Goal: Task Accomplishment & Management: Use online tool/utility

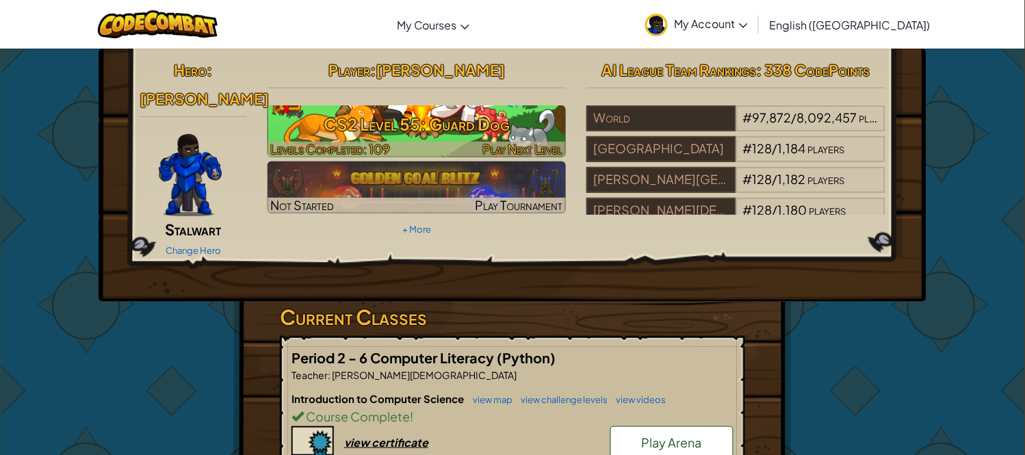
click at [419, 117] on h3 "CS2 Level 55: Guard Dog" at bounding box center [417, 124] width 299 height 31
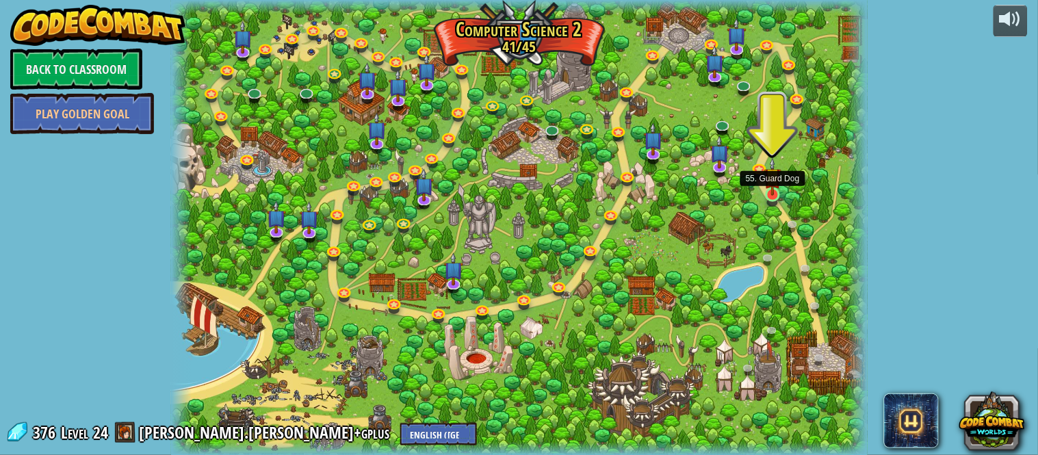
click at [772, 187] on img at bounding box center [772, 176] width 16 height 38
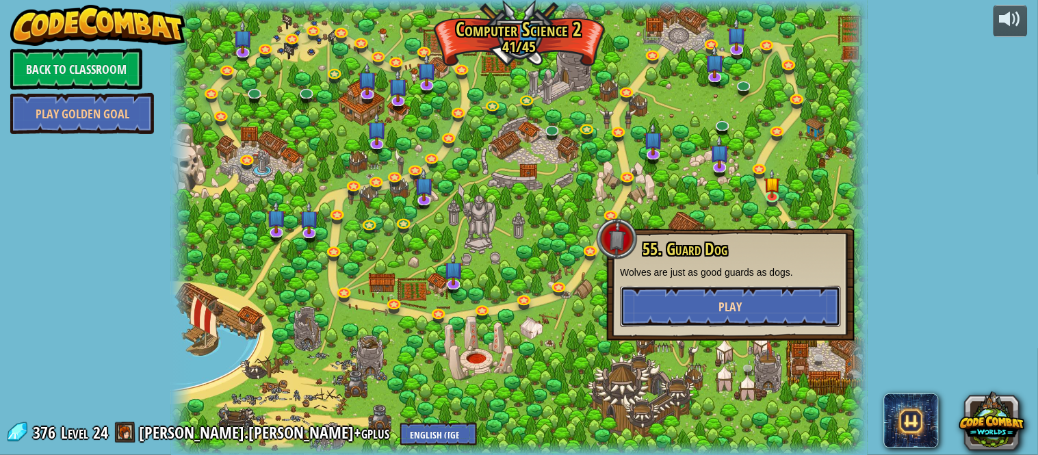
click at [749, 298] on button "Play" at bounding box center [731, 306] width 220 height 41
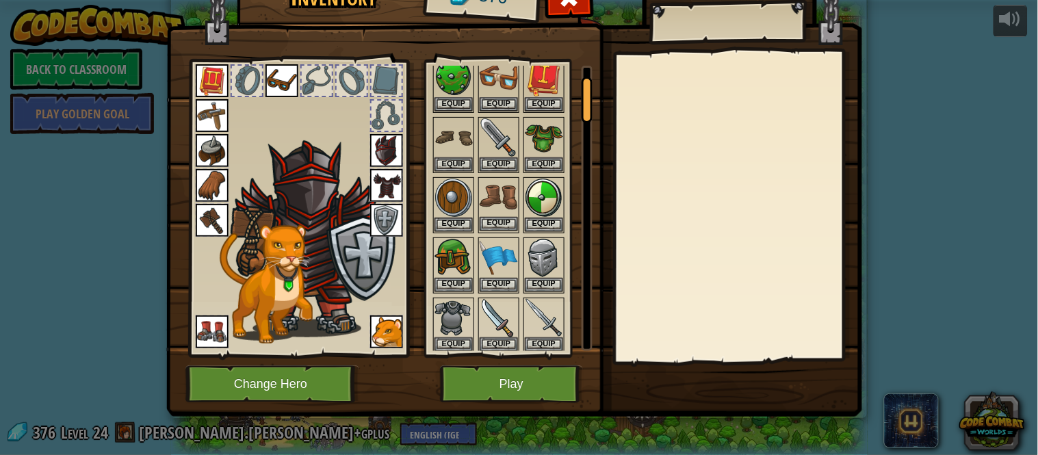
scroll to position [76, 0]
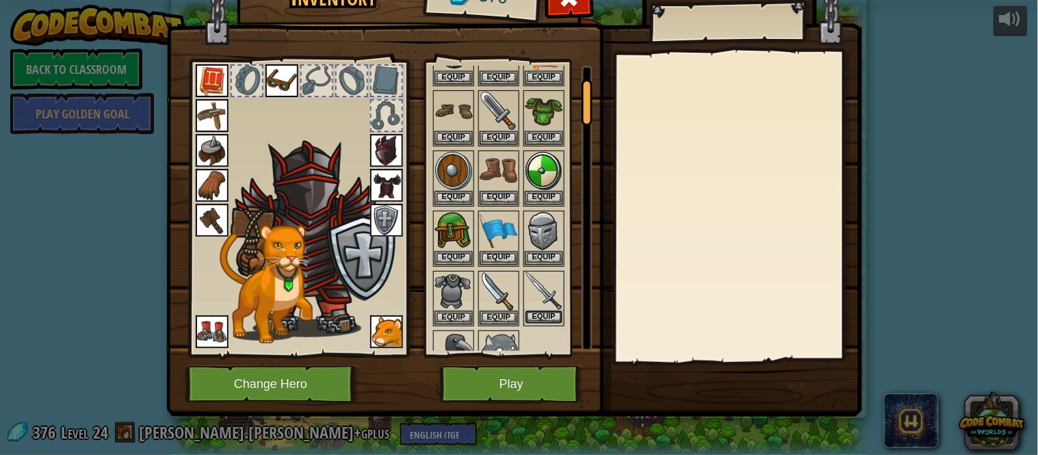
click at [547, 310] on button "Equip" at bounding box center [544, 317] width 38 height 14
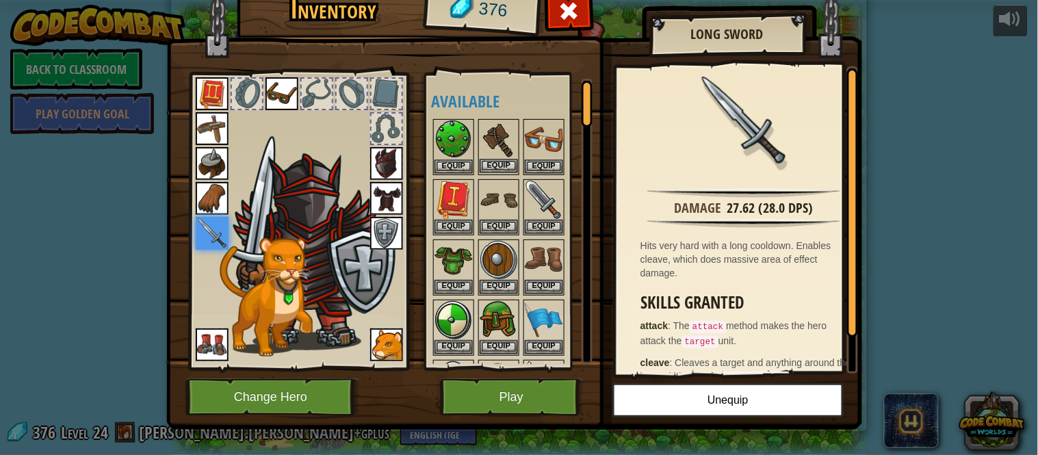
scroll to position [0, 0]
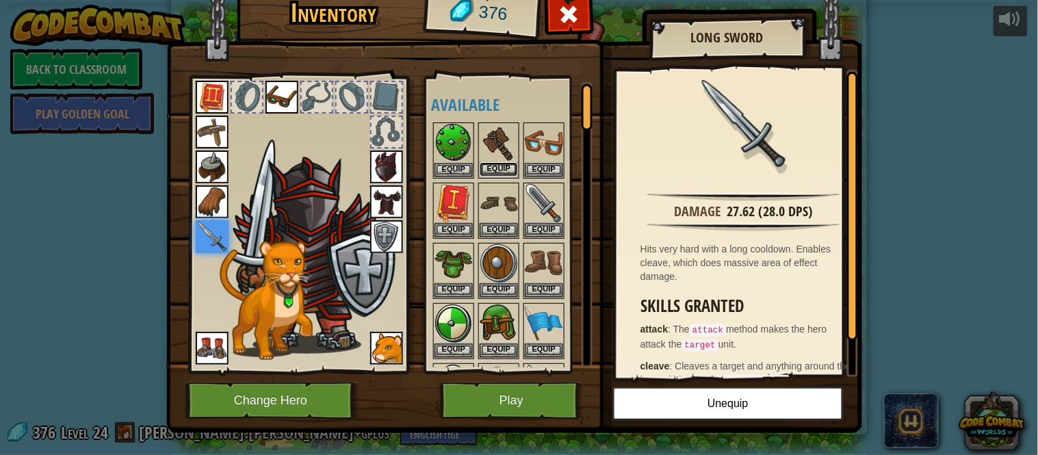
click at [496, 166] on button "Equip" at bounding box center [499, 169] width 38 height 14
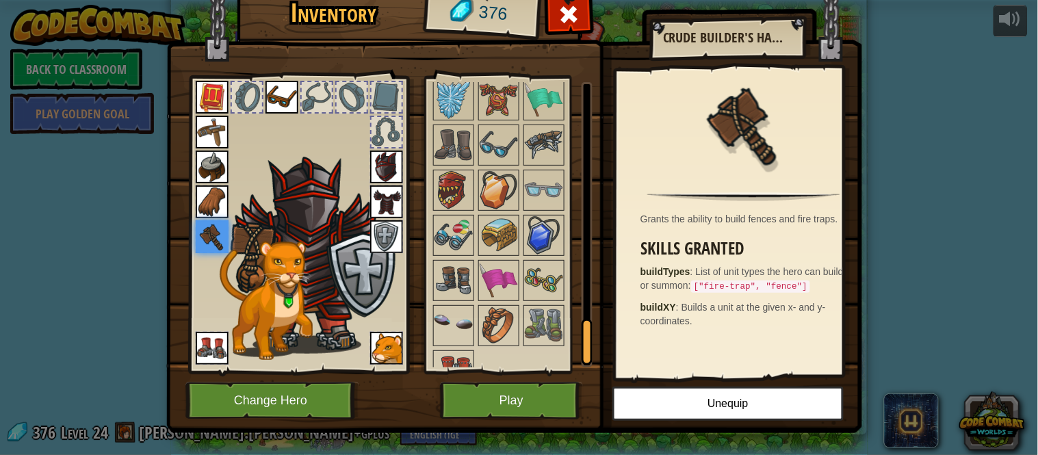
scroll to position [1572, 0]
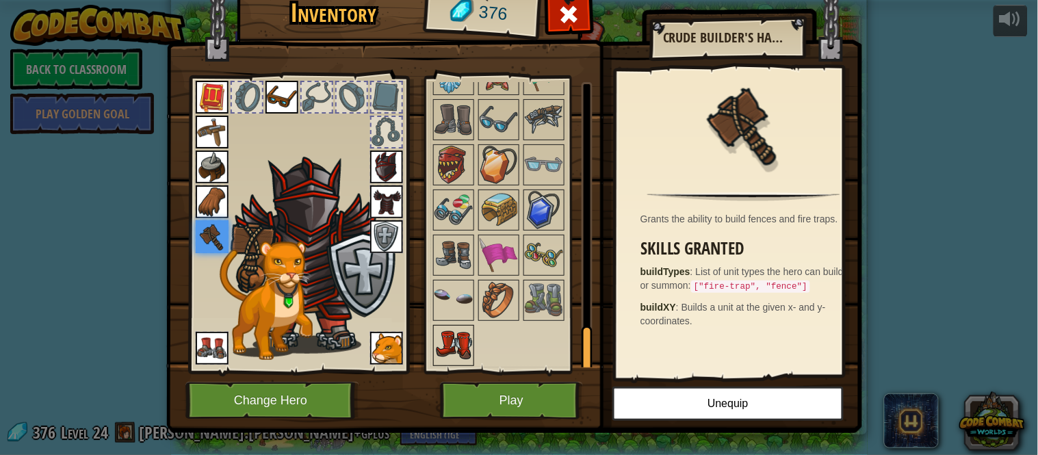
drag, startPoint x: 441, startPoint y: 361, endPoint x: 448, endPoint y: 359, distance: 7.1
click at [445, 363] on img at bounding box center [453, 345] width 38 height 38
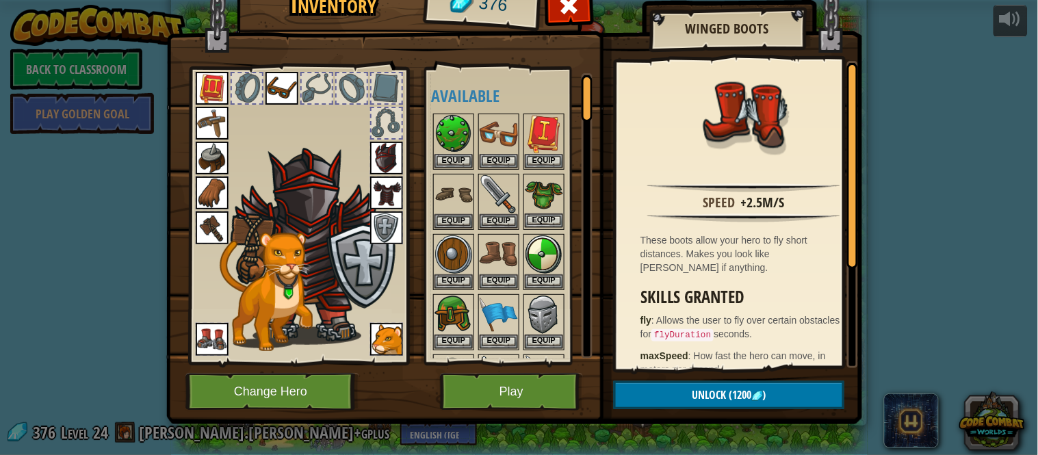
scroll to position [0, 0]
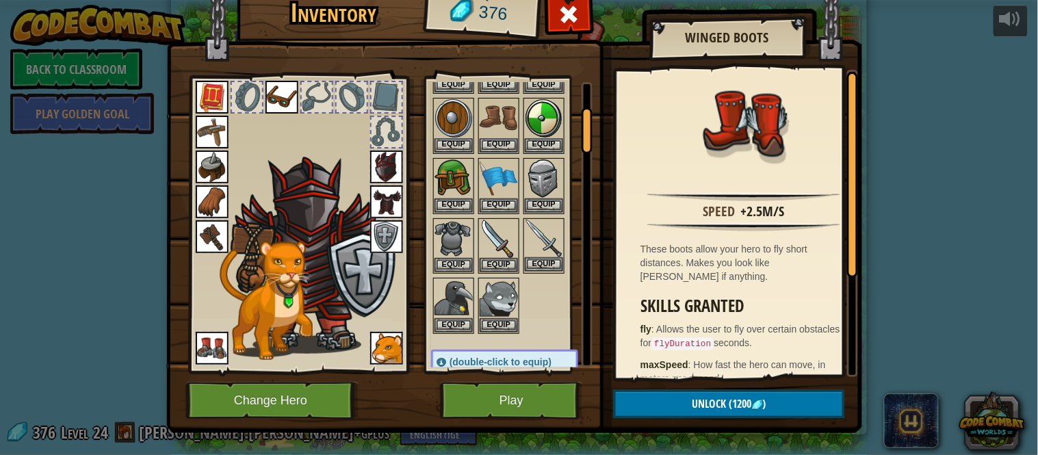
drag, startPoint x: 534, startPoint y: 227, endPoint x: 529, endPoint y: 240, distance: 13.9
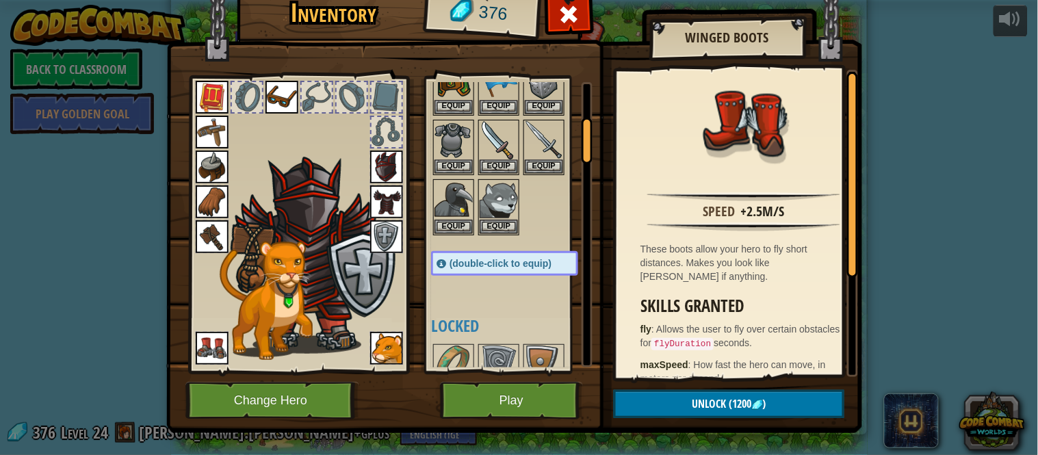
scroll to position [76, 0]
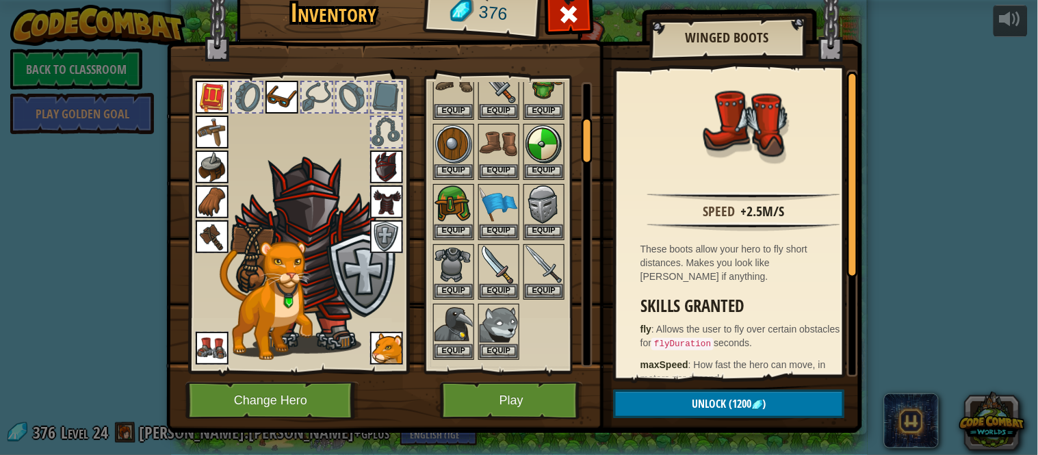
drag, startPoint x: 528, startPoint y: 244, endPoint x: 373, endPoint y: 367, distance: 198.1
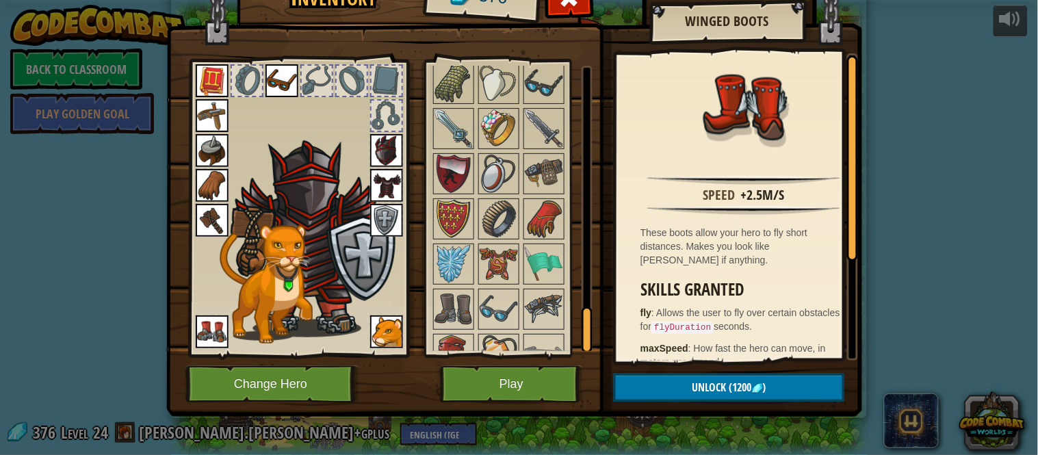
scroll to position [1572, 0]
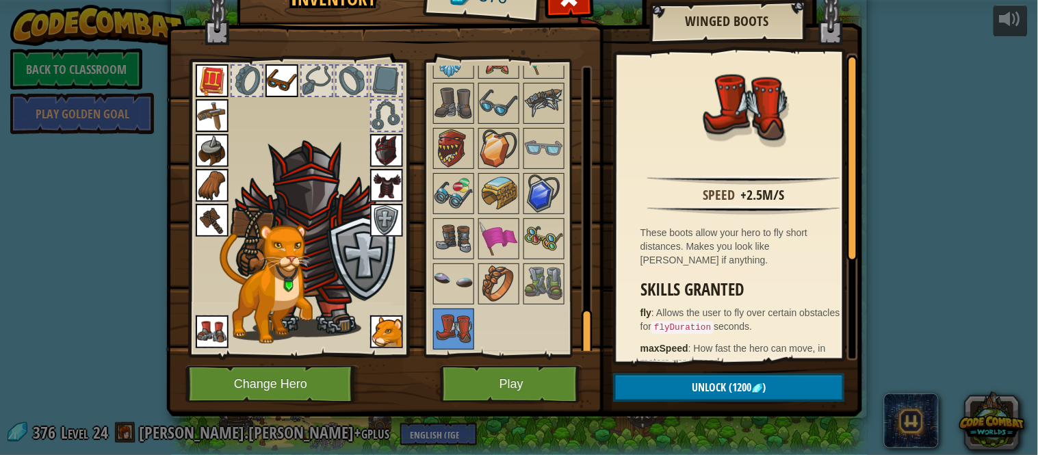
click at [512, 193] on div at bounding box center [498, 193] width 41 height 41
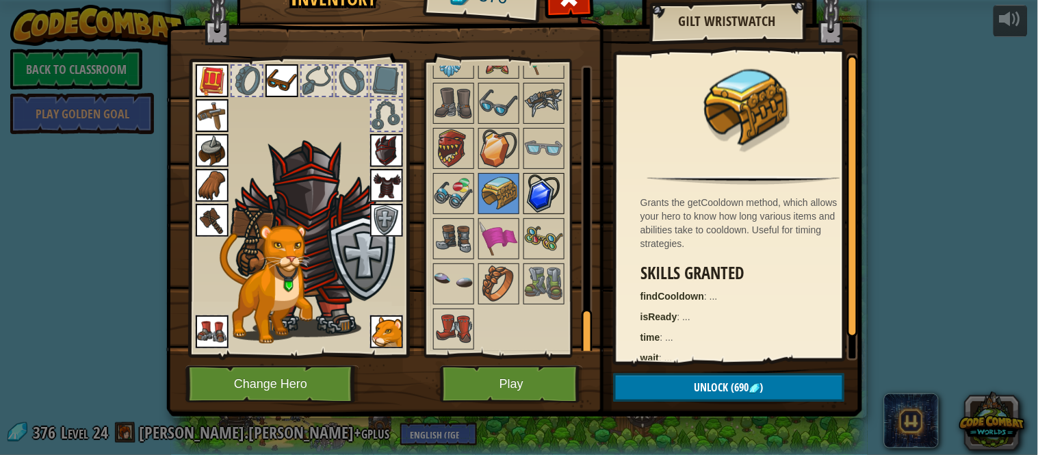
click at [525, 196] on img at bounding box center [544, 193] width 38 height 38
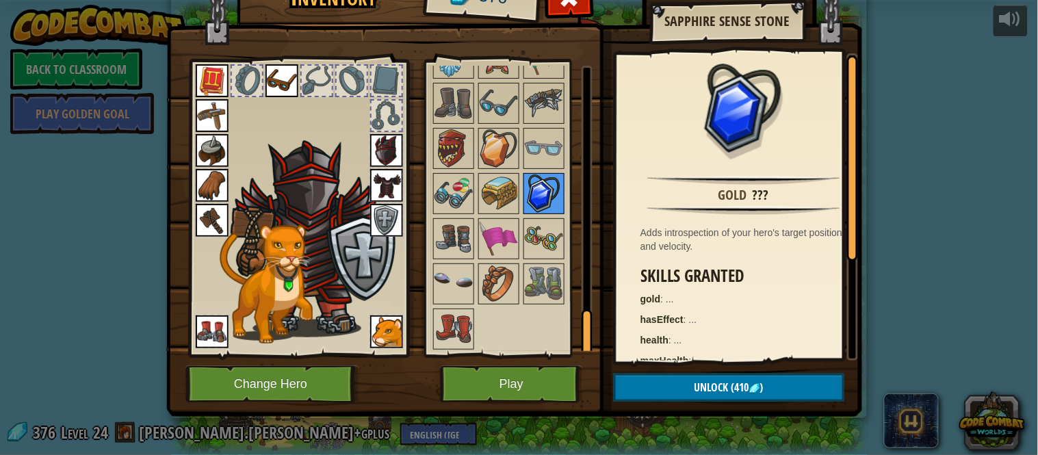
click at [525, 196] on img at bounding box center [544, 193] width 38 height 38
click at [528, 196] on img at bounding box center [544, 193] width 38 height 38
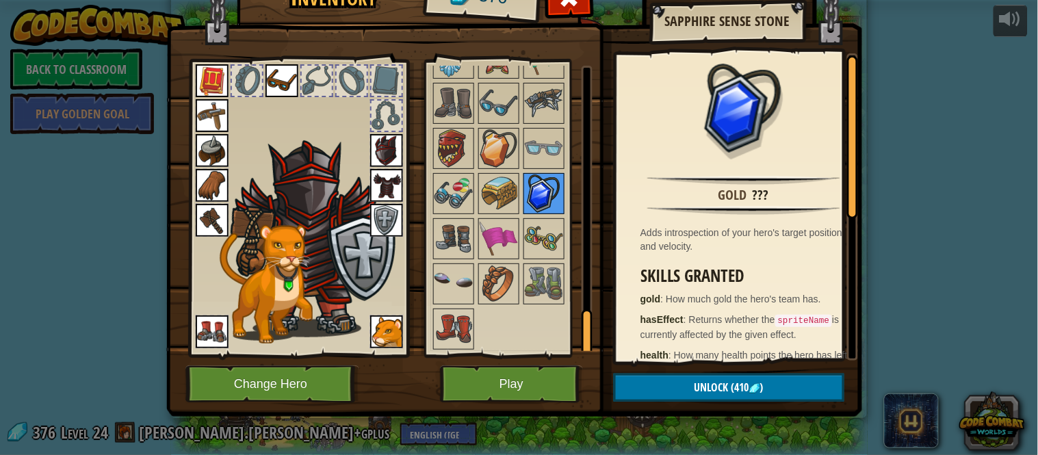
click at [528, 196] on img at bounding box center [544, 193] width 38 height 38
click at [528, 198] on img at bounding box center [544, 193] width 38 height 38
drag, startPoint x: 528, startPoint y: 198, endPoint x: 487, endPoint y: 229, distance: 50.8
click at [523, 212] on div at bounding box center [543, 193] width 41 height 41
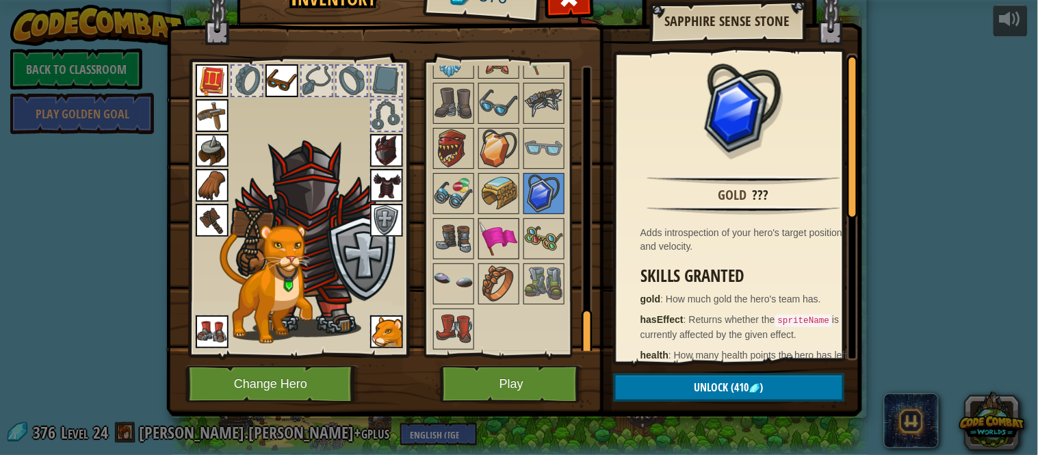
click at [487, 229] on img at bounding box center [499, 239] width 38 height 38
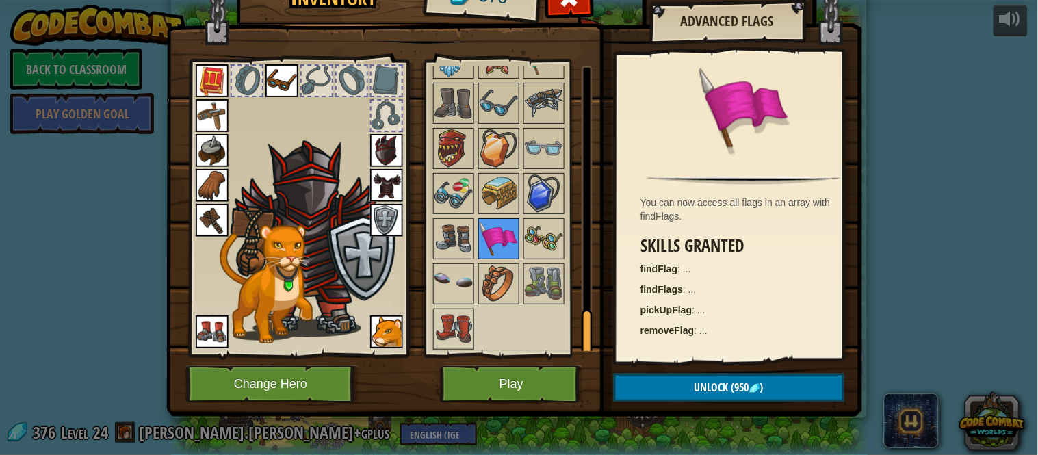
click at [487, 229] on img at bounding box center [499, 239] width 38 height 38
click at [489, 229] on img at bounding box center [499, 239] width 38 height 38
click at [498, 229] on img at bounding box center [499, 239] width 38 height 38
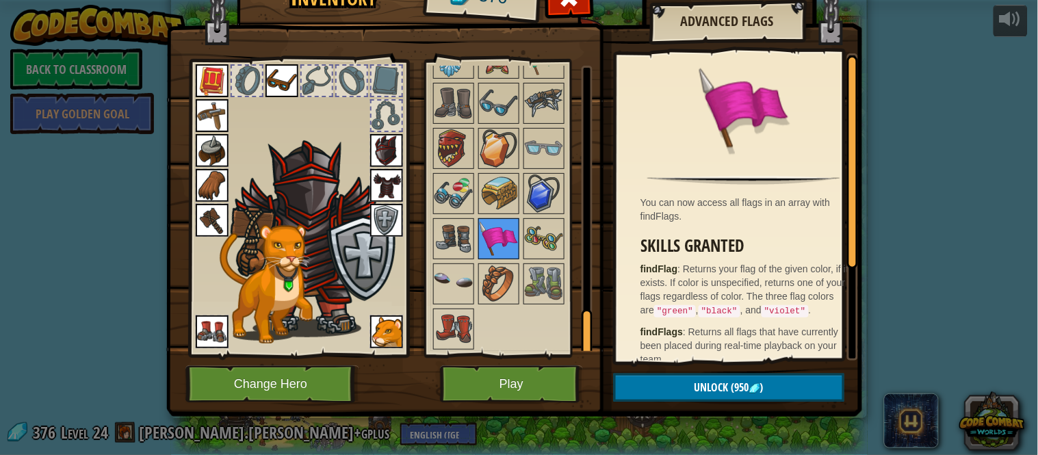
drag, startPoint x: 497, startPoint y: 229, endPoint x: 514, endPoint y: 249, distance: 25.8
click at [499, 231] on img at bounding box center [499, 239] width 38 height 38
drag, startPoint x: 514, startPoint y: 249, endPoint x: 613, endPoint y: 426, distance: 202.5
click at [593, 382] on div "Inventory 376 Available Equip Equip Equip Equip Equip Equip Equip Equip Equip E…" at bounding box center [519, 192] width 696 height 452
click at [495, 368] on button "Play" at bounding box center [511, 384] width 143 height 38
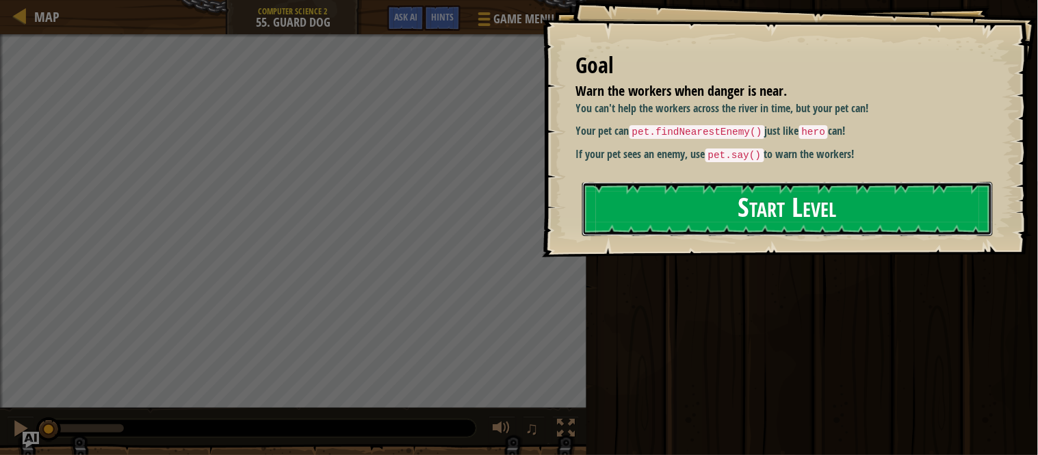
click at [700, 231] on button "Start Level" at bounding box center [787, 209] width 411 height 54
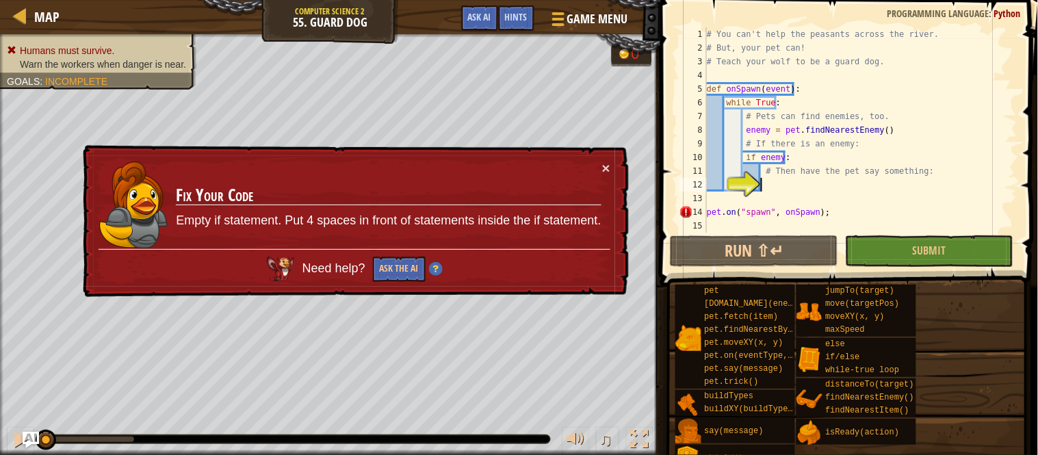
click at [776, 183] on div "# You can't help the peasants across the river. # But, your pet can! # Teach yo…" at bounding box center [860, 143] width 313 height 233
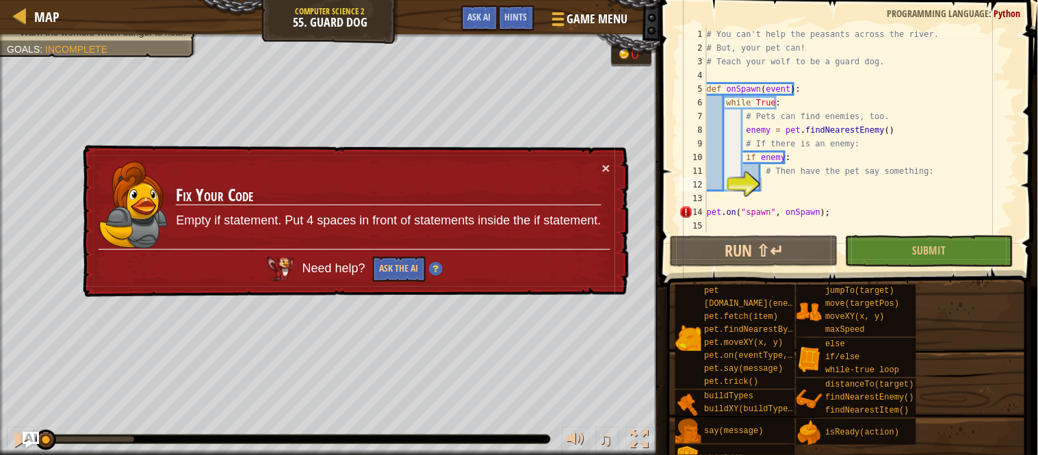
click at [599, 162] on td "Fix Your Code Empty if statement. Put 4 spaces in front of statements inside th…" at bounding box center [388, 205] width 426 height 88
click at [610, 165] on button "×" at bounding box center [606, 168] width 8 height 14
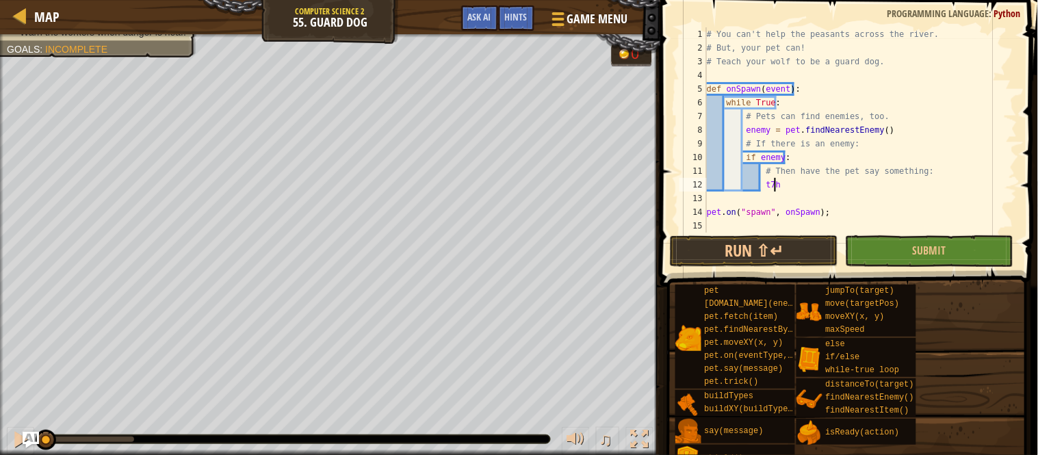
scroll to position [5, 4]
type textarea "t"
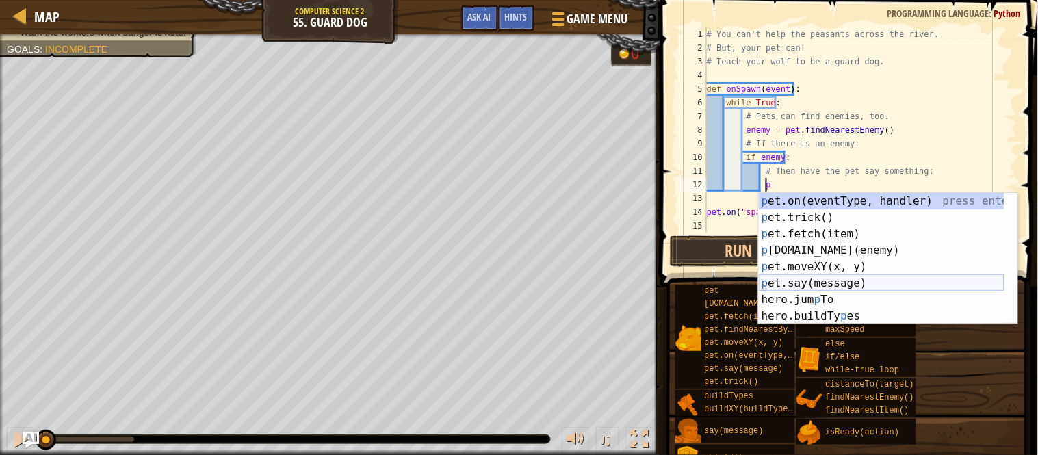
click at [819, 282] on div "p et.on(eventType, handler) press enter p et.trick() press enter p et.fetch(ite…" at bounding box center [882, 275] width 246 height 164
type textarea "pet.say("message")"
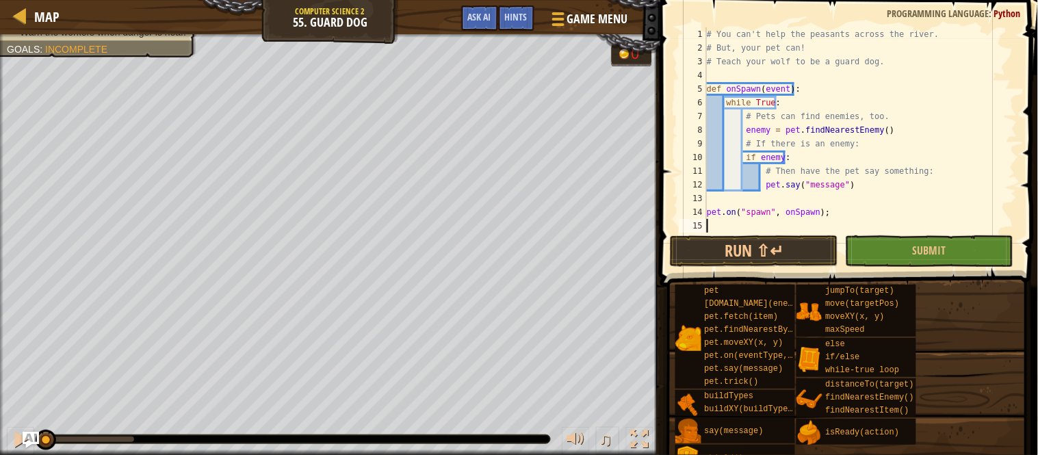
click at [853, 222] on div "# You can't help the peasants across the river. # But, your pet can! # Teach yo…" at bounding box center [860, 143] width 313 height 233
click at [879, 247] on button "Submit" at bounding box center [929, 250] width 168 height 31
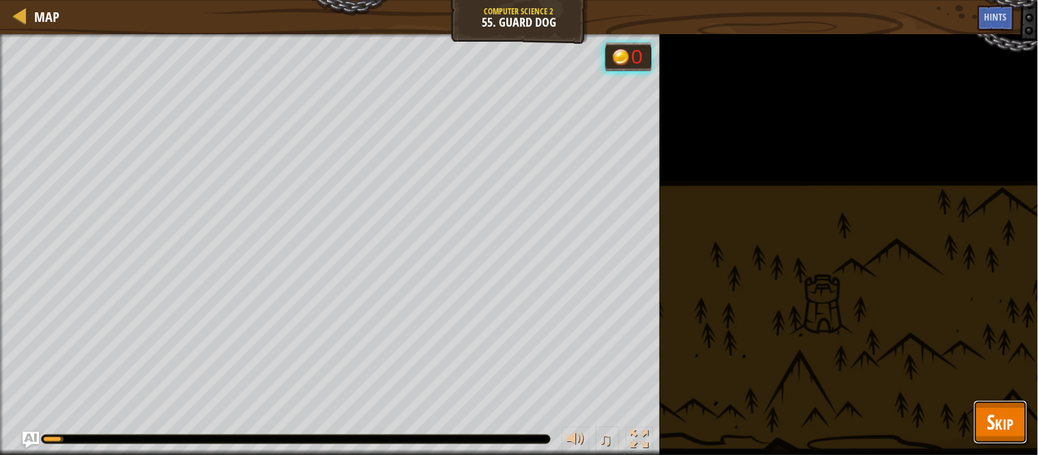
click at [1002, 419] on span "Skip" at bounding box center [1000, 422] width 27 height 28
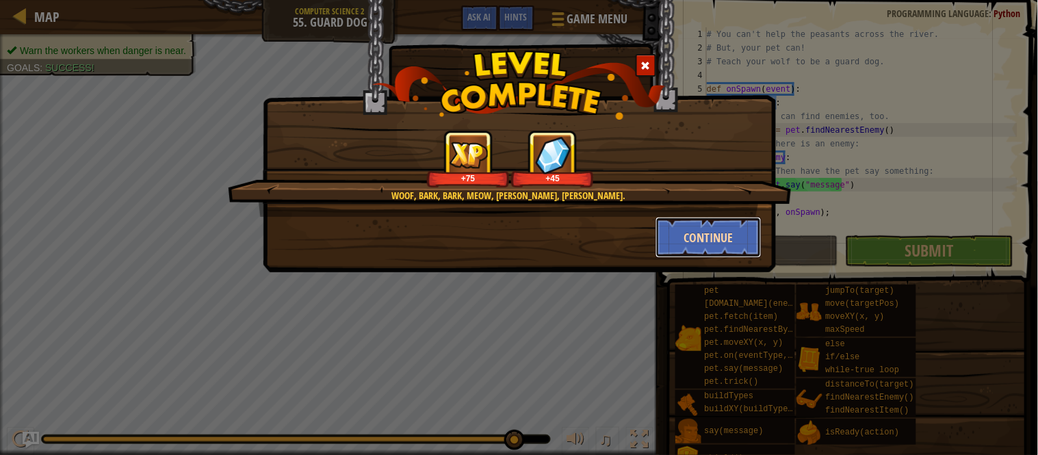
click at [712, 235] on button "Continue" at bounding box center [708, 237] width 106 height 41
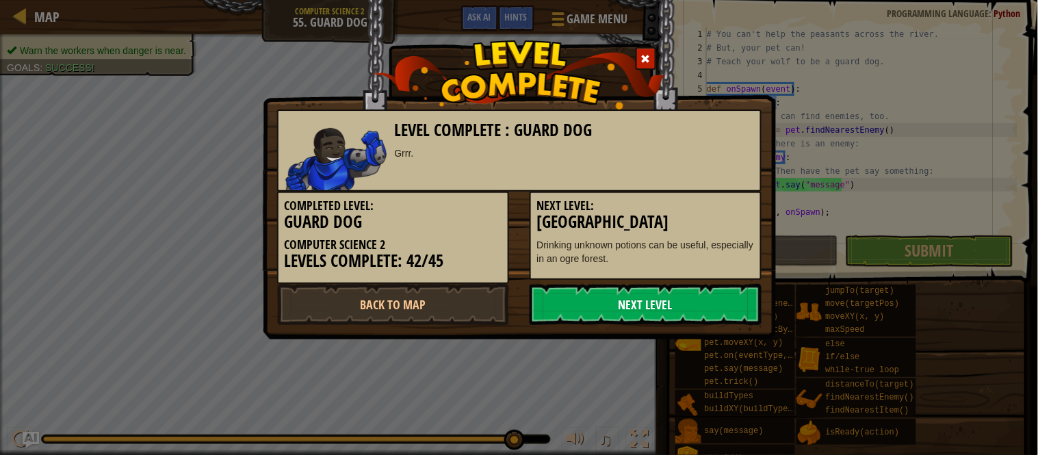
click at [701, 288] on link "Next Level" at bounding box center [646, 304] width 232 height 41
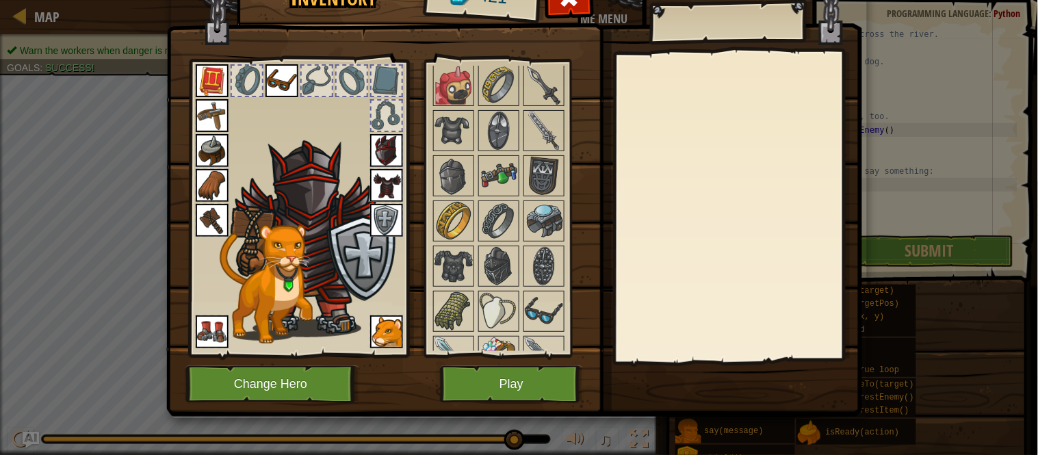
scroll to position [912, 0]
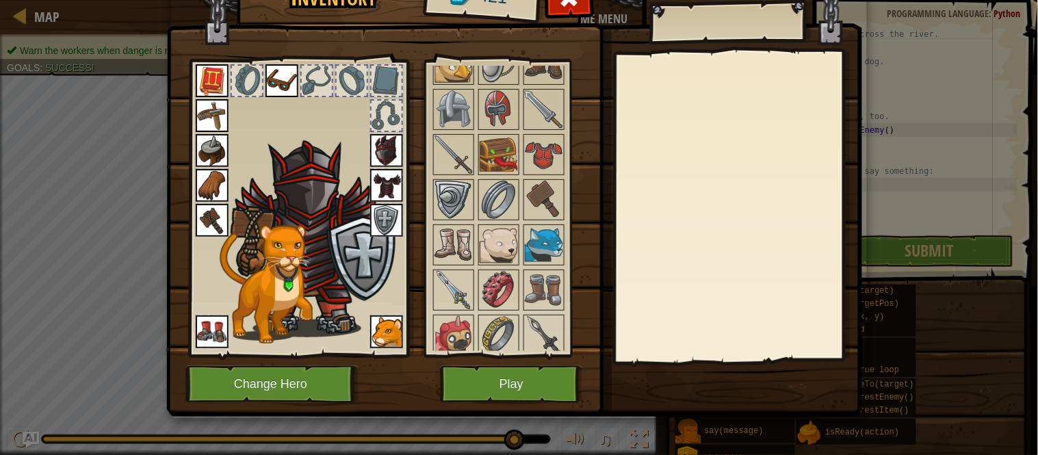
click at [373, 190] on img at bounding box center [386, 185] width 33 height 33
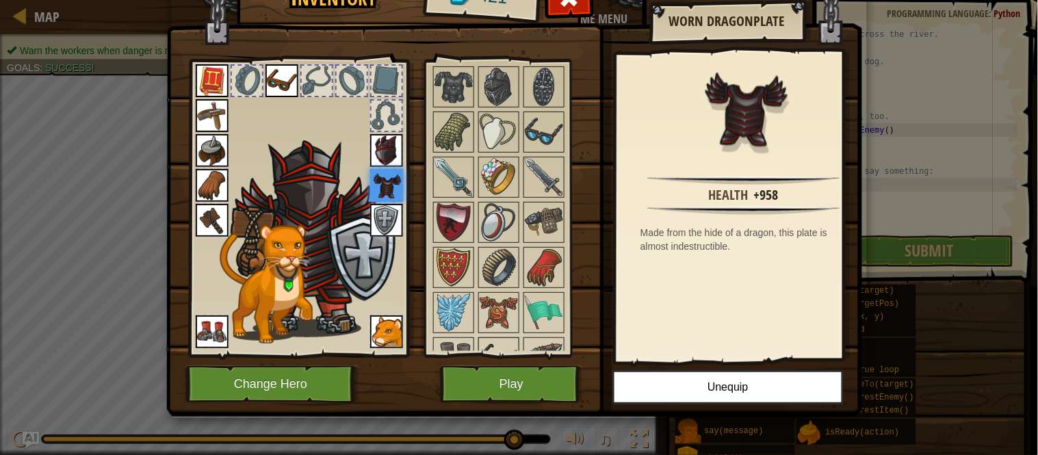
scroll to position [1444, 0]
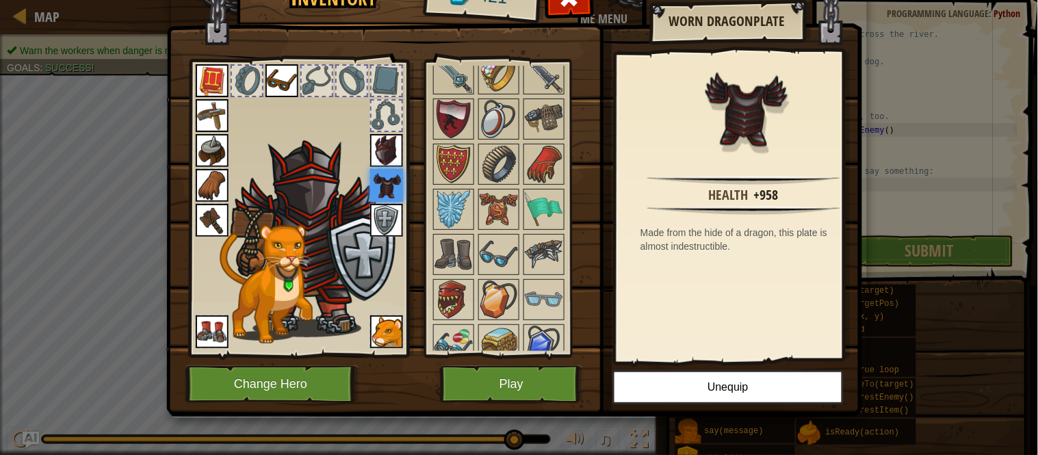
click at [514, 361] on div "Inventory 421 Available Equip Equip Equip Equip Equip Equip Equip Equip Equip E…" at bounding box center [519, 192] width 696 height 452
click at [513, 361] on img at bounding box center [514, 168] width 696 height 497
drag, startPoint x: 512, startPoint y: 368, endPoint x: 510, endPoint y: 358, distance: 10.4
click at [510, 359] on div "Inventory 421 Available Equip Equip Equip Equip Equip Equip Equip Equip Equip E…" at bounding box center [519, 192] width 696 height 452
click at [508, 376] on button "Play" at bounding box center [511, 384] width 143 height 38
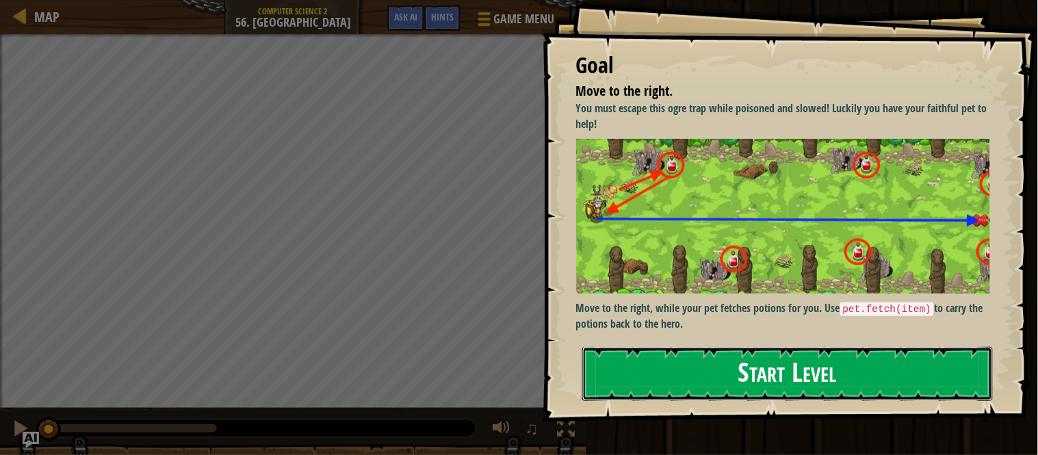
click at [775, 384] on button "Start Level" at bounding box center [787, 374] width 411 height 54
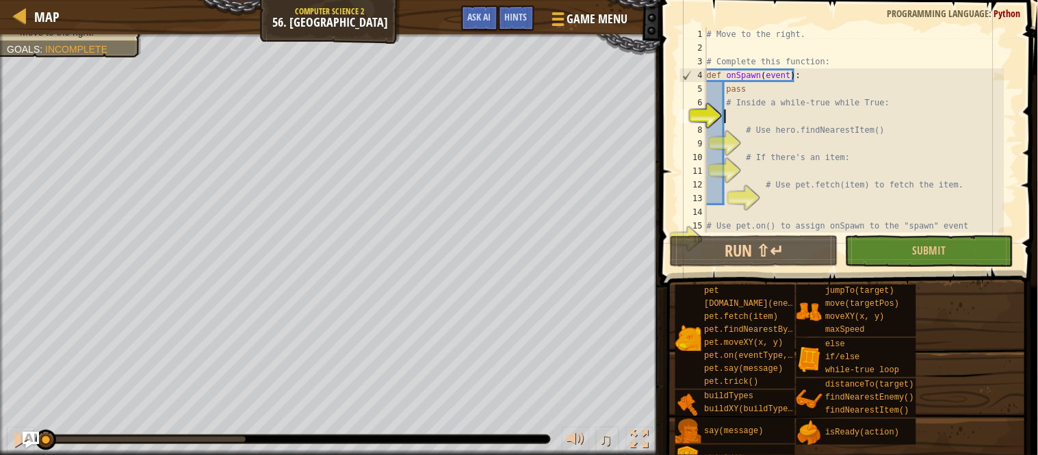
type textarea "W"
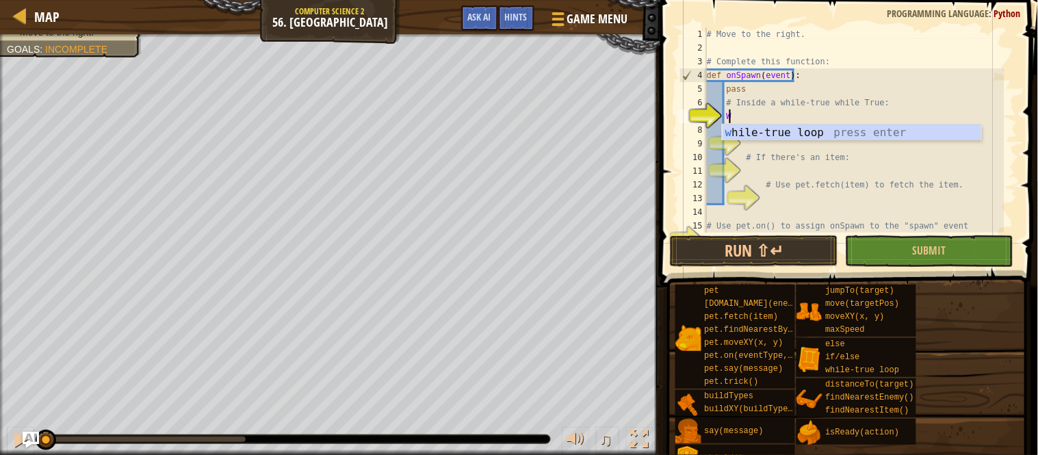
scroll to position [5, 1]
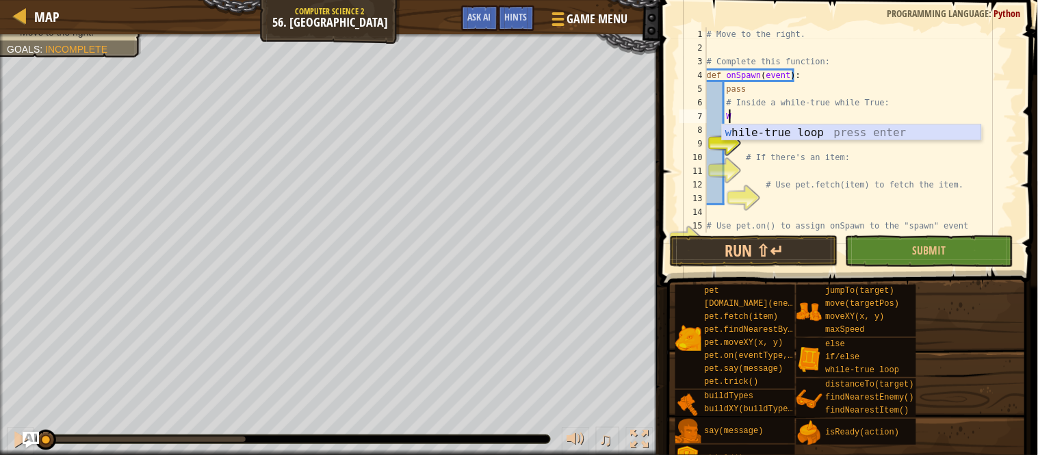
click at [817, 133] on div "w [PERSON_NAME]-true loop press enter" at bounding box center [852, 149] width 259 height 49
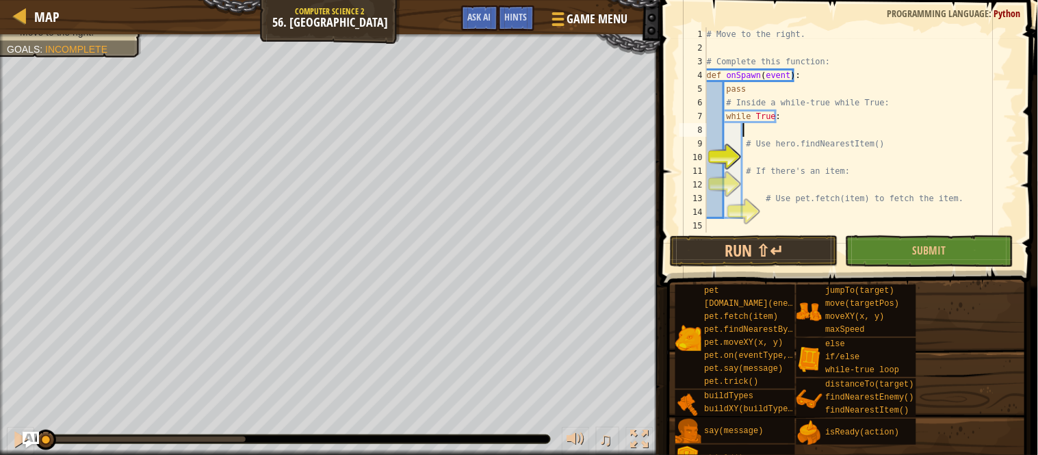
click at [763, 156] on div "# Move to the right. # Complete this function: def onSpawn ( event ) : pass # I…" at bounding box center [854, 143] width 300 height 233
type textarea "h"
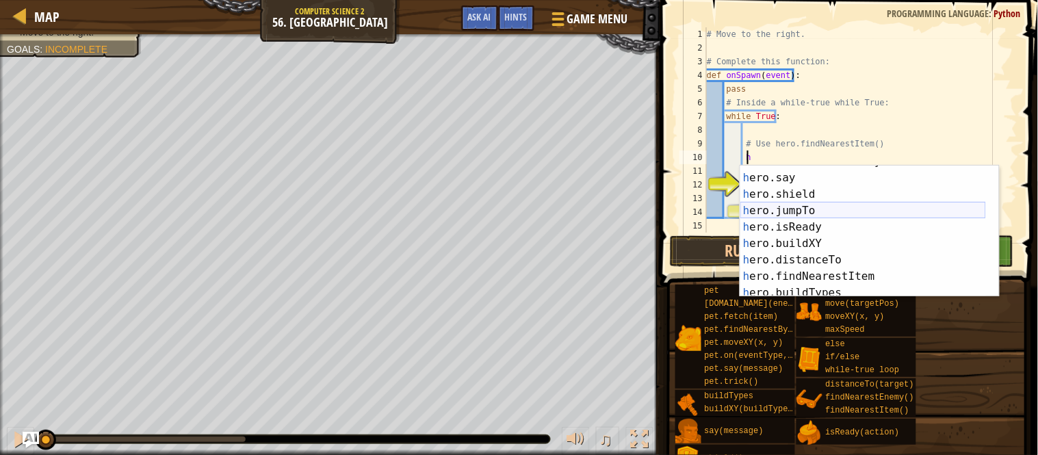
scroll to position [90, 0]
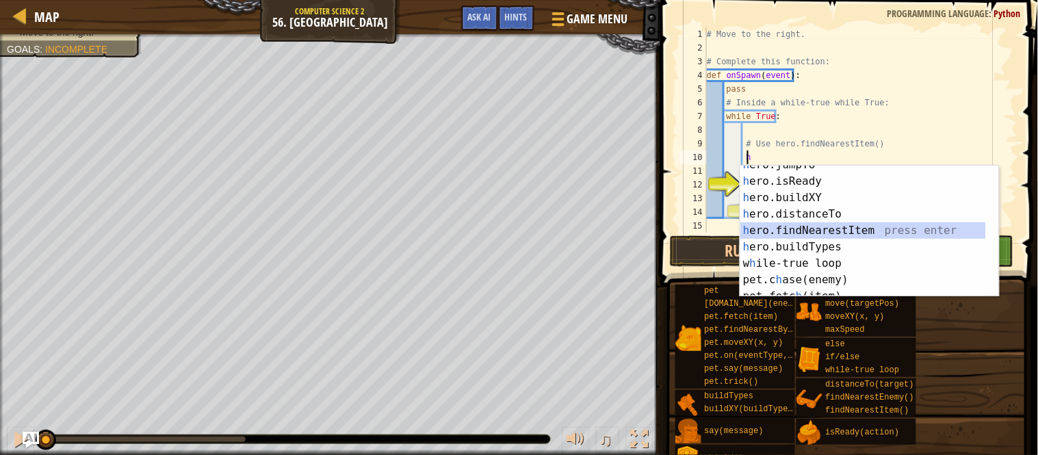
click at [795, 224] on div "h ero.jumpTo press enter h ero.isReady press enter h ero.buildXY press enter h …" at bounding box center [863, 239] width 246 height 164
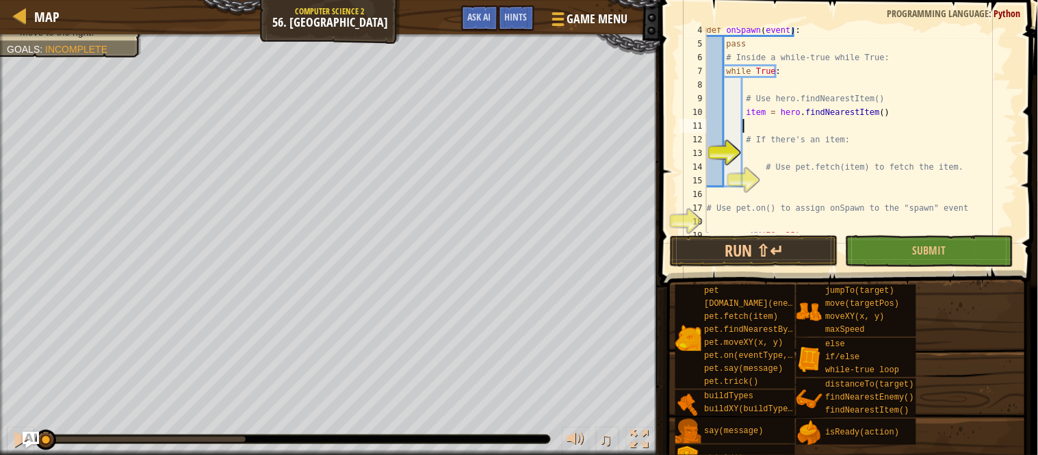
scroll to position [68, 0]
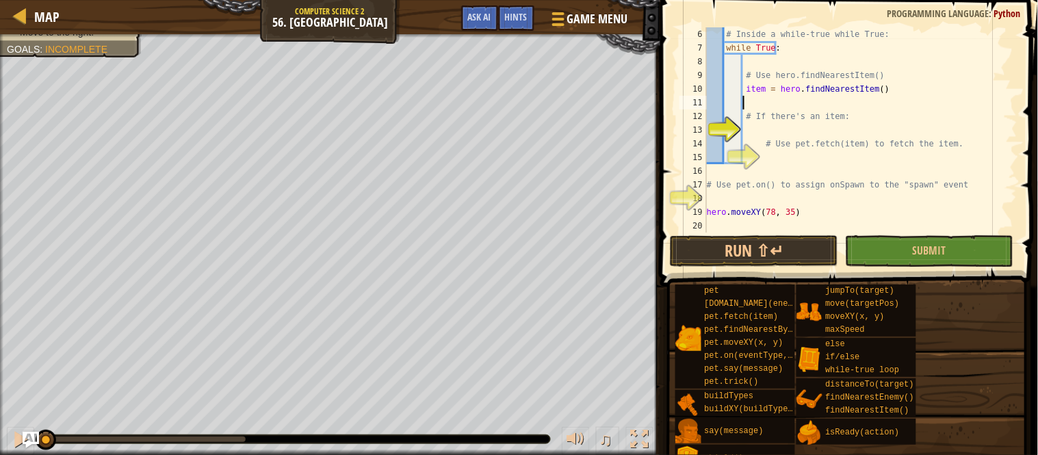
click at [762, 127] on div "# Inside a while-true while True: while True : # Use hero.findNearestItem() ite…" at bounding box center [854, 143] width 300 height 233
click at [781, 155] on div "# Inside a while-true while True: while True : # Use hero.findNearestItem() ite…" at bounding box center [854, 143] width 300 height 233
click at [775, 118] on div "# Inside a while-true while True: while True : # Use hero.findNearestItem() ite…" at bounding box center [854, 143] width 300 height 233
type textarea "# If there's an item:"
click at [775, 127] on div "# Inside a while-true while True: while True : # Use hero.findNearestItem() ite…" at bounding box center [854, 143] width 300 height 233
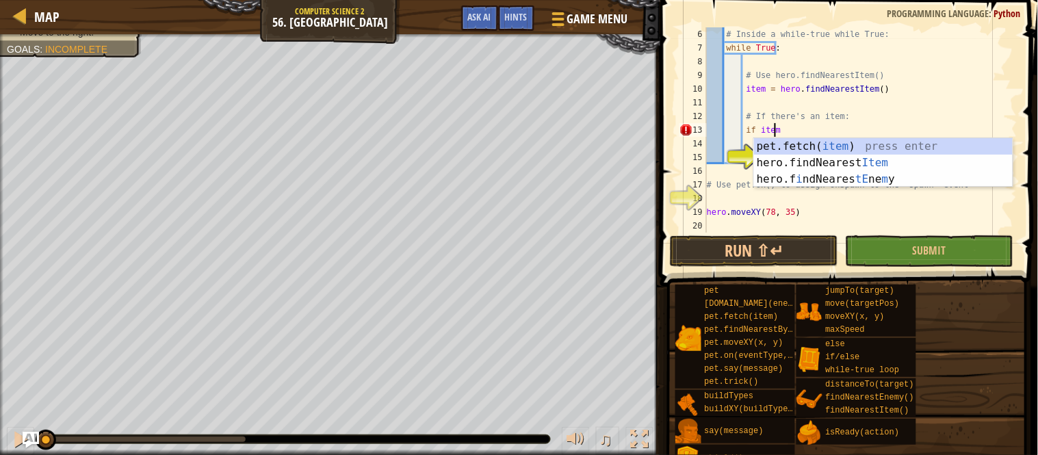
scroll to position [5, 4]
type textarea "if item:"
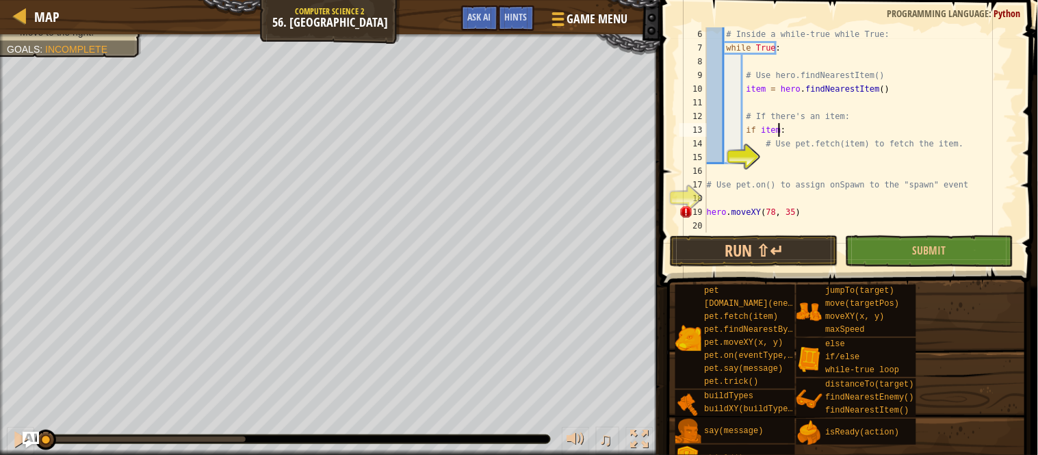
click at [770, 167] on div "# Inside a while-true while True: while True : # Use hero.findNearestItem() ite…" at bounding box center [854, 143] width 300 height 233
click at [771, 165] on div "# Inside a while-true while True: while True : # Use hero.findNearestItem() ite…" at bounding box center [854, 143] width 300 height 233
click at [769, 148] on div "# Inside a while-true while True: while True : # Use hero.findNearestItem() ite…" at bounding box center [854, 143] width 300 height 233
type textarea "# Use pet.fetch(item) to fetch the item."
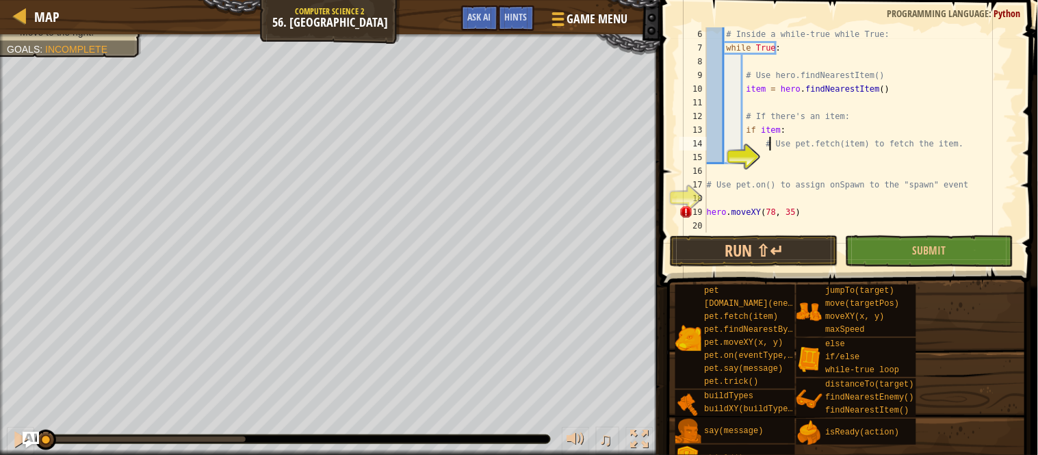
click at [771, 153] on div "# Inside a while-true while True: while True : # Use hero.findNearestItem() ite…" at bounding box center [854, 143] width 300 height 233
click at [772, 155] on div "# Inside a while-true while True: while True : # Use hero.findNearestItem() ite…" at bounding box center [854, 143] width 300 height 233
click at [772, 155] on div "# Inside a while-true while True: while True : # Use hero.findNearestItem() ite…" at bounding box center [854, 129] width 300 height 205
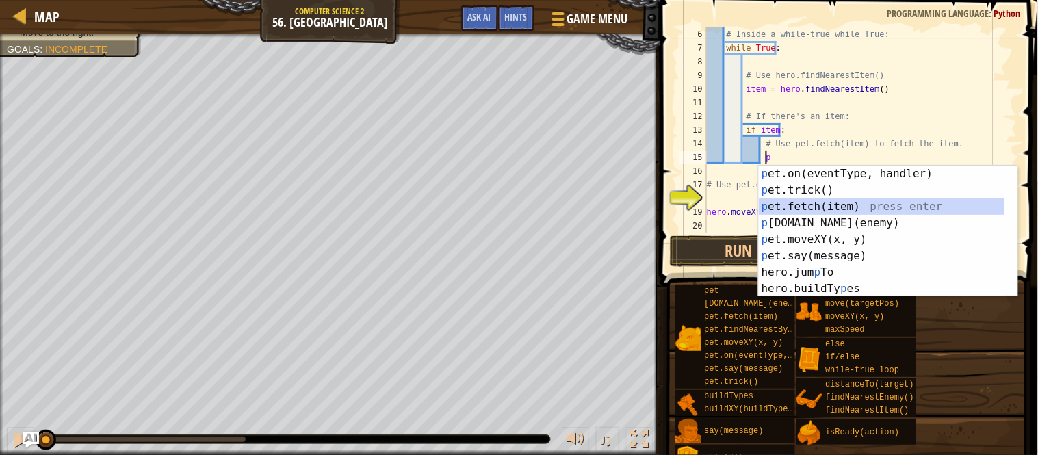
click at [825, 204] on div "p et.on(eventType, handler) press enter p et.trick() press enter p et.fetch(ite…" at bounding box center [882, 248] width 246 height 164
type textarea "pet.fetch(item)"
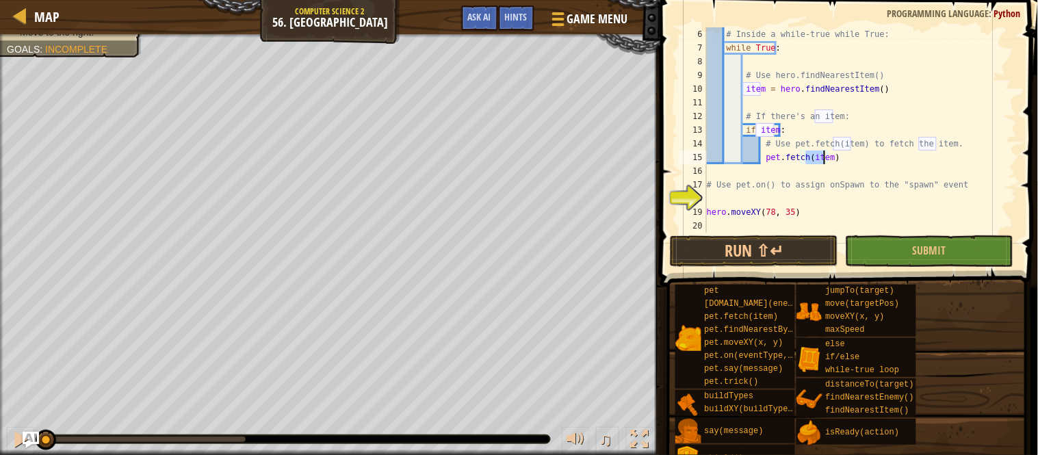
click at [829, 202] on div "# Inside a while-true while True: while True : # Use hero.findNearestItem() ite…" at bounding box center [854, 143] width 300 height 233
click at [515, 15] on span "Hints" at bounding box center [516, 16] width 23 height 13
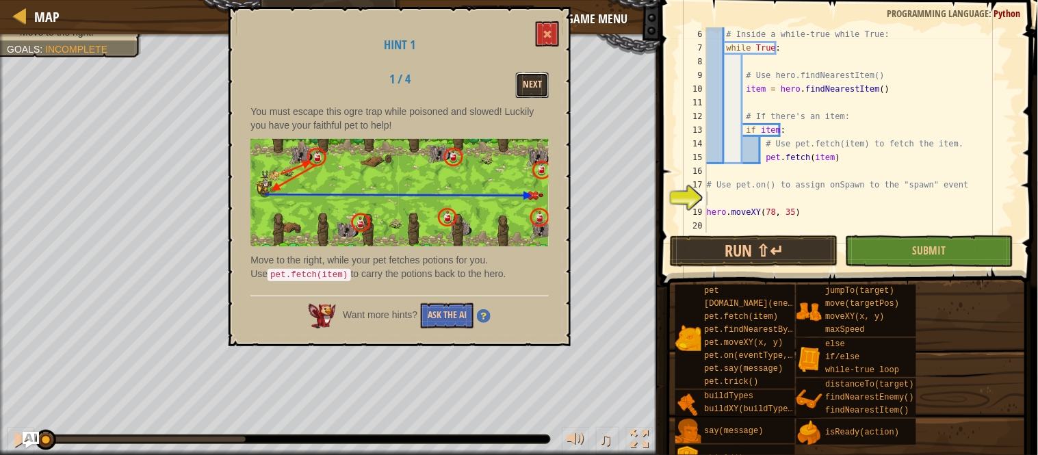
click at [530, 77] on button "Next" at bounding box center [532, 85] width 33 height 25
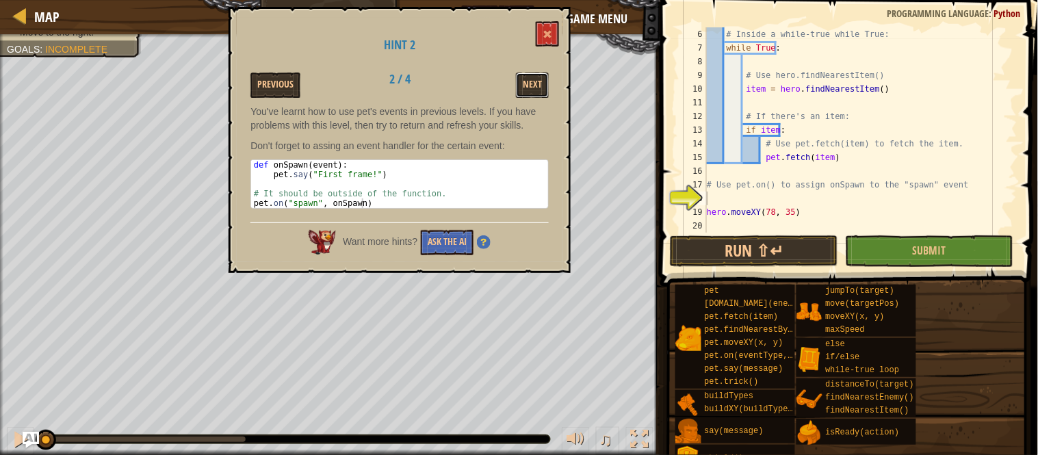
click at [530, 77] on button "Next" at bounding box center [532, 85] width 33 height 25
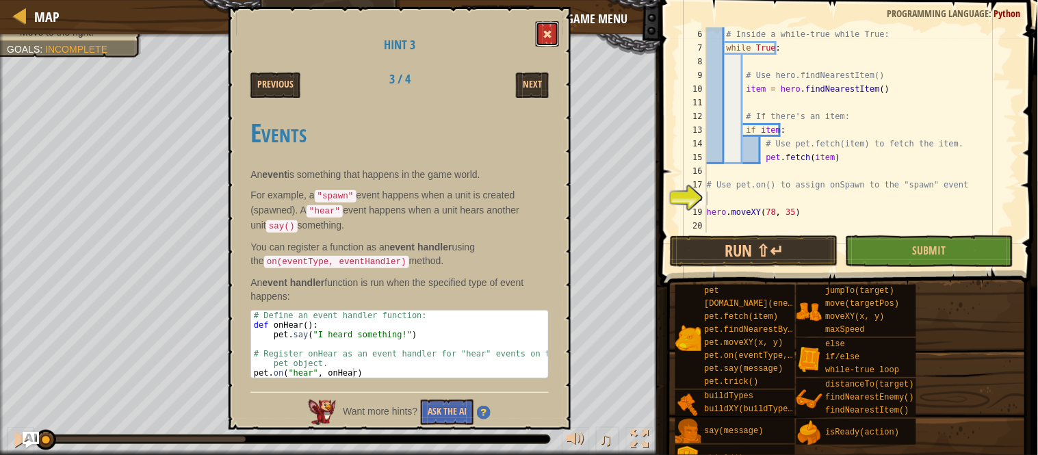
click at [552, 21] on button at bounding box center [547, 33] width 23 height 25
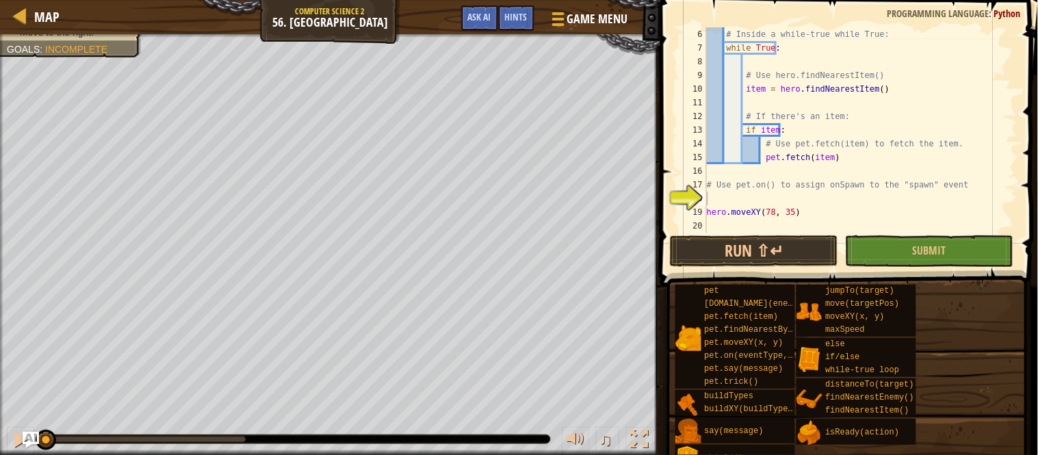
click at [724, 203] on div "# Inside a while-true while True: while True : # Use hero.findNearestItem() ite…" at bounding box center [854, 143] width 300 height 233
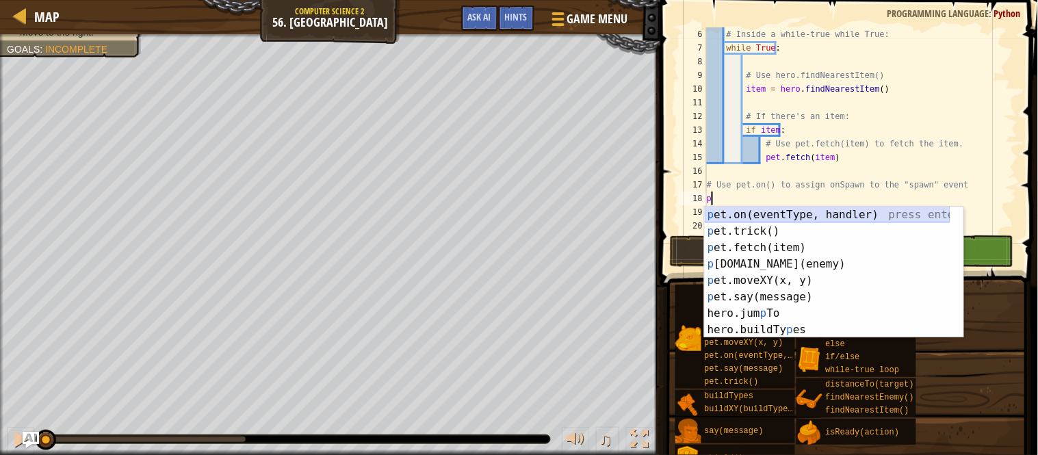
click at [719, 220] on div "p et.on(eventType, handler) press enter p et.trick() press enter p et.fetch(ite…" at bounding box center [828, 289] width 246 height 164
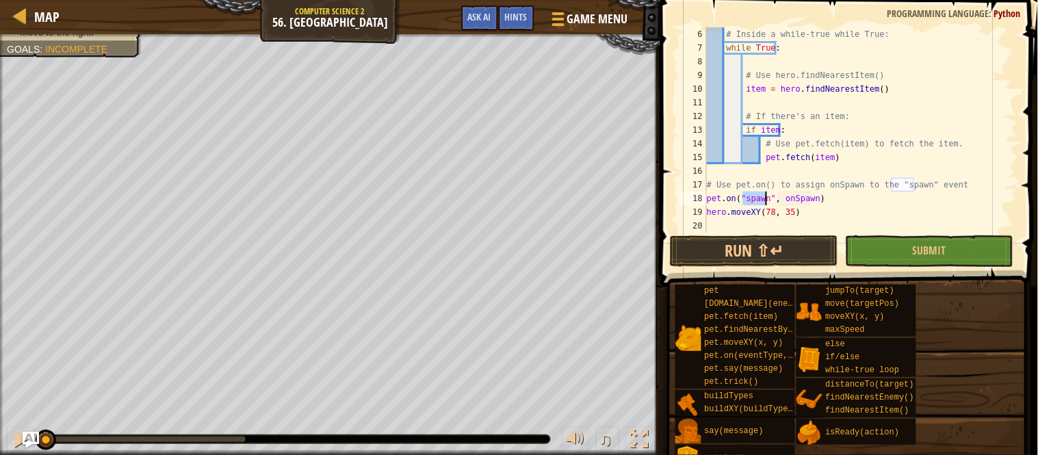
click at [925, 186] on div "# Inside a while-true while True: while True : # Use hero.findNearestItem() ite…" at bounding box center [854, 143] width 300 height 233
type textarea "# Use pet.on() to assign onSpawn to the "spawn" event"
click at [919, 240] on button "Submit" at bounding box center [929, 250] width 168 height 31
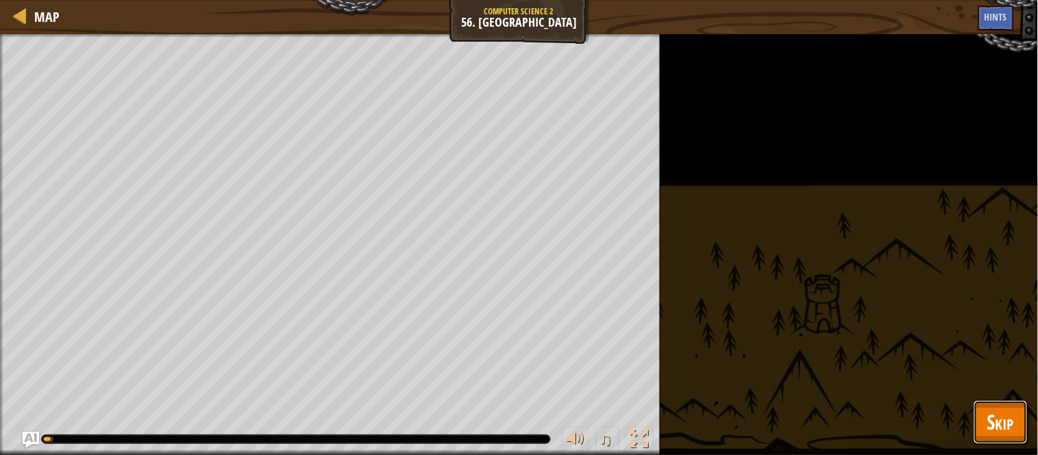
click at [1002, 422] on span "Skip" at bounding box center [1000, 422] width 27 height 28
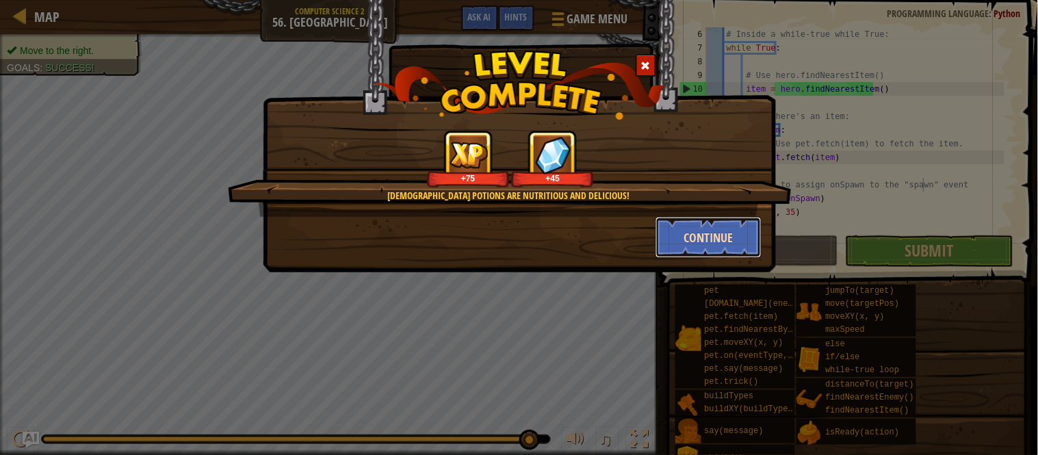
click at [686, 242] on button "Continue" at bounding box center [708, 237] width 106 height 41
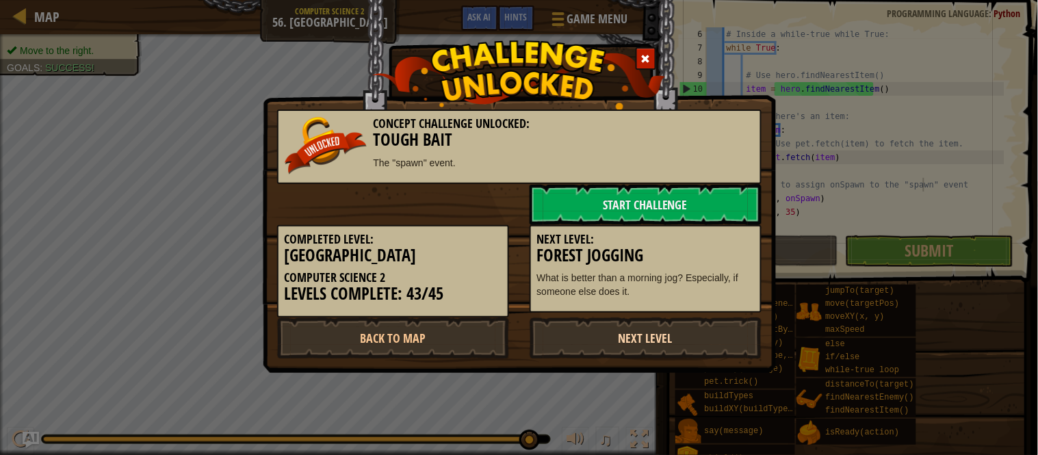
click at [698, 327] on link "Next Level" at bounding box center [646, 337] width 232 height 41
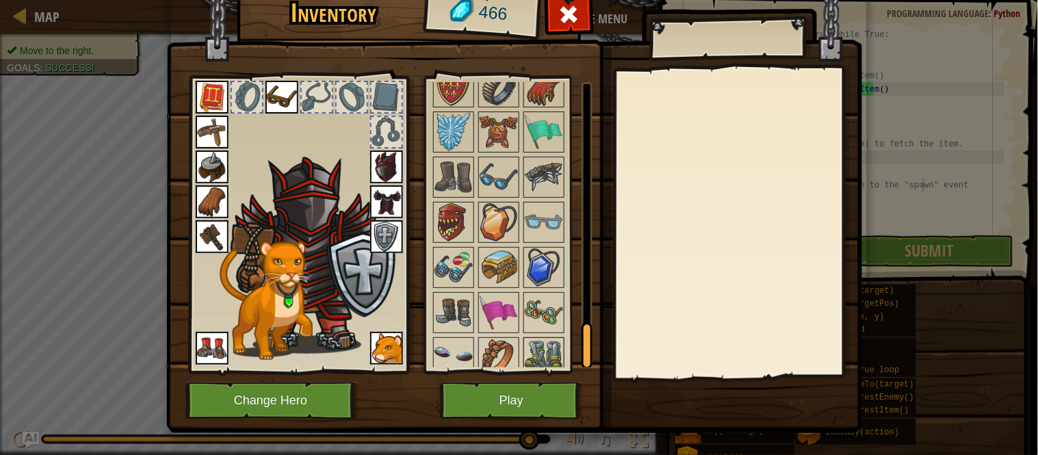
scroll to position [1572, 0]
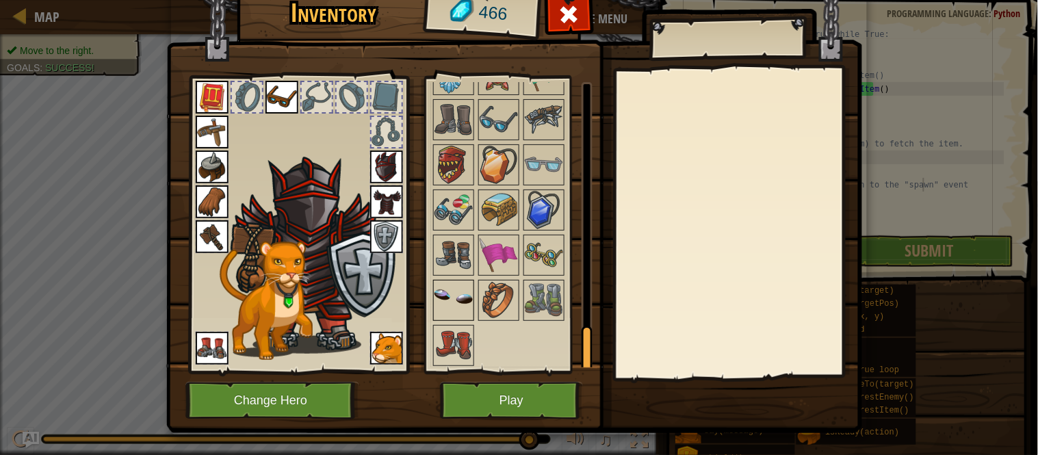
click at [443, 290] on img at bounding box center [453, 300] width 38 height 38
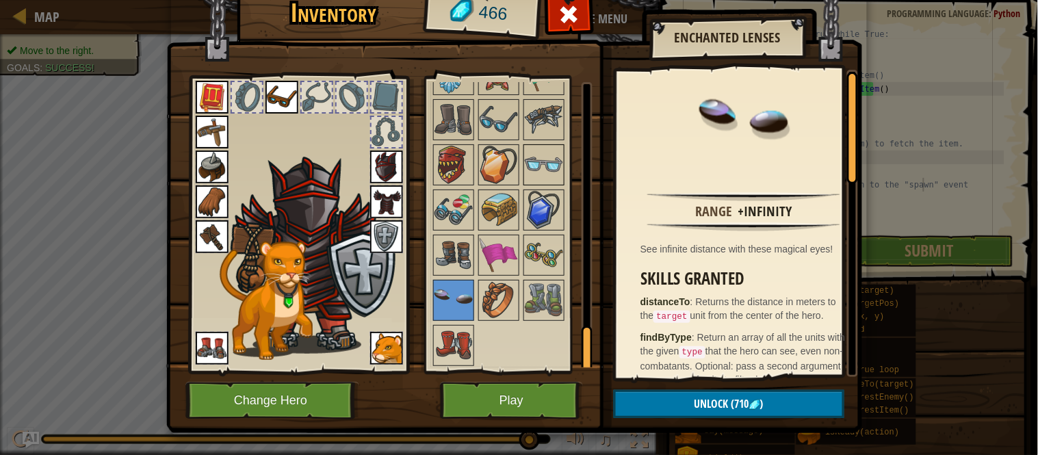
click at [554, 162] on img at bounding box center [544, 165] width 38 height 38
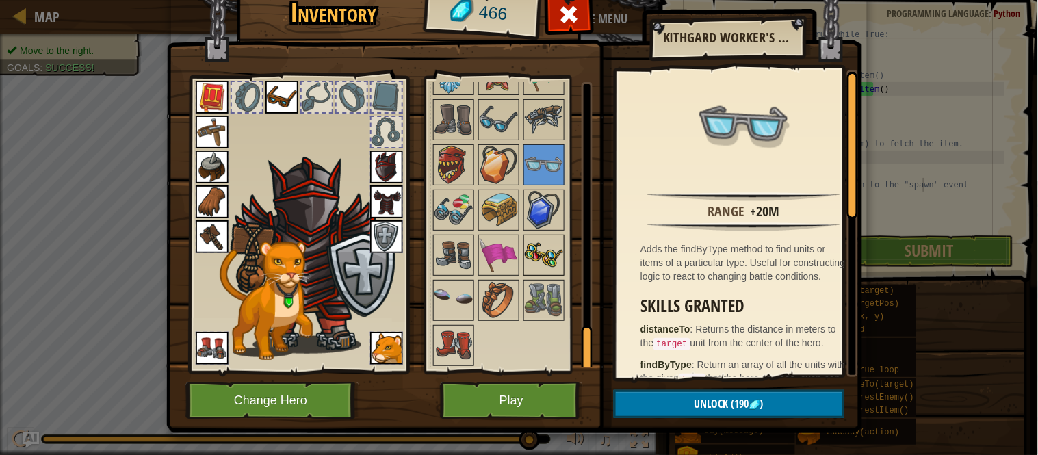
click at [539, 254] on img at bounding box center [544, 255] width 38 height 38
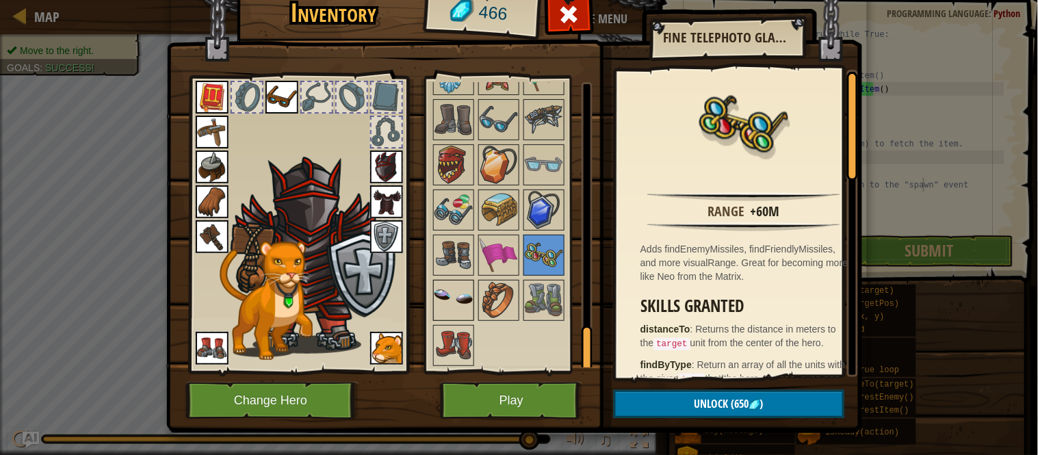
click at [447, 296] on img at bounding box center [453, 300] width 38 height 38
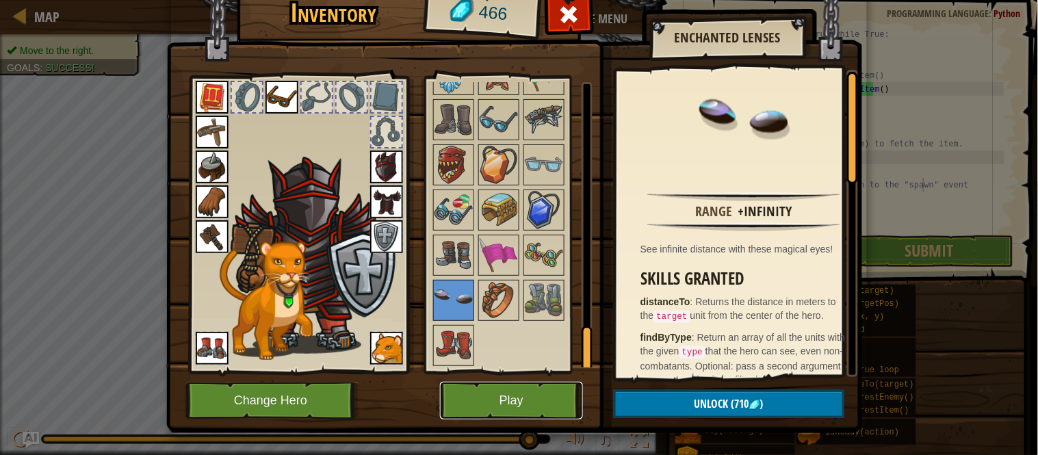
click at [525, 404] on button "Play" at bounding box center [511, 401] width 143 height 38
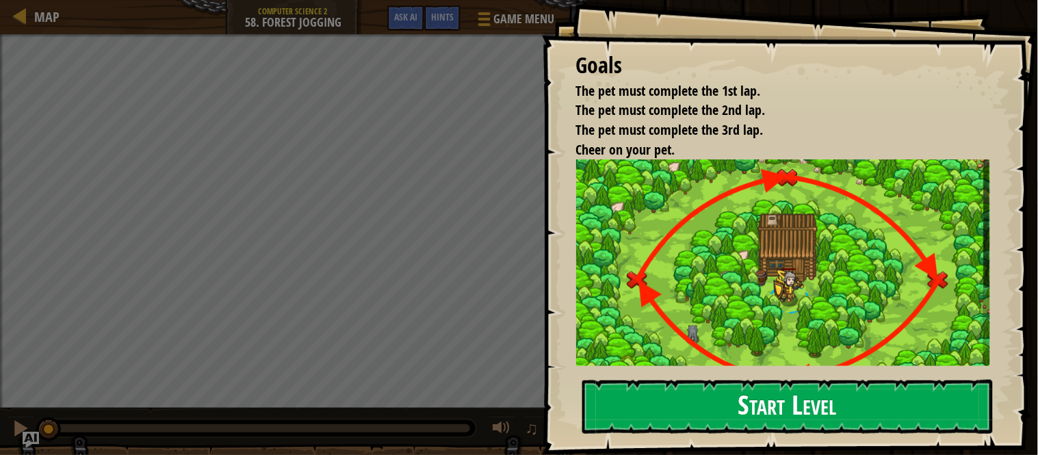
click at [770, 385] on button "Start Level" at bounding box center [787, 407] width 411 height 54
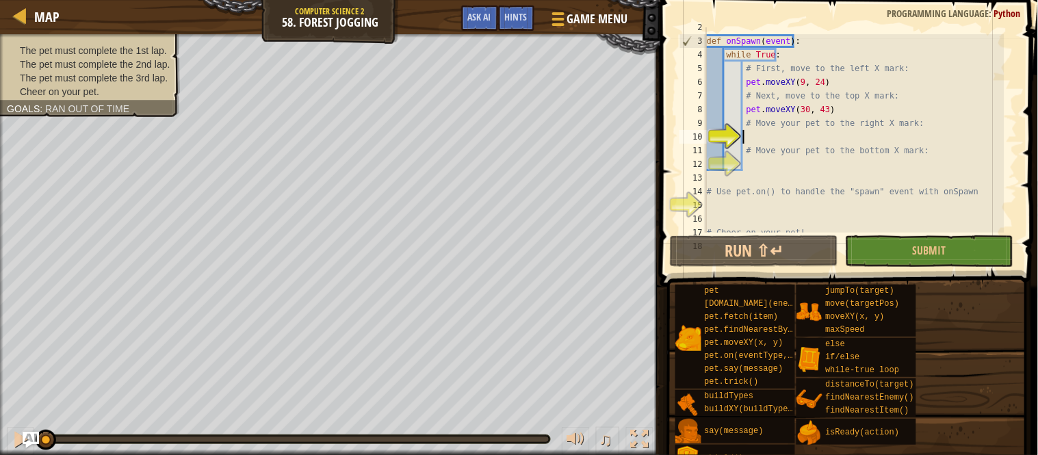
scroll to position [5, 2]
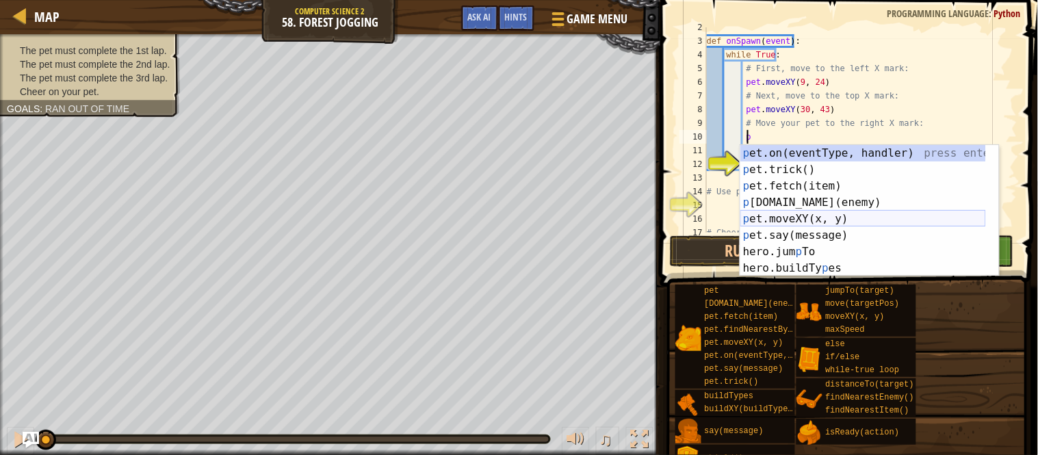
click at [803, 219] on div "p et.on(eventType, handler) press enter p et.trick() press enter p et.fetch(ite…" at bounding box center [863, 227] width 246 height 164
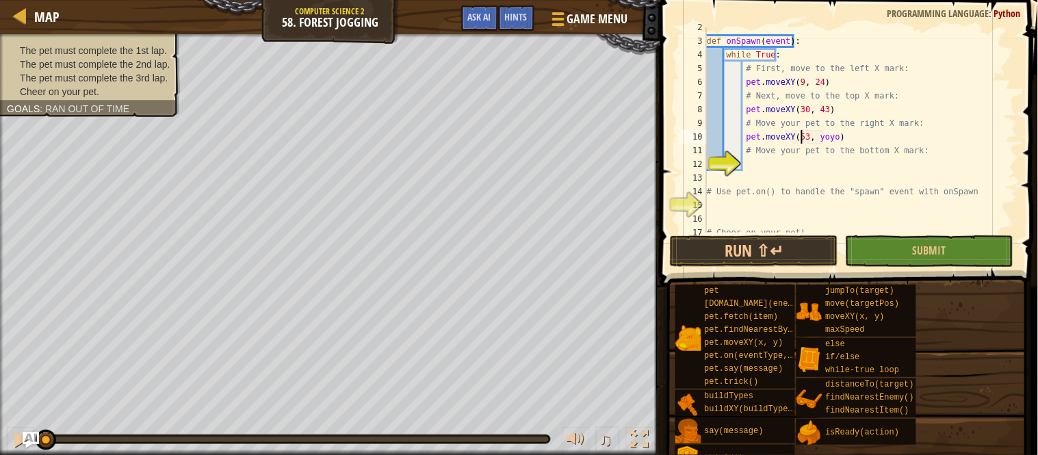
scroll to position [5, 8]
drag, startPoint x: 846, startPoint y: 189, endPoint x: 858, endPoint y: 197, distance: 14.2
click at [848, 192] on div "def onSpawn ( event ) : while True : # First, move to the left X mark: pet . mo…" at bounding box center [854, 137] width 300 height 233
click at [798, 138] on div "def onSpawn ( event ) : while True : # First, move to the left X mark: pet . mo…" at bounding box center [854, 137] width 300 height 233
drag, startPoint x: 811, startPoint y: 139, endPoint x: 821, endPoint y: 140, distance: 10.4
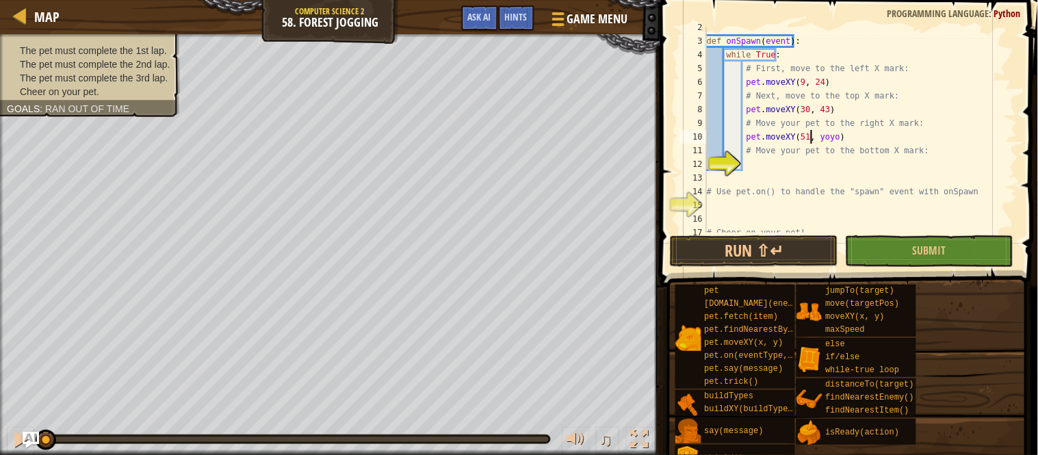
click at [818, 140] on div "def onSpawn ( event ) : while True : # First, move to the left X mark: pet . mo…" at bounding box center [854, 137] width 300 height 233
click at [821, 140] on div "def onSpawn ( event ) : while True : # First, move to the left X mark: pet . mo…" at bounding box center [854, 137] width 300 height 233
type textarea "pet.moveXY(51, 24)"
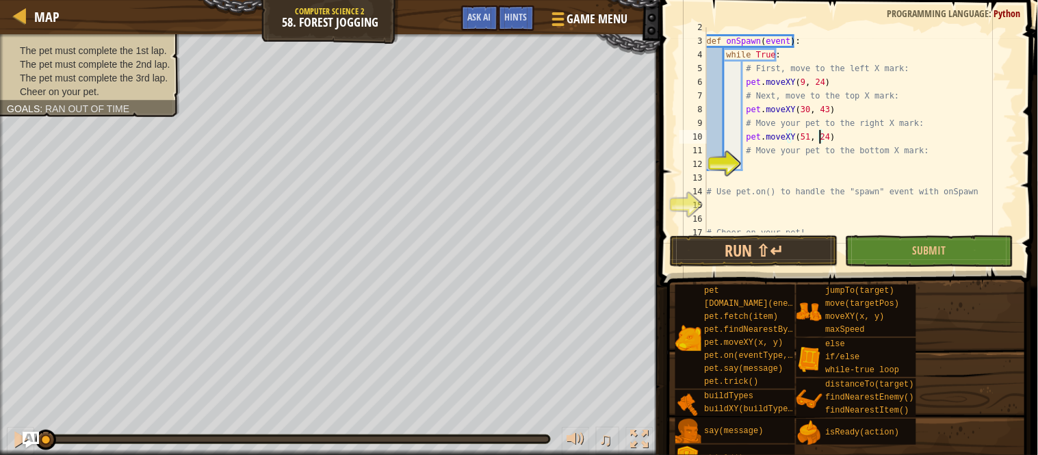
click at [804, 163] on div "def onSpawn ( event ) : while True : # First, move to the left X mark: pet . mo…" at bounding box center [854, 137] width 300 height 233
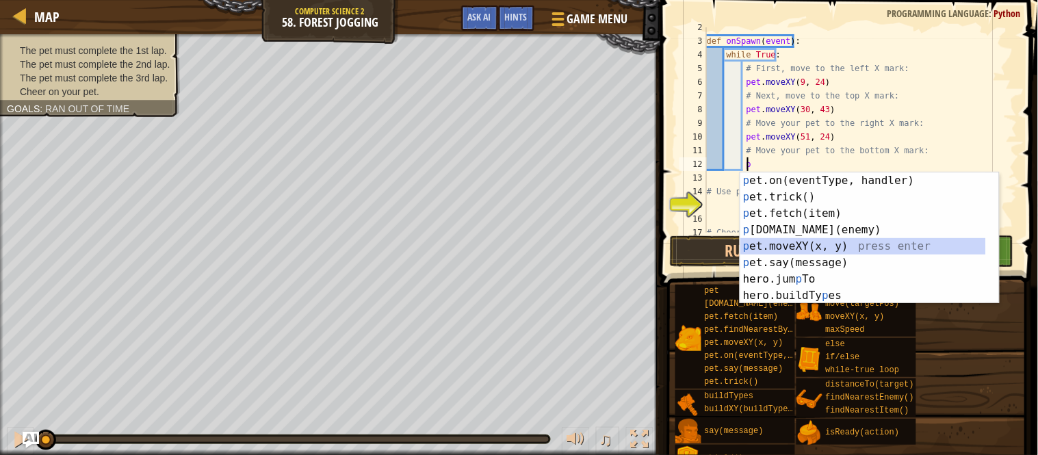
click at [823, 246] on div "p et.on(eventType, handler) press enter p et.trick() press enter p et.fetch(ite…" at bounding box center [863, 254] width 246 height 164
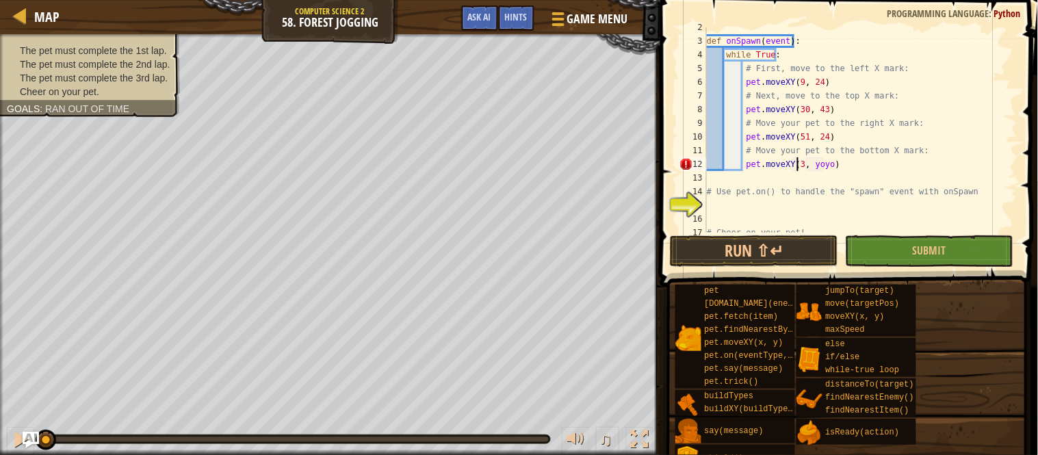
scroll to position [5, 8]
click at [815, 167] on div "def onSpawn ( event ) : while True : # First, move to the left X mark: pet . mo…" at bounding box center [854, 137] width 300 height 233
type textarea "pet.moveXY(30, 5)"
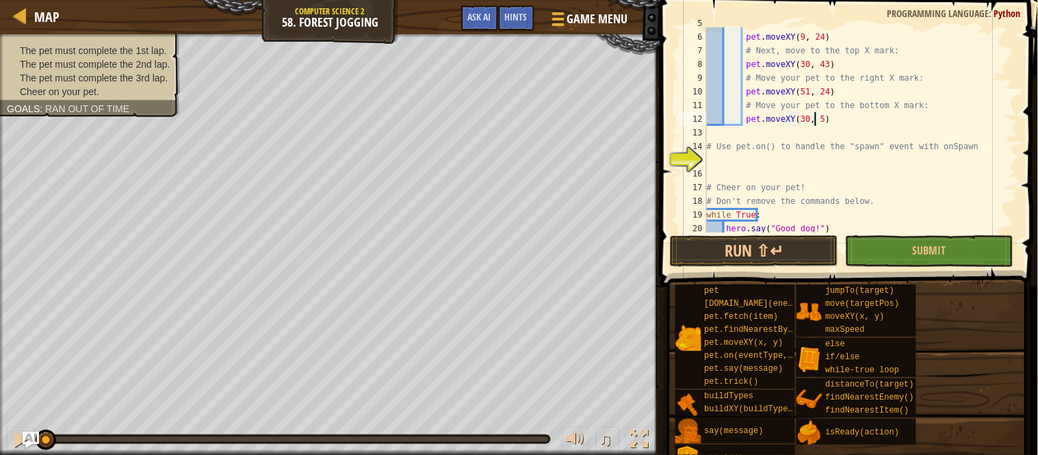
scroll to position [65, 0]
click at [744, 167] on div "# First, move to the left X mark: pet . moveXY ( 9 , 24 ) # Next, move to the t…" at bounding box center [854, 132] width 300 height 233
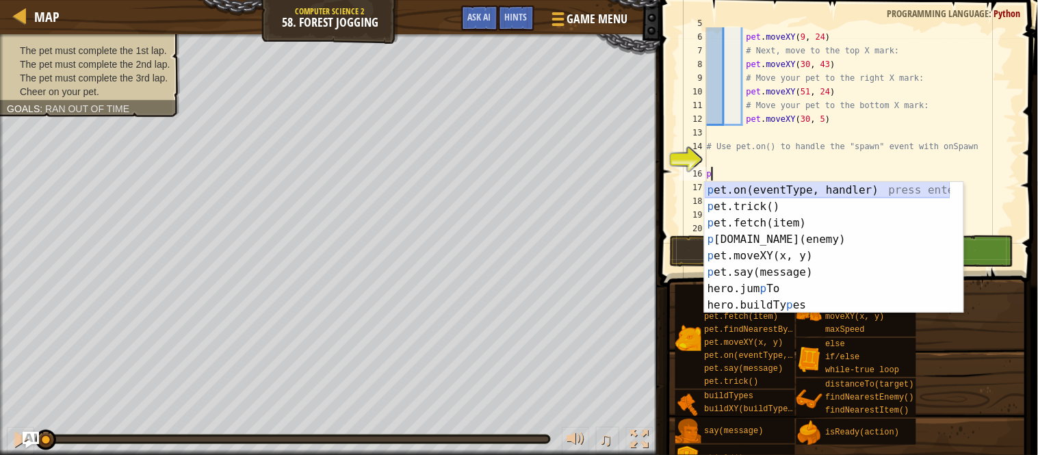
click at [767, 182] on div "p et.on(eventType, handler) press enter p et.trick() press enter p et.fetch(ite…" at bounding box center [828, 264] width 246 height 164
type textarea "pet.on("spawn", onSpawn)"
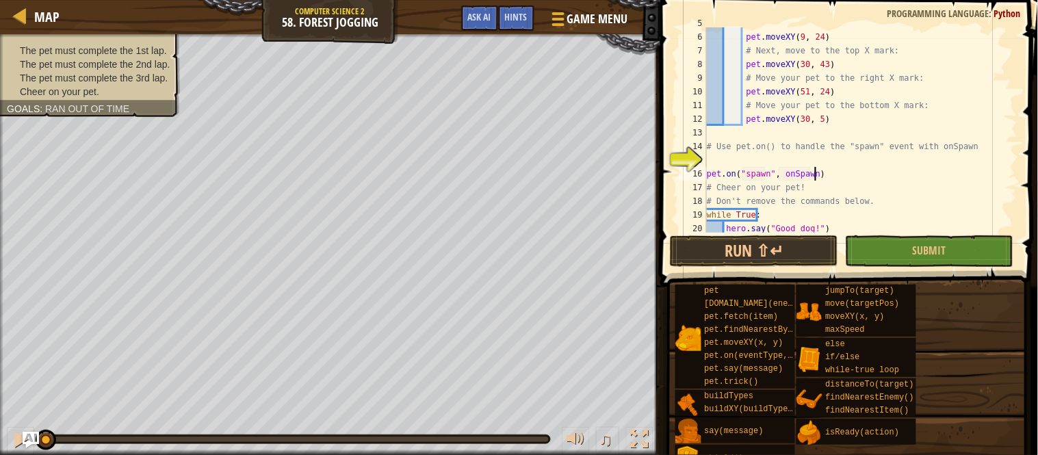
click at [853, 179] on div "# First, move to the left X mark: pet . moveXY ( 9 , 24 ) # Next, move to the t…" at bounding box center [854, 132] width 300 height 233
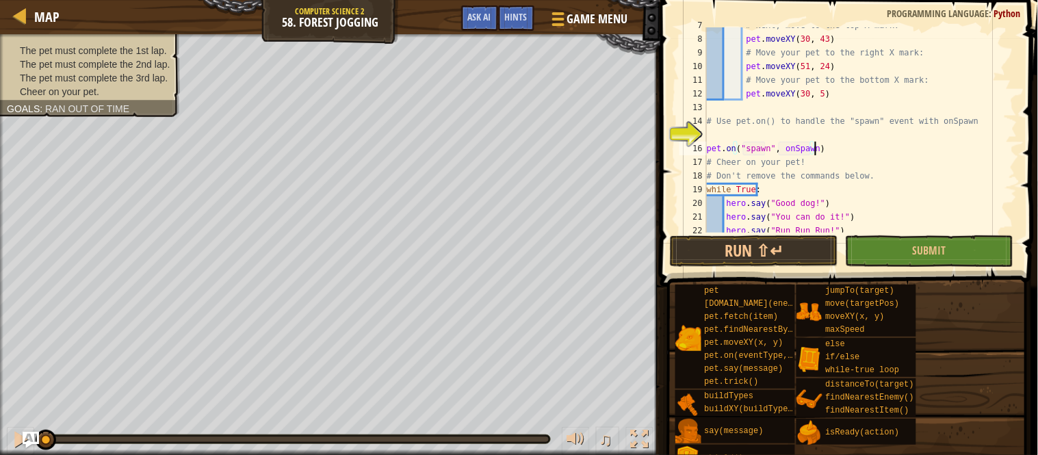
scroll to position [45, 0]
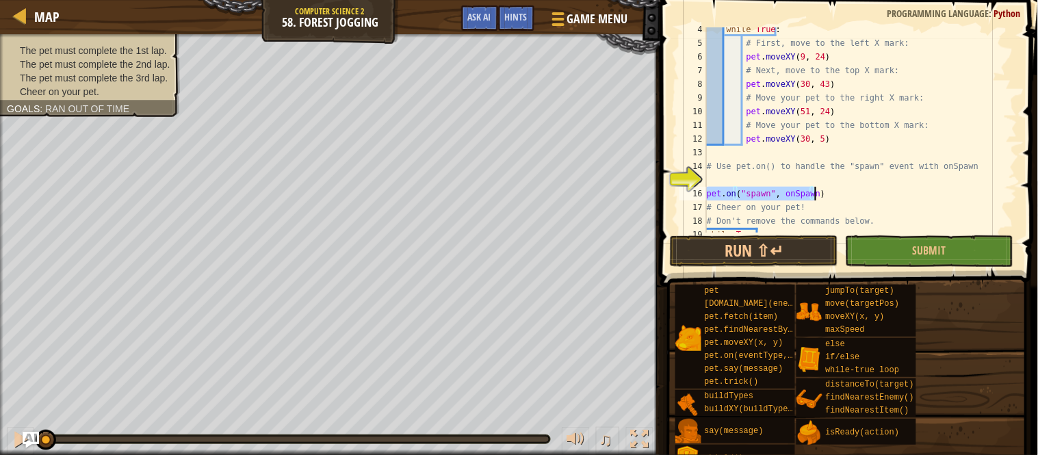
drag, startPoint x: 707, startPoint y: 189, endPoint x: 822, endPoint y: 199, distance: 115.4
click at [822, 199] on div "while True : # First, move to the left X mark: pet . moveXY ( 9 , 24 ) # Next, …" at bounding box center [854, 139] width 300 height 233
click at [708, 179] on div "while True : # First, move to the left X mark: pet . moveXY ( 9 , 24 ) # Next, …" at bounding box center [854, 139] width 300 height 233
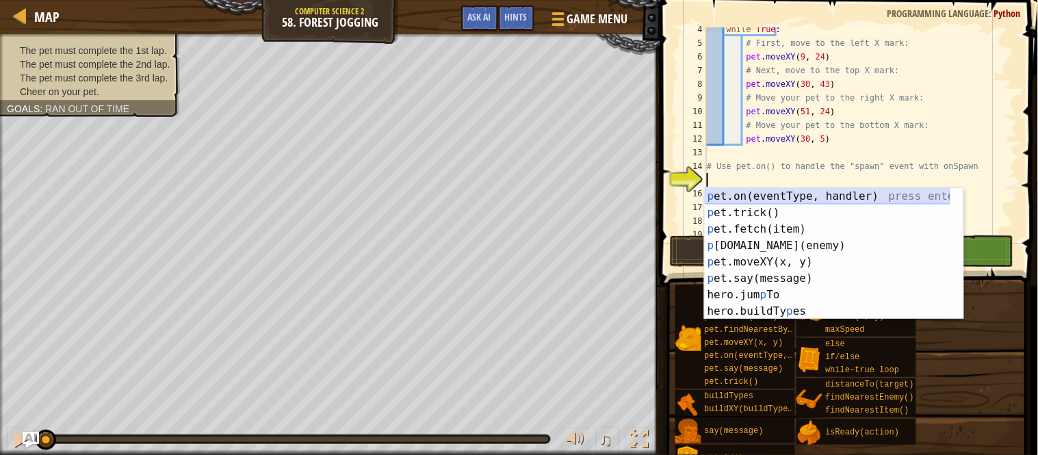
type textarea "o"
click at [768, 195] on div "p et.on(eventType, handler) press enter p et.trick() press enter p et.fetch(ite…" at bounding box center [828, 270] width 246 height 164
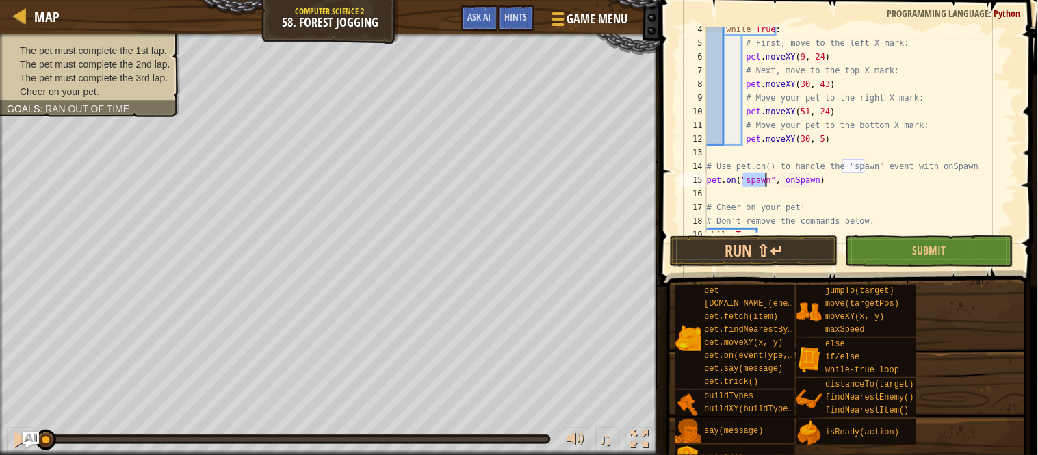
click at [860, 203] on div "while True : # First, move to the left X mark: pet . moveXY ( 9 , 24 ) # Next, …" at bounding box center [854, 139] width 300 height 233
type textarea "# Cheer on your pet!"
click at [900, 239] on button "Submit" at bounding box center [929, 250] width 168 height 31
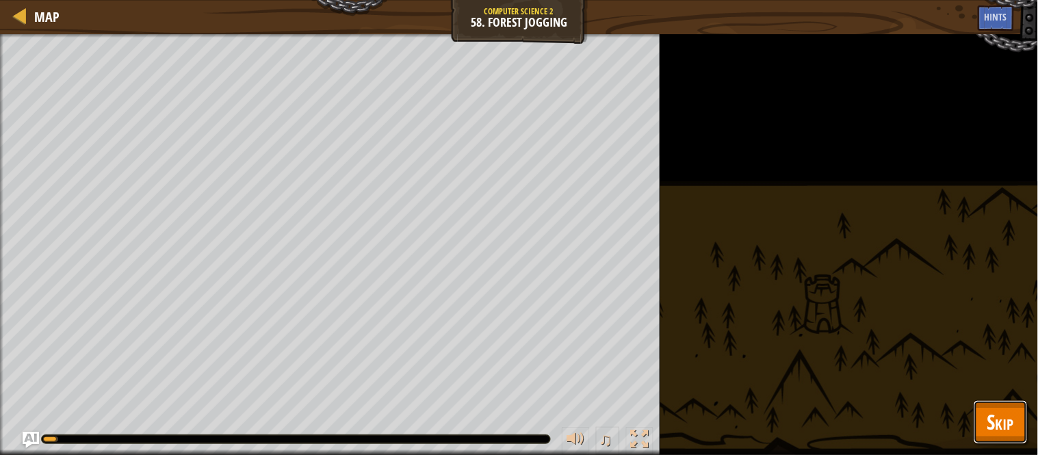
click at [987, 412] on span "Skip" at bounding box center [1000, 422] width 27 height 28
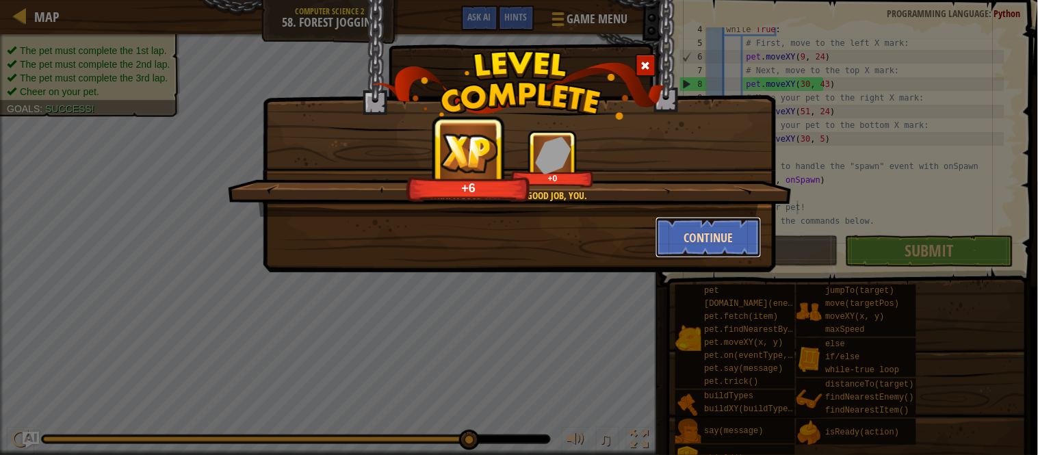
drag, startPoint x: 687, startPoint y: 235, endPoint x: 679, endPoint y: 237, distance: 7.6
click at [679, 237] on button "Continue" at bounding box center [708, 237] width 106 height 41
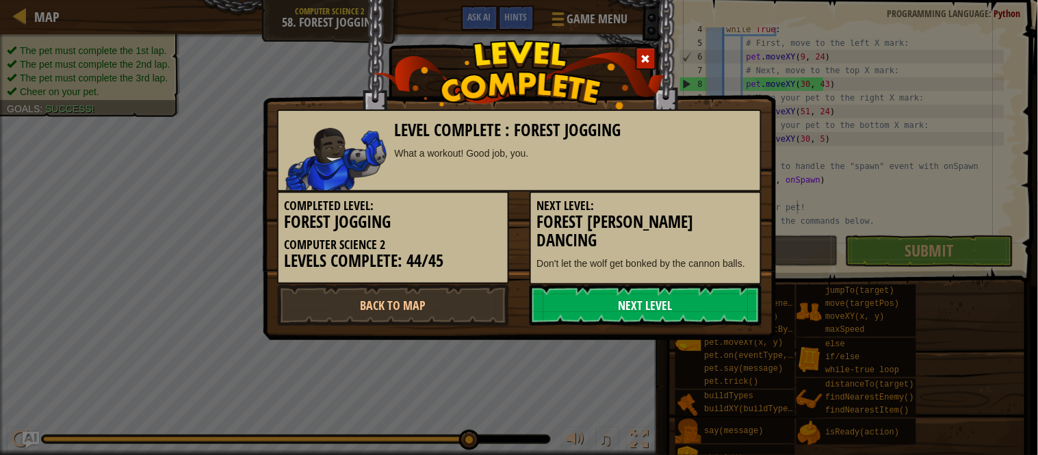
click at [620, 302] on link "Next Level" at bounding box center [646, 305] width 232 height 41
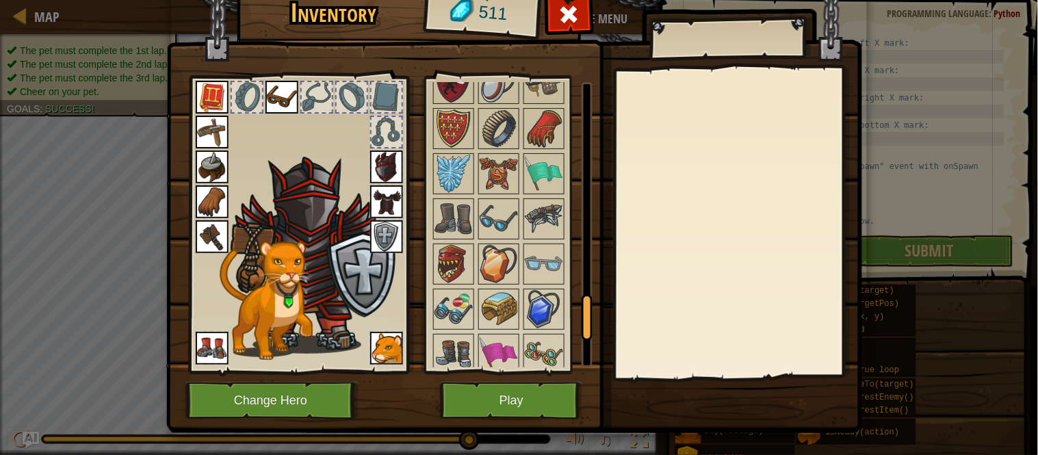
scroll to position [1572, 0]
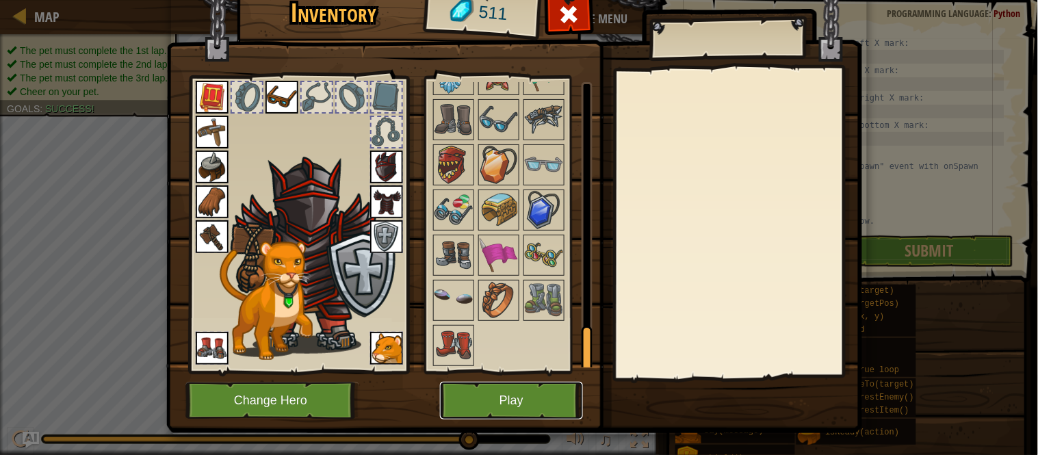
click at [503, 391] on button "Play" at bounding box center [511, 401] width 143 height 38
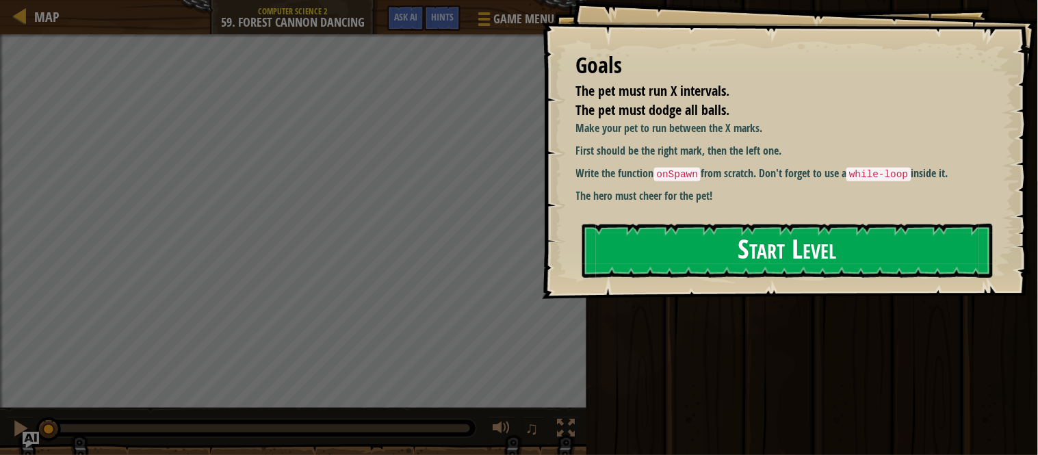
click at [698, 263] on button "Start Level" at bounding box center [787, 251] width 411 height 54
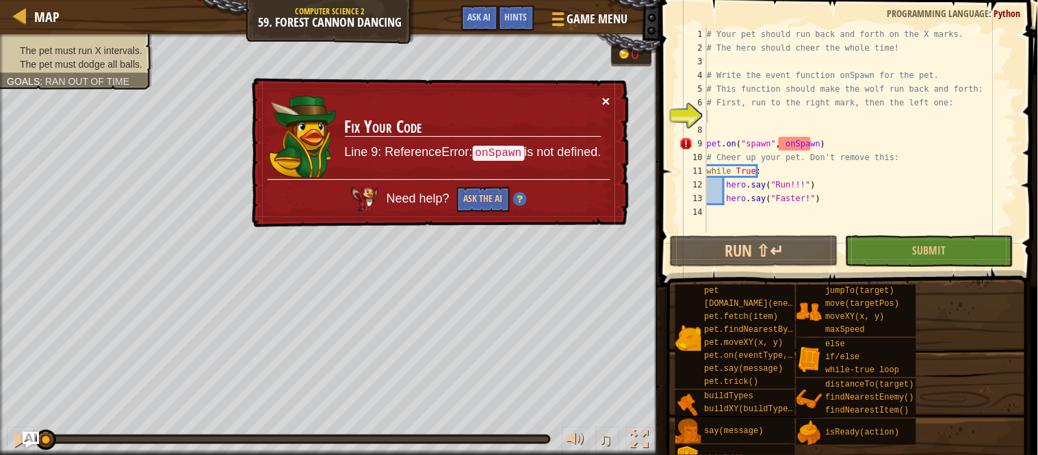
click at [610, 94] on button "×" at bounding box center [606, 101] width 8 height 14
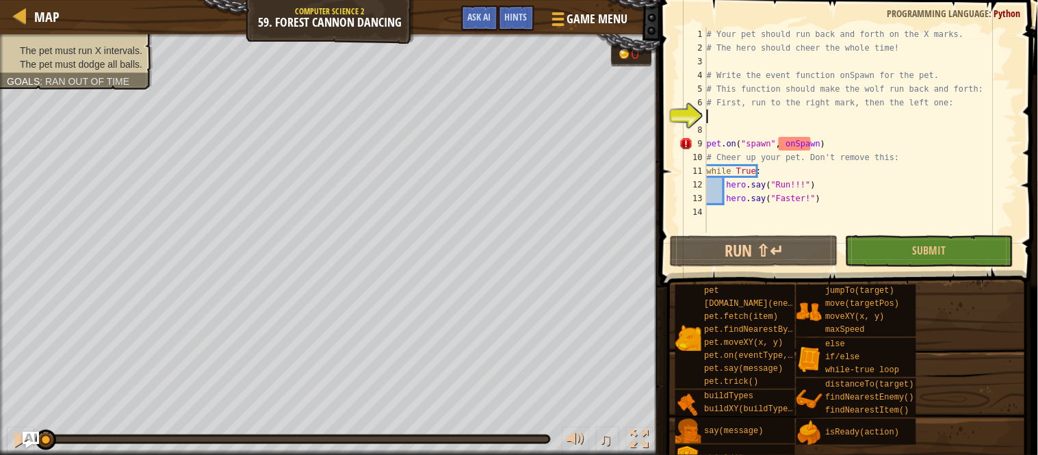
click at [738, 116] on div "# Your pet should run back and forth on the X marks. # The hero should cheer th…" at bounding box center [860, 143] width 313 height 233
click at [549, 10] on div at bounding box center [556, 19] width 18 height 20
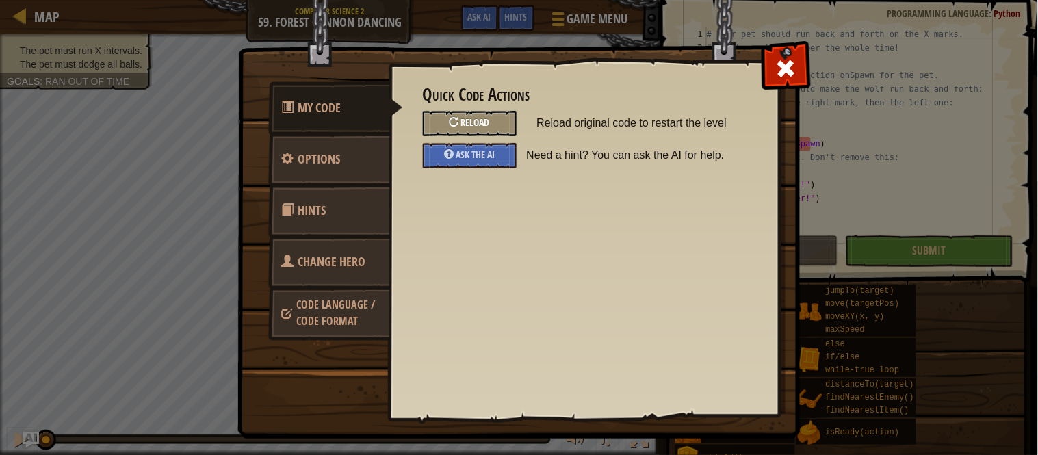
click at [493, 120] on div "Reload" at bounding box center [470, 123] width 94 height 25
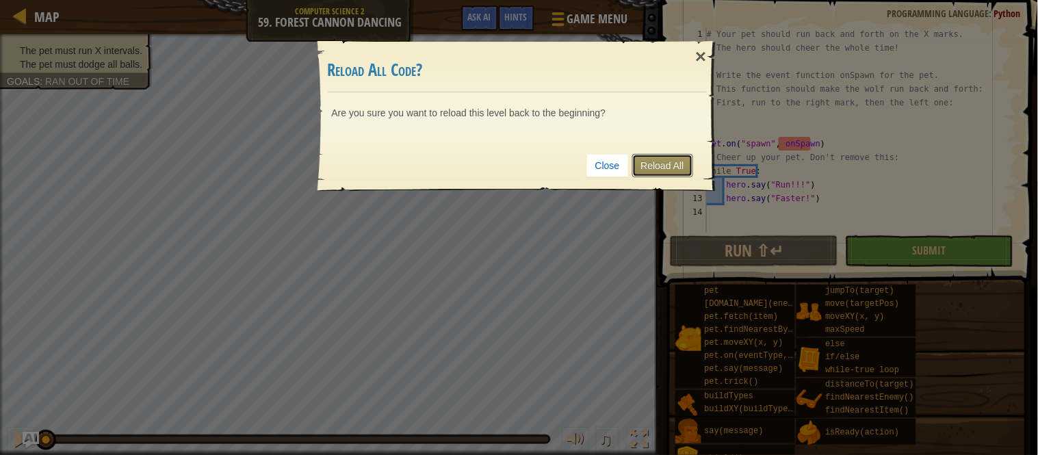
click at [649, 160] on link "Reload All" at bounding box center [662, 165] width 61 height 23
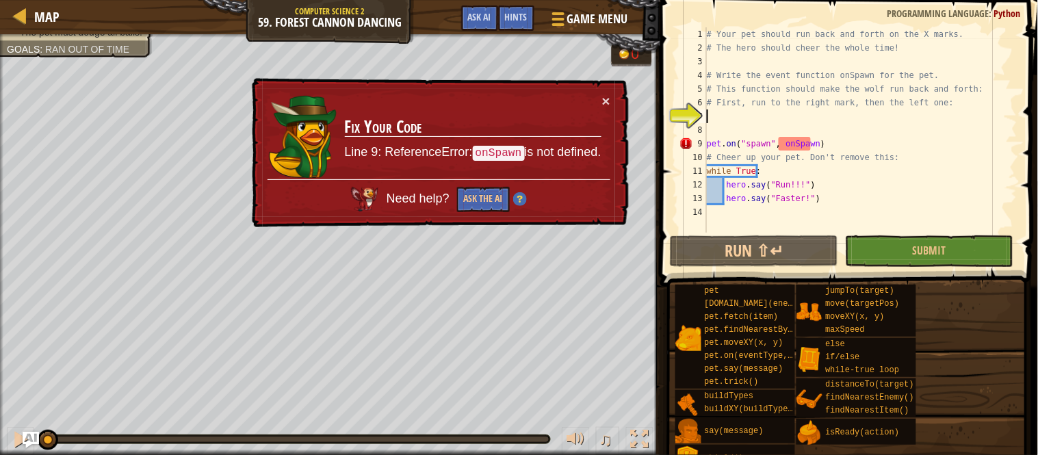
click at [716, 119] on div "# Your pet should run back and forth on the X marks. # The hero should cheer th…" at bounding box center [860, 143] width 313 height 233
click at [824, 141] on div "# Your pet should run back and forth on the X marks. # The hero should cheer th…" at bounding box center [860, 143] width 313 height 233
type textarea "pet.on("spawn", onSpawn)"
click at [601, 94] on td "Fix Your Code Line 9: ReferenceError: onSpawn is not defined." at bounding box center [473, 137] width 258 height 86
click at [610, 94] on button "×" at bounding box center [606, 101] width 8 height 14
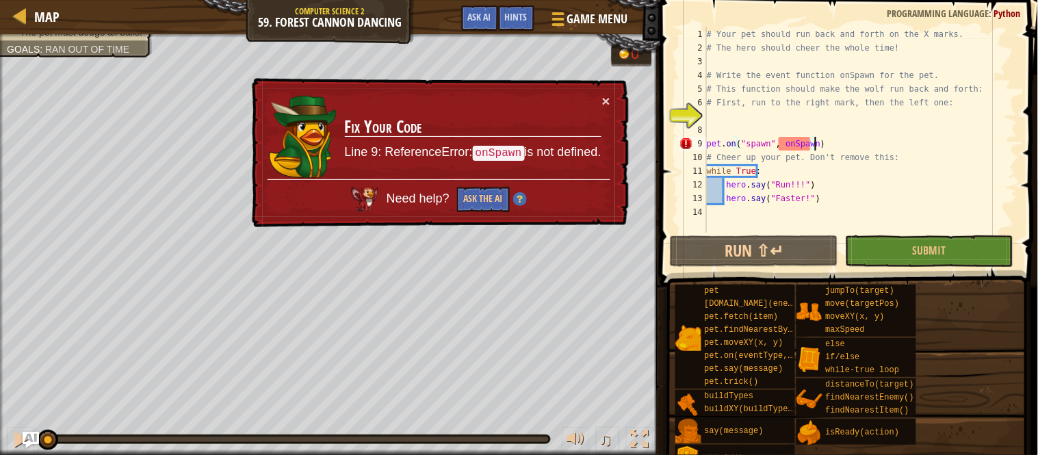
click at [755, 127] on div "# Your pet should run back and forth on the X marks. # The hero should cheer th…" at bounding box center [860, 143] width 313 height 233
drag, startPoint x: 742, startPoint y: 117, endPoint x: 733, endPoint y: 124, distance: 11.2
click at [742, 118] on div "# Your pet should run back and forth on the X marks. # The hero should cheer th…" at bounding box center [860, 143] width 313 height 233
click at [608, 94] on button "×" at bounding box center [606, 101] width 8 height 14
click at [603, 101] on button "×" at bounding box center [606, 101] width 8 height 14
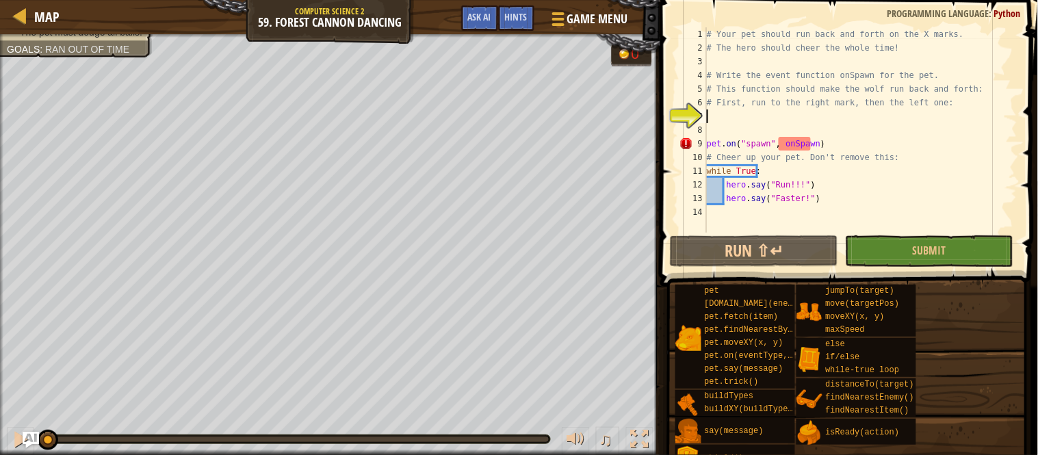
type textarea "-"
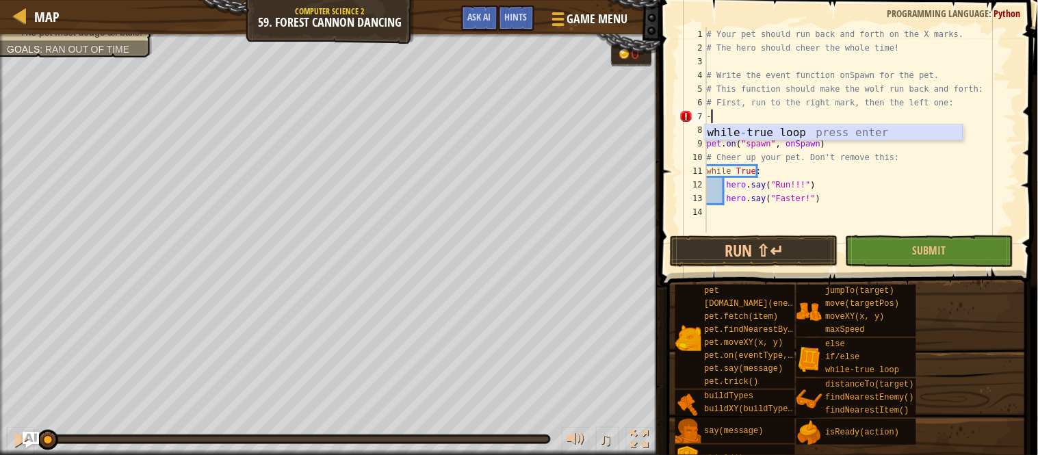
click at [763, 133] on div "while - true loop press enter" at bounding box center [834, 149] width 259 height 49
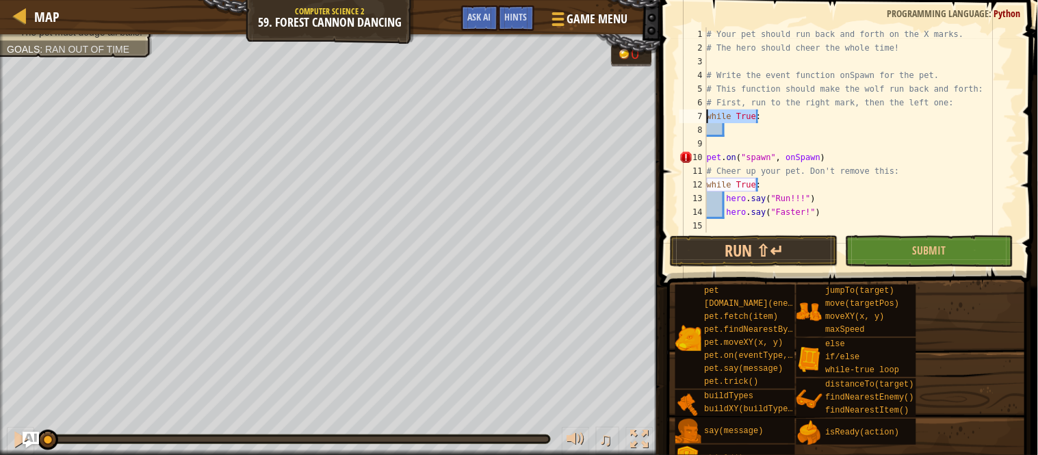
drag, startPoint x: 761, startPoint y: 115, endPoint x: 709, endPoint y: 114, distance: 52.0
click at [709, 114] on div "# Your pet should run back and forth on the X marks. # The hero should cheer th…" at bounding box center [860, 143] width 313 height 233
type textarea "while True:"
type textarea "w"
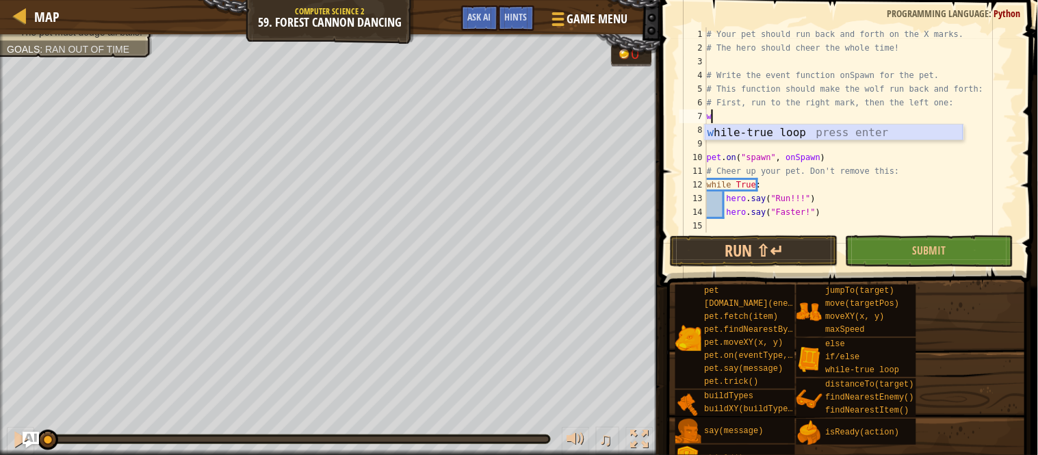
click at [760, 128] on div "w [PERSON_NAME]-true loop press enter" at bounding box center [834, 149] width 259 height 49
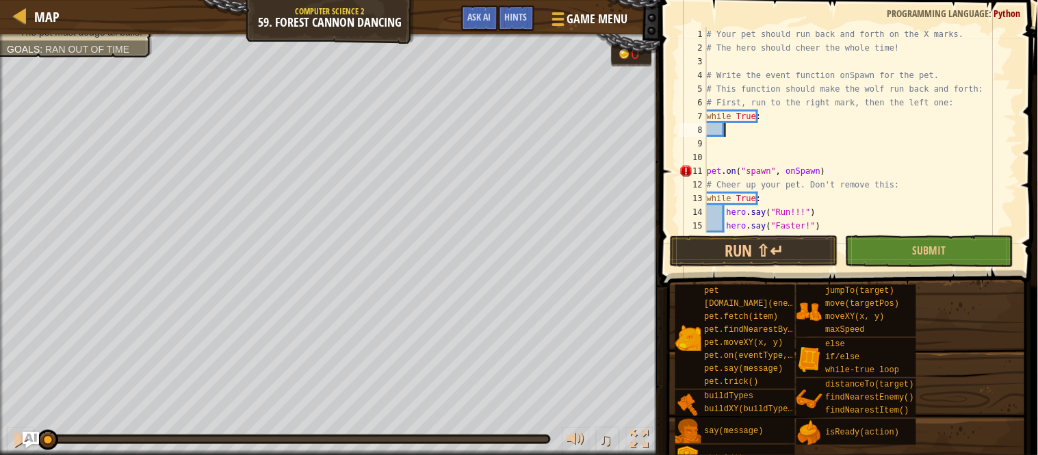
drag, startPoint x: 747, startPoint y: 129, endPoint x: 741, endPoint y: 138, distance: 11.4
click at [741, 138] on div "# Your pet should run back and forth on the X marks. # The hero should cheer th…" at bounding box center [854, 143] width 300 height 233
click at [727, 131] on div "# Your pet should run back and forth on the X marks. # The hero should cheer th…" at bounding box center [854, 129] width 300 height 205
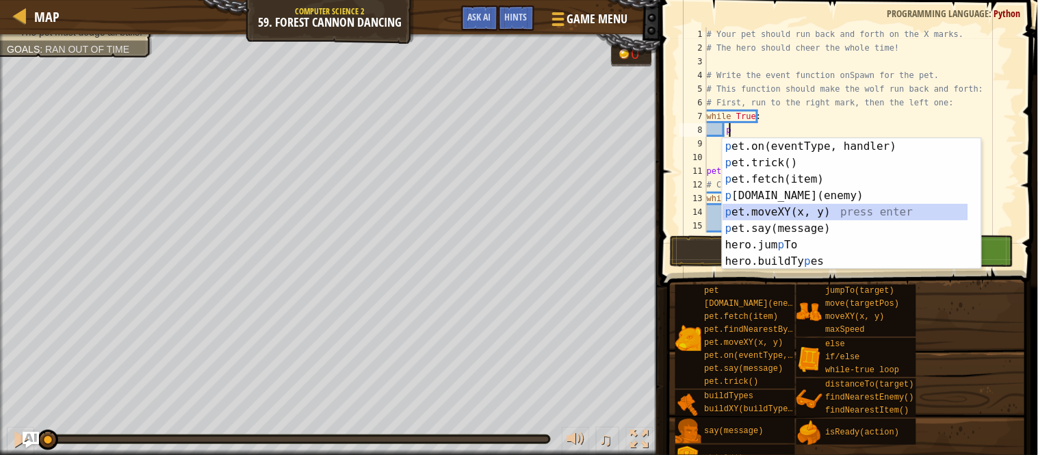
click at [790, 207] on div "p et.on(eventType, handler) press enter p et.trick() press enter p et.fetch(ite…" at bounding box center [846, 220] width 246 height 164
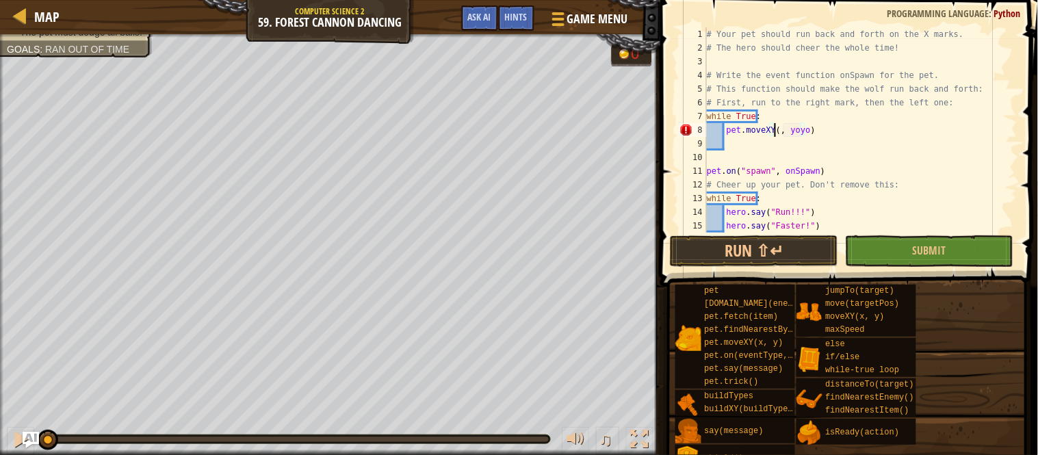
scroll to position [5, 5]
click at [799, 131] on div "# Your pet should run back and forth on the X marks. # The hero should cheer th…" at bounding box center [854, 143] width 300 height 233
type textarea "pet.moveXY(48, 8)"
click at [735, 142] on div "# Your pet should run back and forth on the X marks. # The hero should cheer th…" at bounding box center [854, 143] width 300 height 233
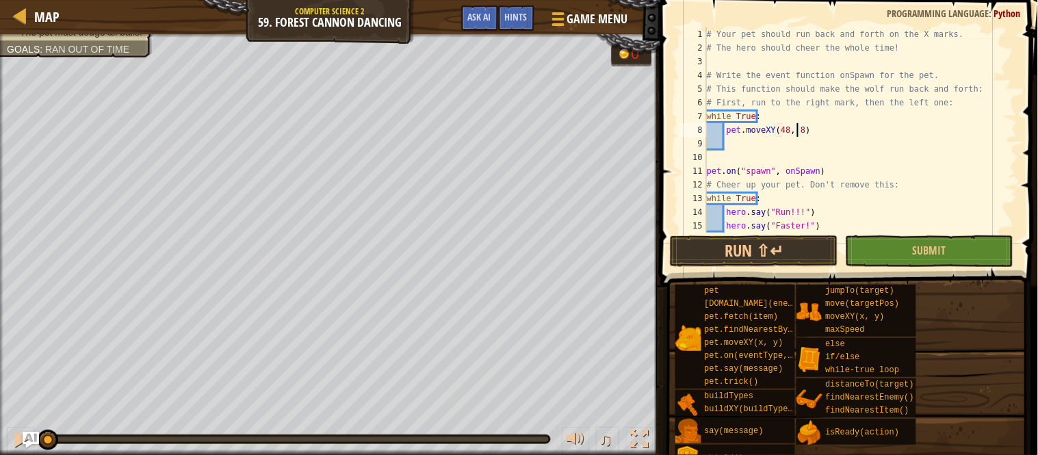
scroll to position [5, 1]
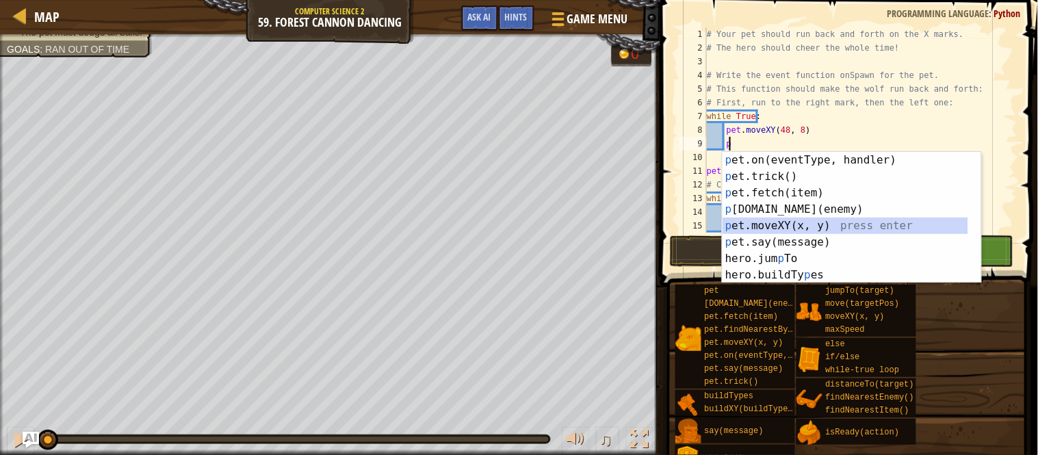
click at [766, 222] on div "p et.on(eventType, handler) press enter p et.trick() press enter p et.fetch(ite…" at bounding box center [846, 234] width 246 height 164
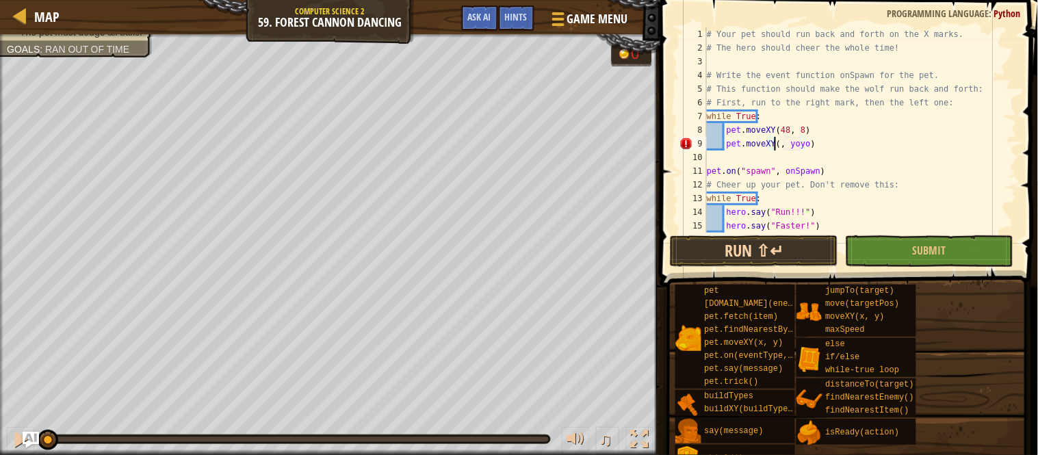
scroll to position [5, 5]
click at [803, 146] on div "# Your pet should run back and forth on the X marks. # The hero should cheer th…" at bounding box center [854, 143] width 300 height 233
click at [887, 250] on button "Submit" at bounding box center [929, 250] width 168 height 31
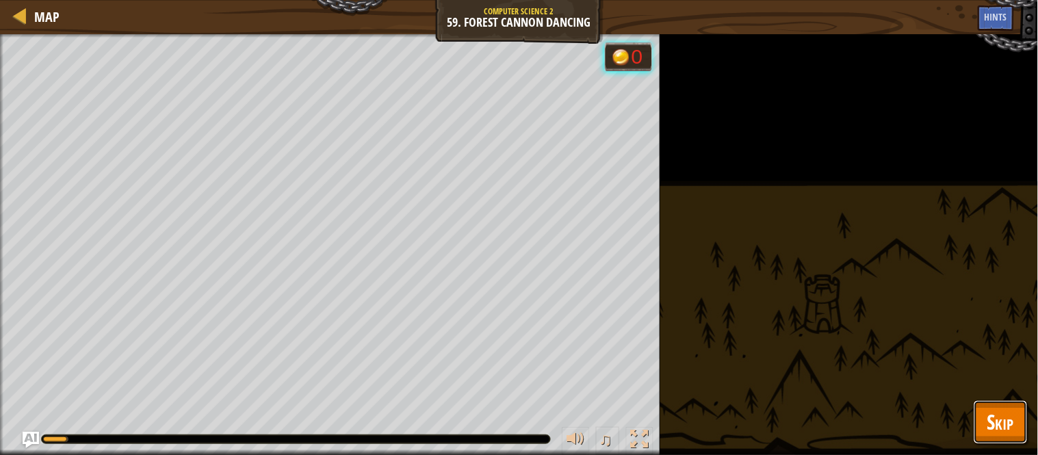
click at [1016, 413] on button "Skip" at bounding box center [1001, 422] width 54 height 44
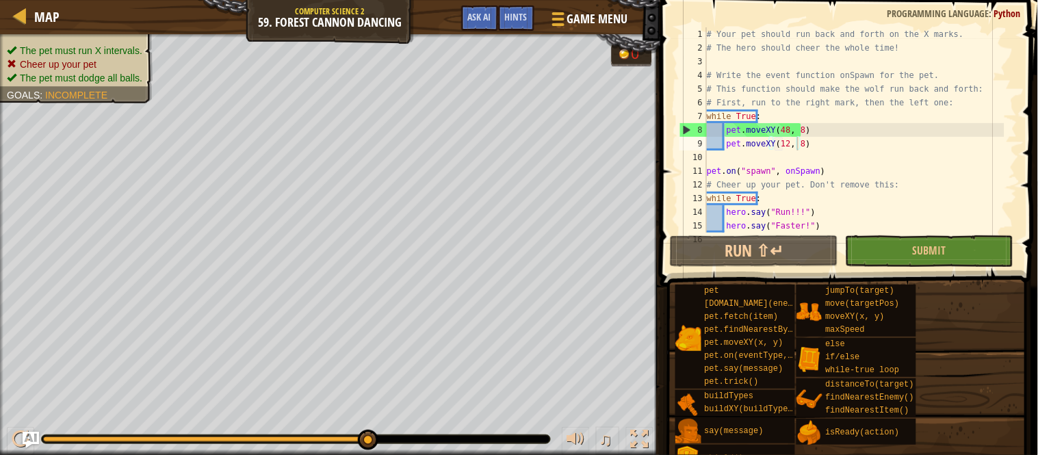
scroll to position [14, 0]
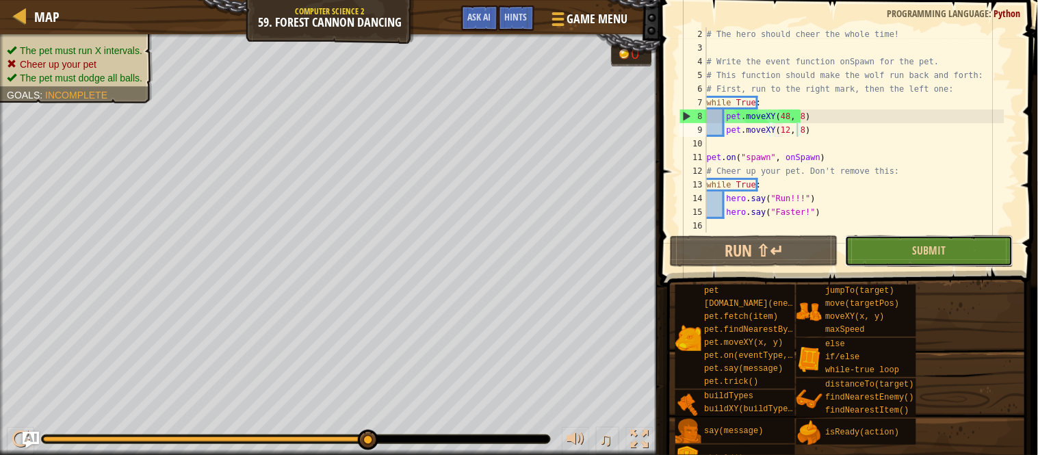
click at [888, 252] on button "Submit" at bounding box center [929, 250] width 168 height 31
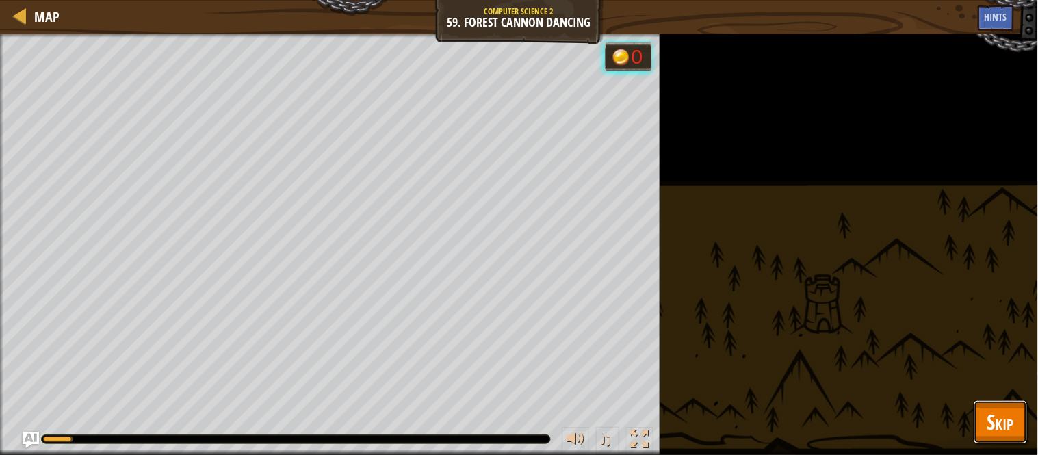
click at [1018, 409] on button "Skip" at bounding box center [1001, 422] width 54 height 44
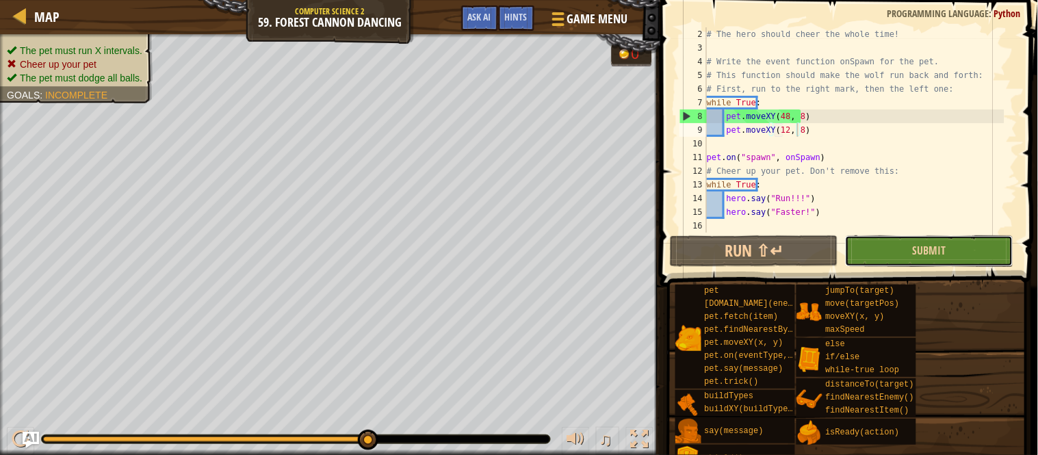
click at [907, 257] on button "Submit" at bounding box center [929, 250] width 168 height 31
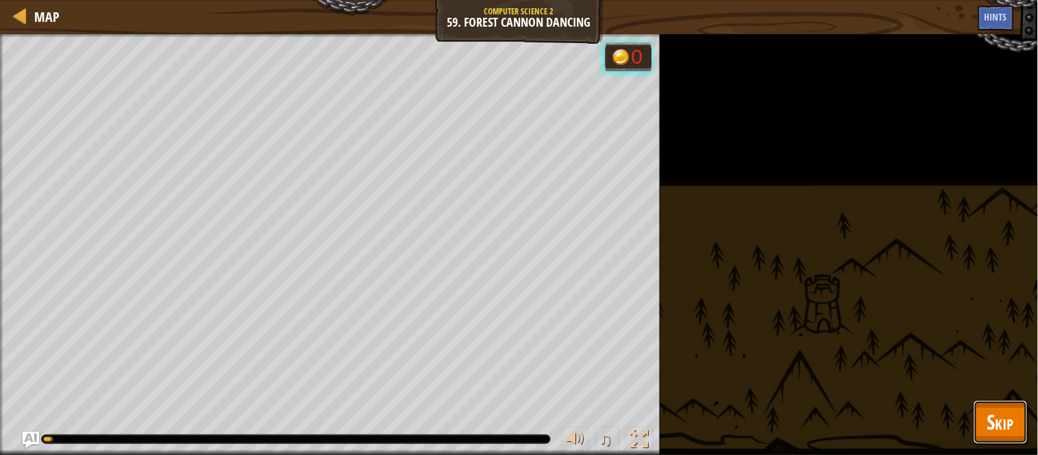
click at [1017, 426] on button "Skip" at bounding box center [1001, 422] width 54 height 44
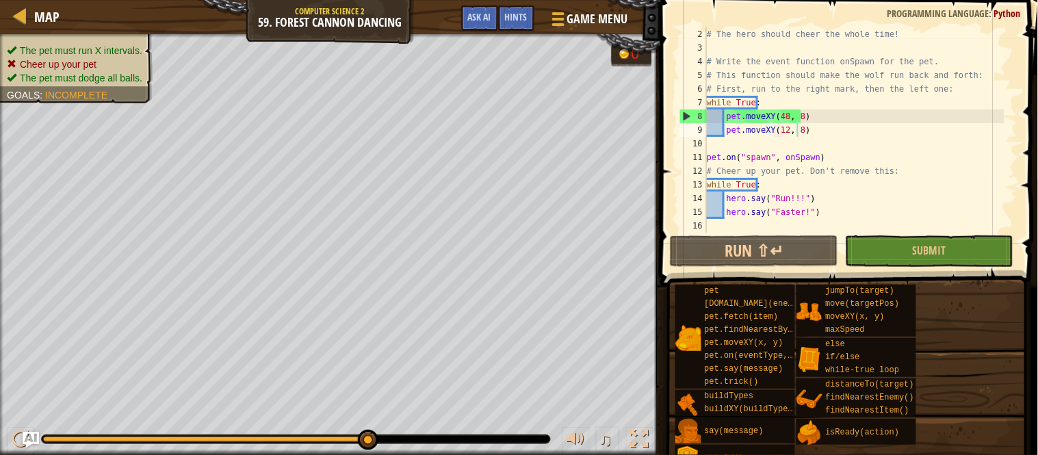
type textarea "hero.say("Run!!!")"
click at [778, 202] on div "# The hero should cheer the whole time! # Write the event function onSpawn for …" at bounding box center [854, 143] width 300 height 233
click at [785, 203] on div "# The hero should cheer the whole time! # Write the event function onSpawn for …" at bounding box center [854, 129] width 300 height 205
click at [848, 255] on button "Submit" at bounding box center [929, 250] width 168 height 31
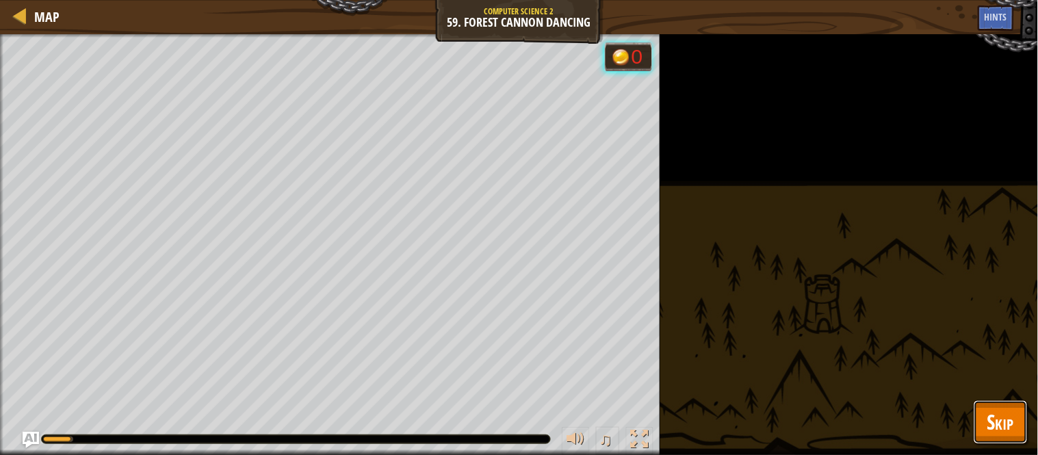
click at [1013, 409] on span "Skip" at bounding box center [1000, 422] width 27 height 28
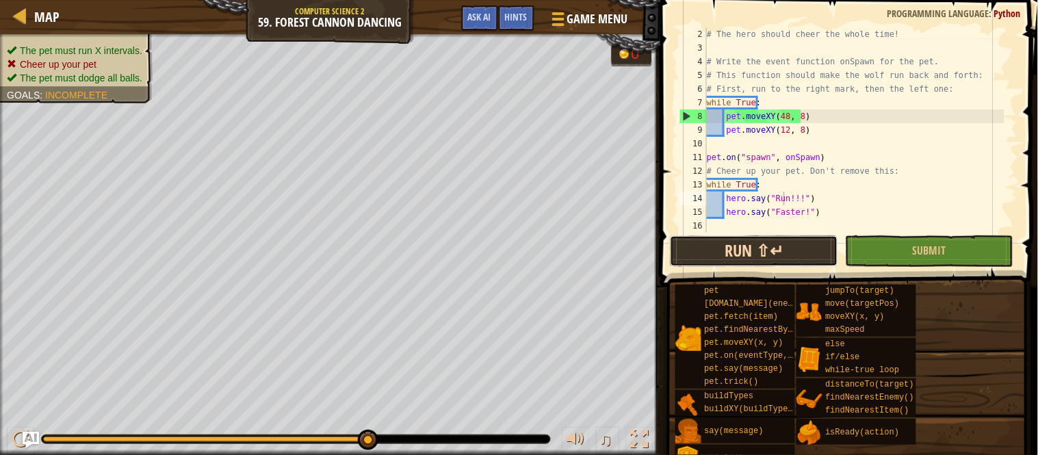
click at [723, 261] on button "Run ⇧↵" at bounding box center [754, 250] width 168 height 31
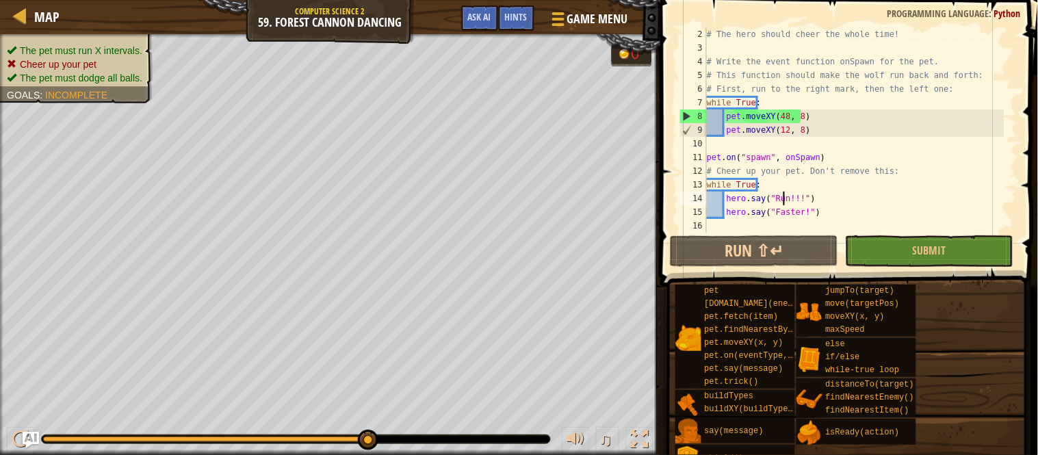
scroll to position [0, 0]
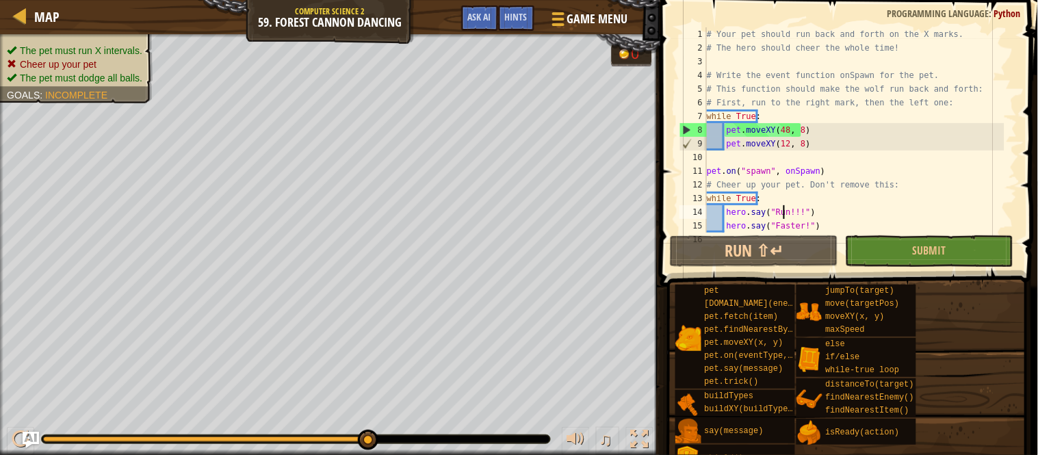
click at [723, 60] on div "# Your pet should run back and forth on the X marks. # The hero should cheer th…" at bounding box center [854, 143] width 300 height 233
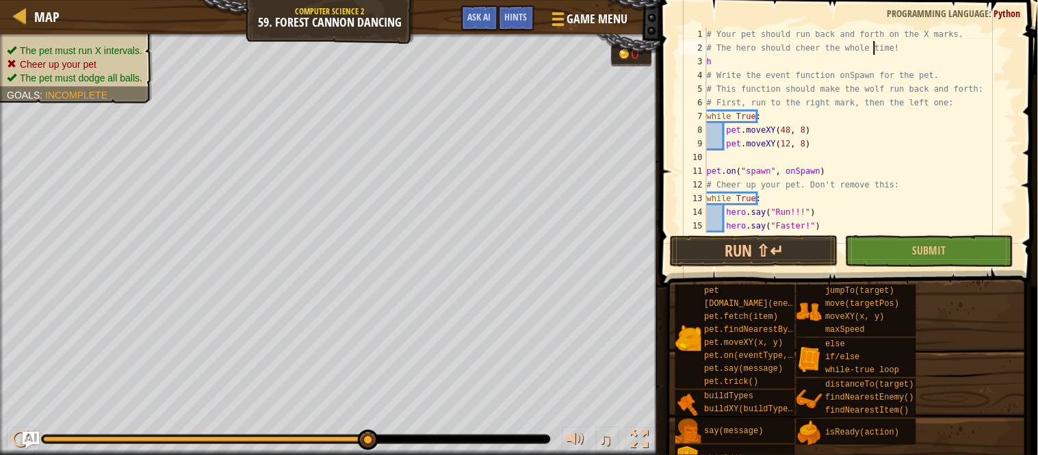
click at [874, 43] on div "# Your pet should run back and forth on the X marks. # The hero should cheer th…" at bounding box center [854, 143] width 300 height 233
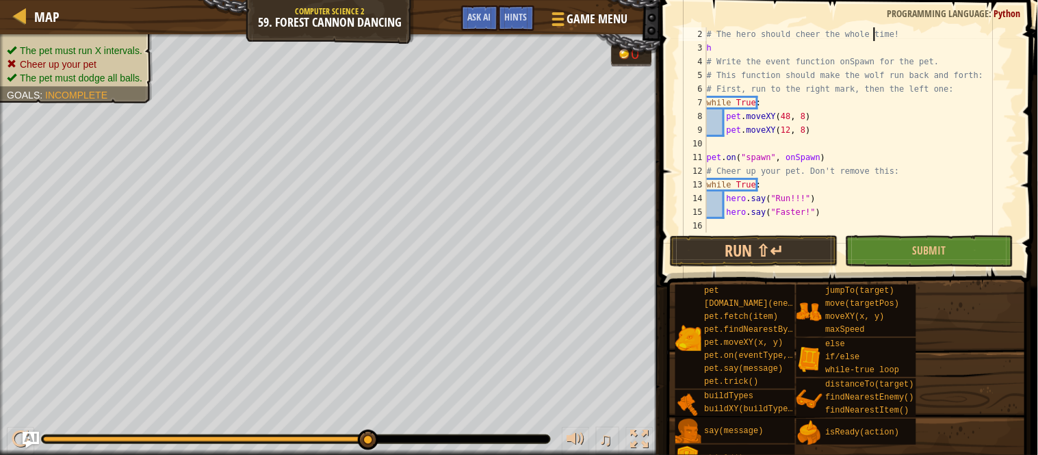
scroll to position [14, 0]
click at [764, 216] on div "# The hero should cheer the whole time! h # Write the event function onSpawn fo…" at bounding box center [854, 143] width 300 height 233
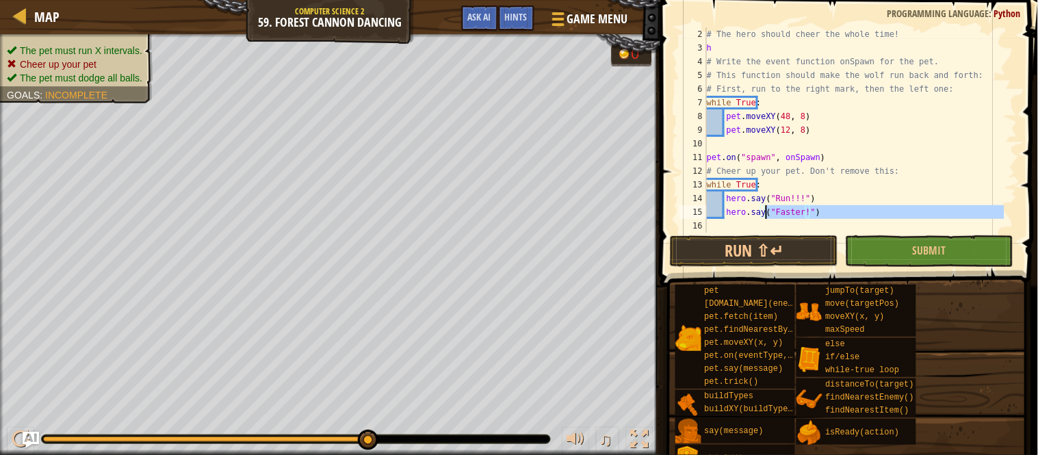
click at [748, 209] on div "# The hero should cheer the whole time! h # Write the event function onSpawn fo…" at bounding box center [854, 143] width 300 height 233
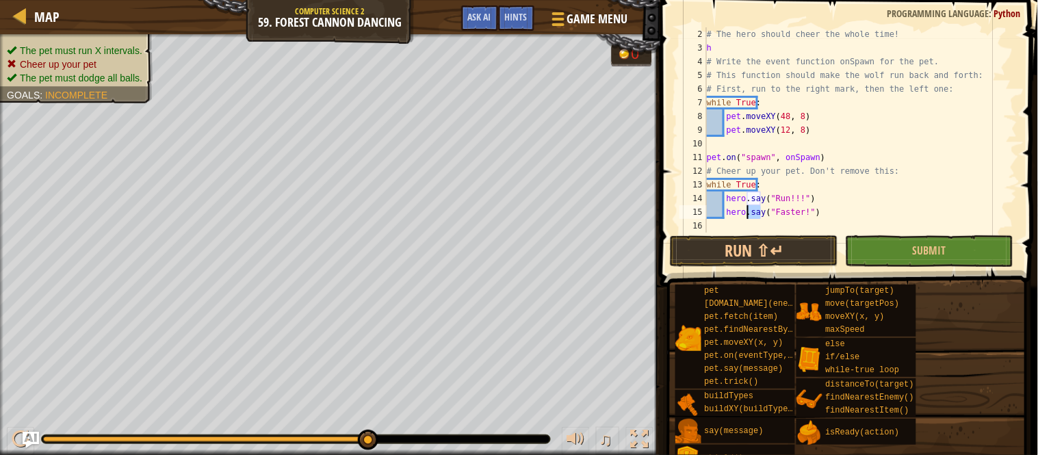
click at [748, 209] on div "# The hero should cheer the whole time! h # Write the event function onSpawn fo…" at bounding box center [854, 143] width 300 height 233
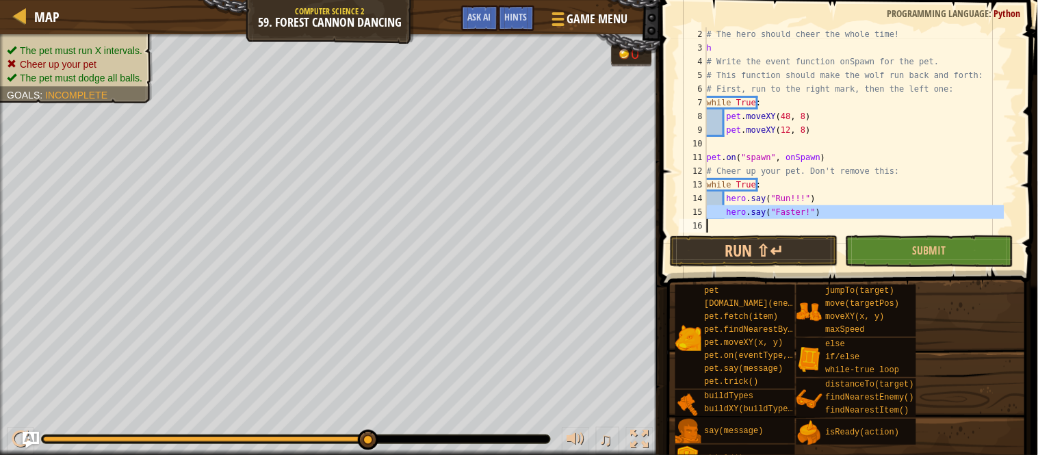
drag, startPoint x: 749, startPoint y: 210, endPoint x: 762, endPoint y: 215, distance: 13.9
click at [750, 211] on div "# The hero should cheer the whole time! h # Write the event function onSpawn fo…" at bounding box center [854, 143] width 300 height 233
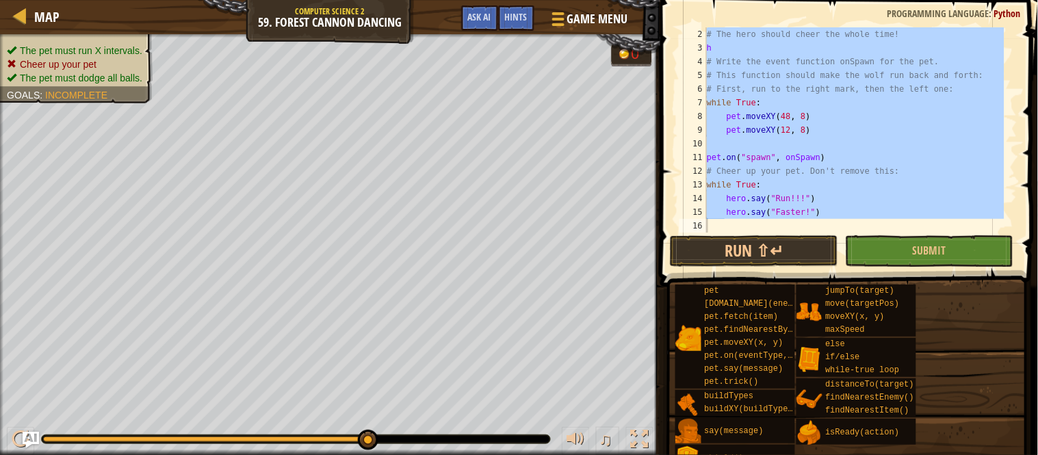
click at [766, 216] on div "# The hero should cheer the whole time! h # Write the event function onSpawn fo…" at bounding box center [854, 129] width 300 height 205
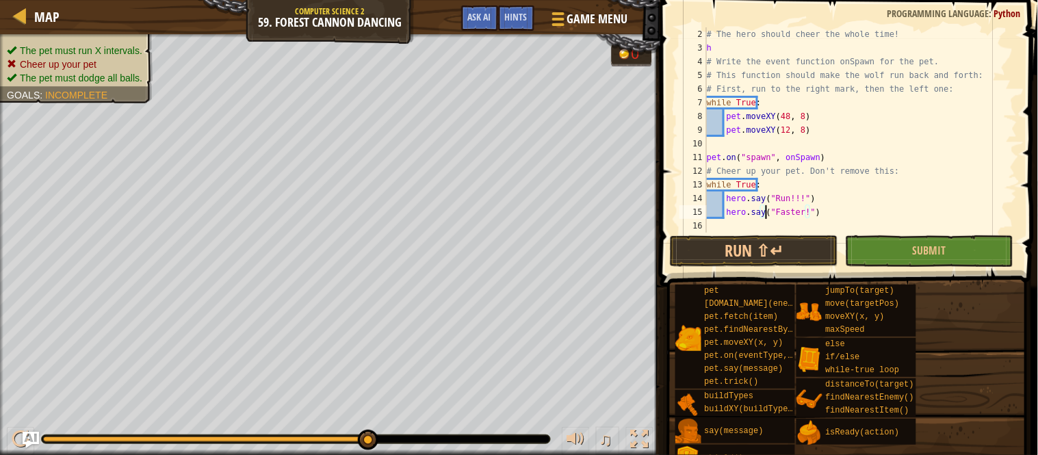
click at [866, 190] on div "# The hero should cheer the whole time! h # Write the event function onSpawn fo…" at bounding box center [854, 143] width 300 height 233
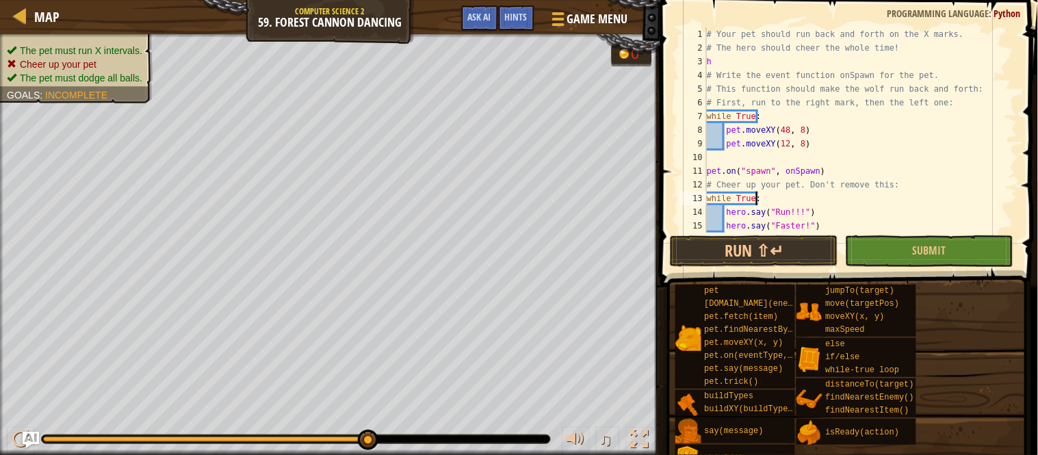
click at [721, 66] on div "# Your pet should run back and forth on the X marks. # The hero should cheer th…" at bounding box center [854, 143] width 300 height 233
type textarea "h"
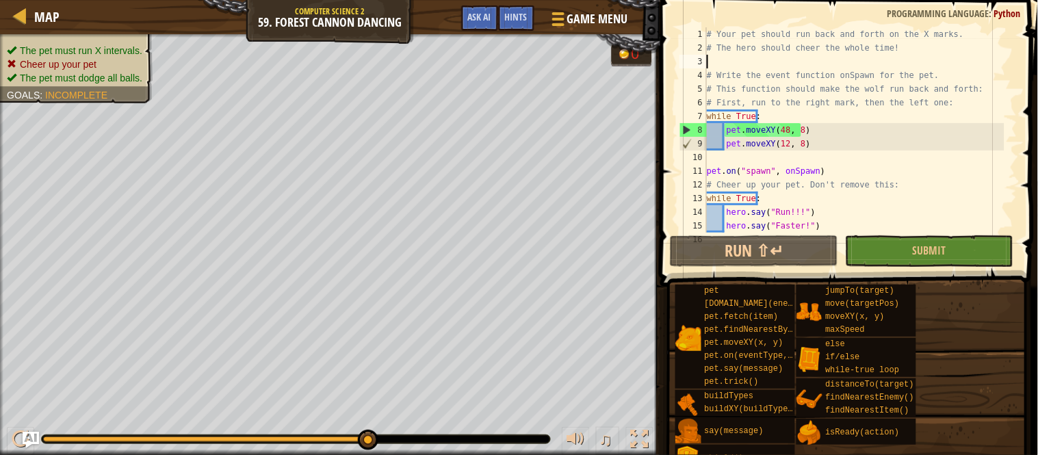
scroll to position [14, 0]
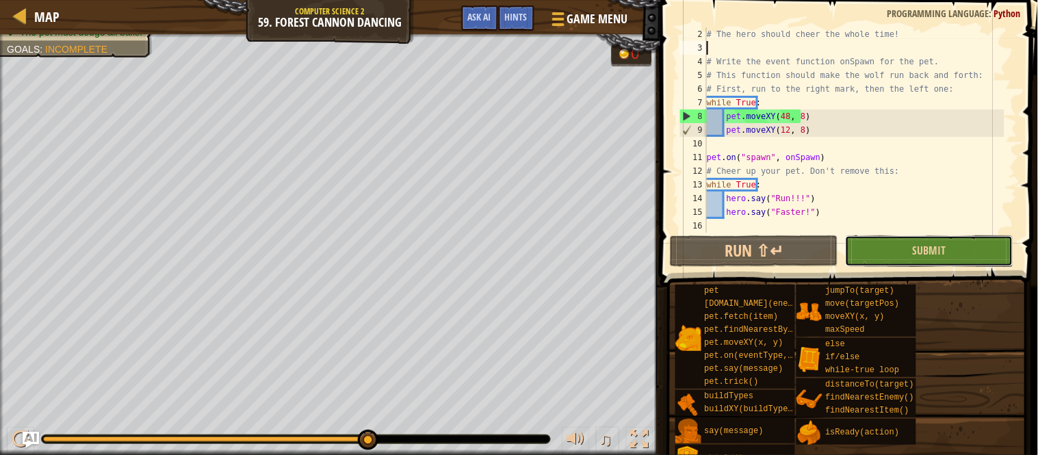
click at [881, 243] on button "Submit" at bounding box center [929, 250] width 168 height 31
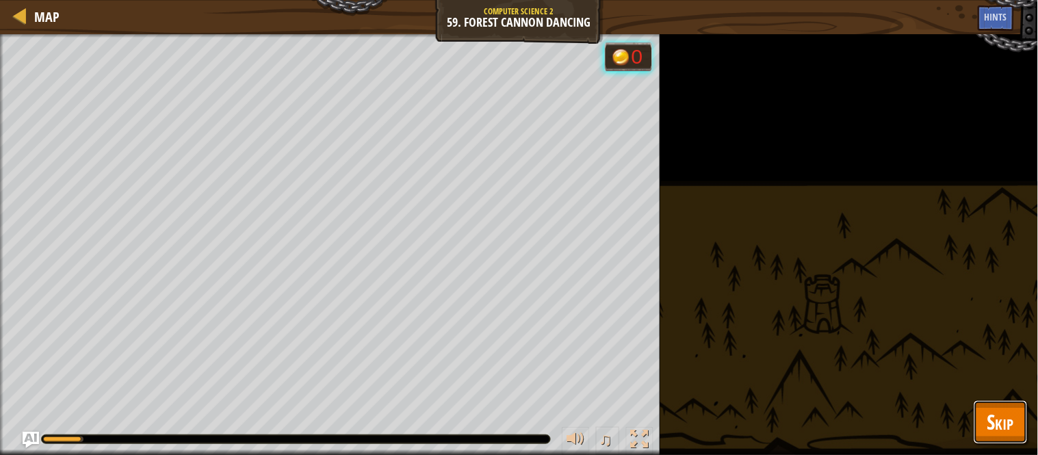
click at [1002, 419] on span "Skip" at bounding box center [1000, 422] width 27 height 28
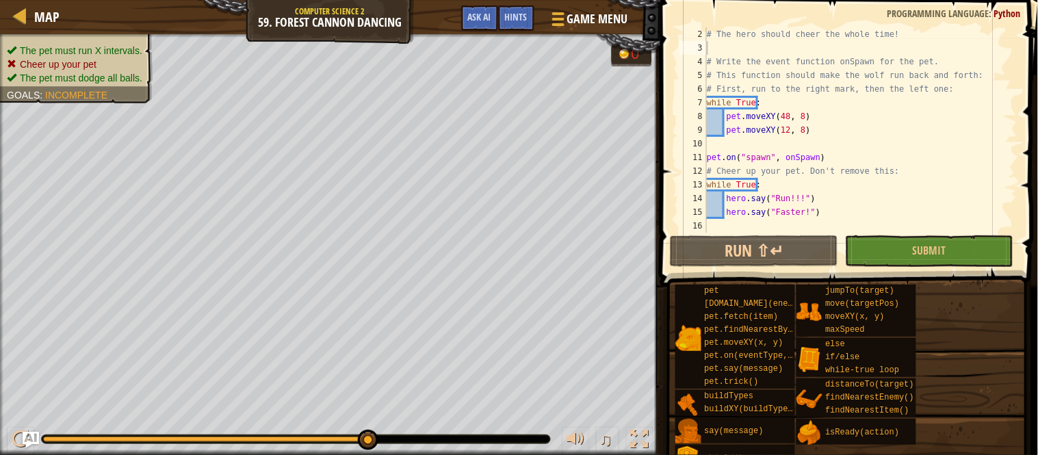
type textarea "hero.say("Faster!")"
click at [817, 212] on div "# The hero should cheer the whole time! # Write the event function onSpawn for …" at bounding box center [854, 143] width 300 height 233
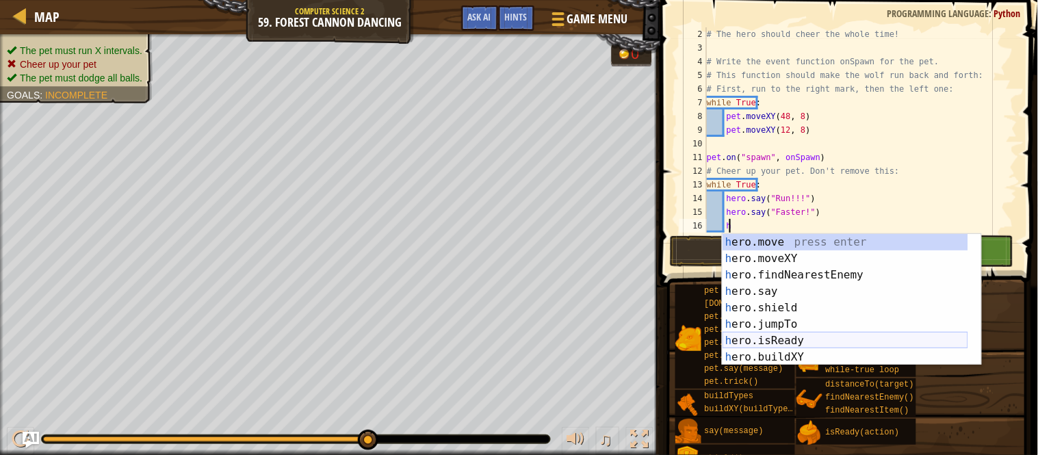
scroll to position [44, 0]
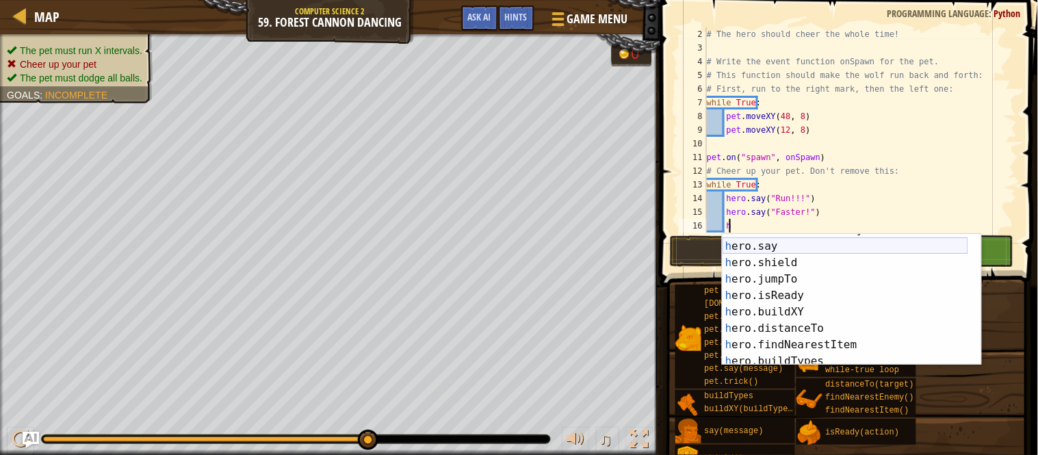
click at [774, 244] on div "h ero.findNearestEnemy press enter h ero.say press enter h ero.shield press ent…" at bounding box center [846, 304] width 246 height 164
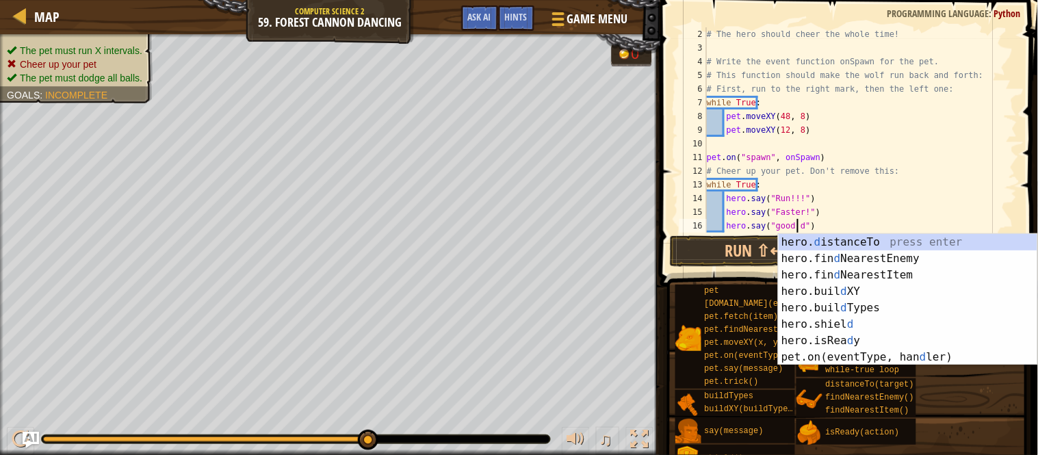
scroll to position [5, 8]
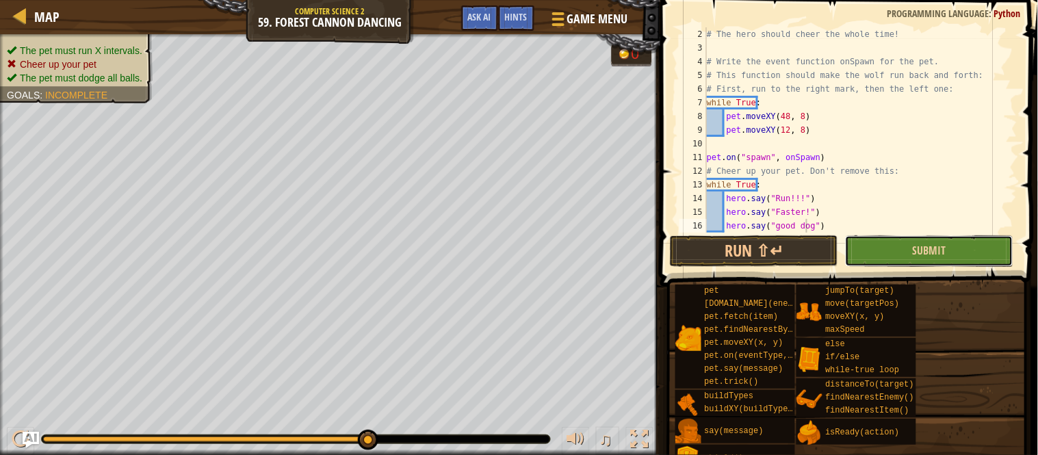
click at [887, 241] on button "Submit" at bounding box center [929, 250] width 168 height 31
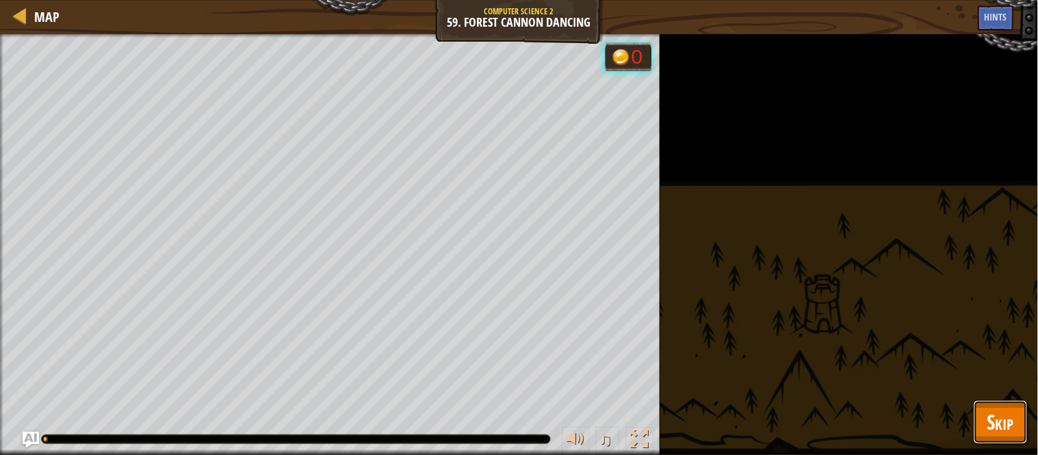
click at [991, 412] on span "Skip" at bounding box center [1000, 422] width 27 height 28
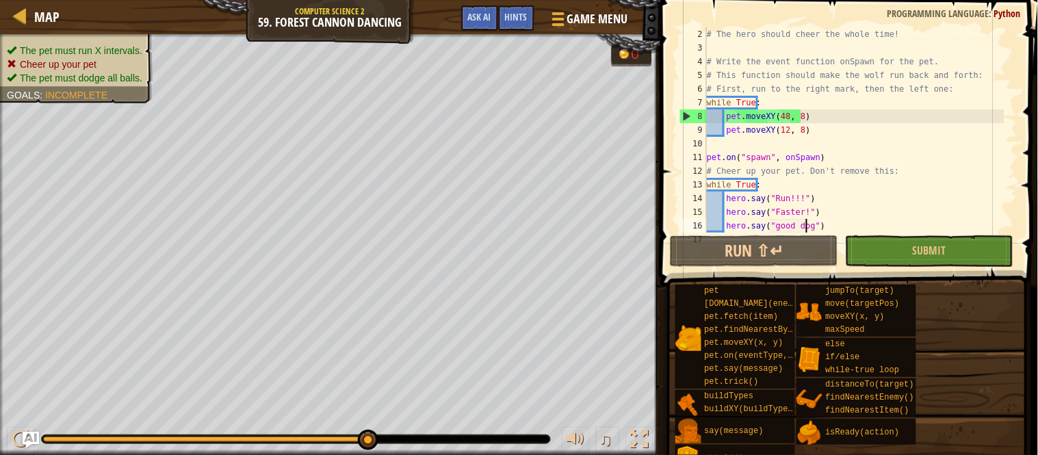
click at [807, 224] on div "# The hero should cheer the whole time! # Write the event function onSpawn for …" at bounding box center [854, 143] width 300 height 233
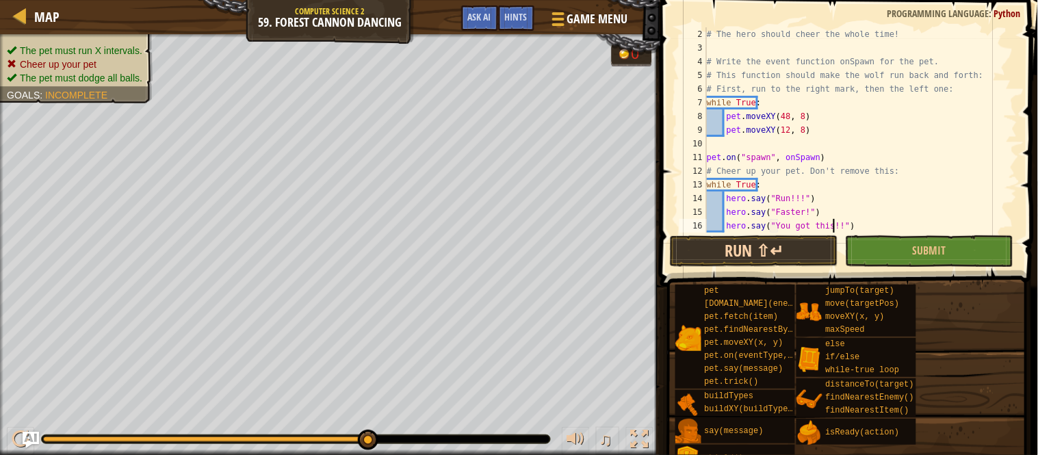
scroll to position [5, 10]
click at [876, 264] on button "Submit" at bounding box center [929, 250] width 168 height 31
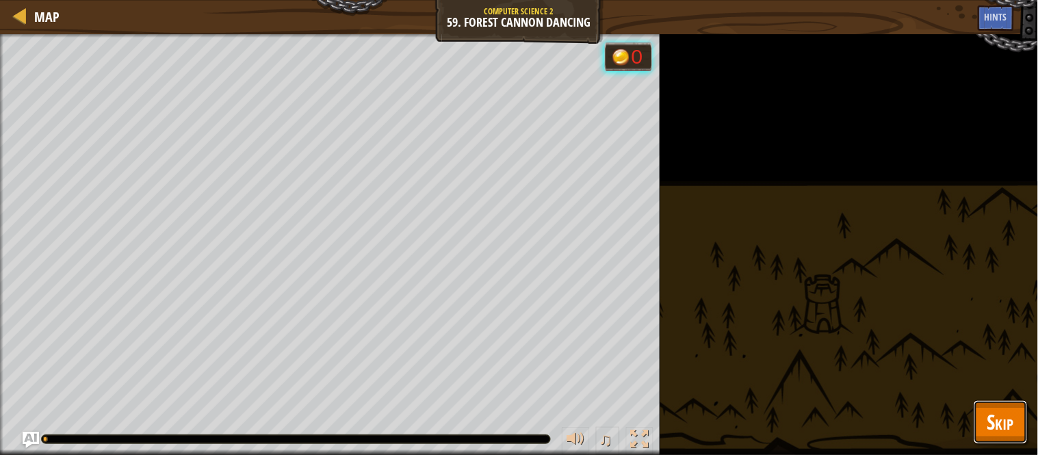
click at [994, 434] on span "Skip" at bounding box center [1000, 422] width 27 height 28
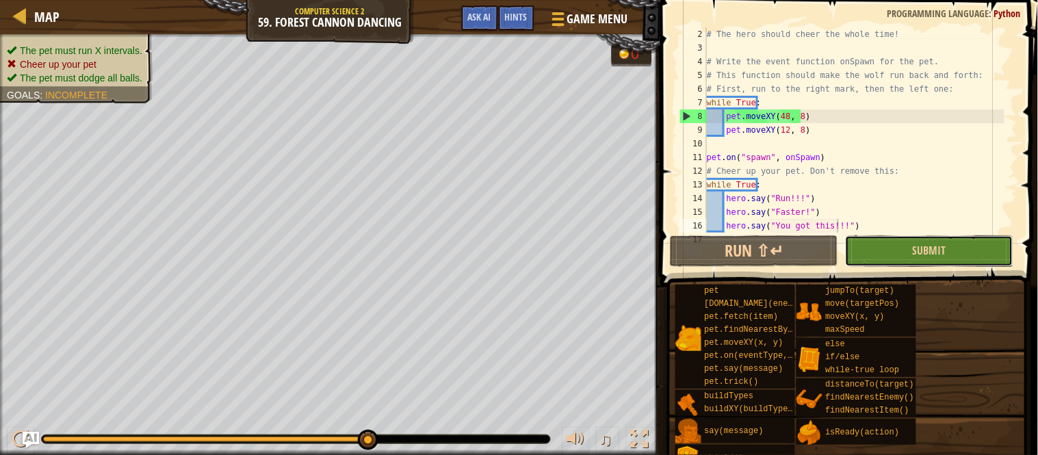
click at [896, 246] on button "Submit" at bounding box center [929, 250] width 168 height 31
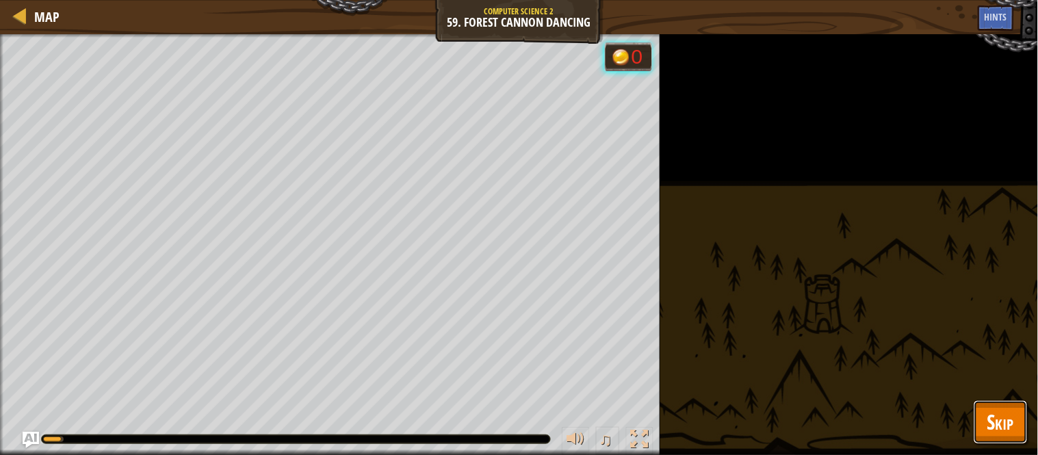
click at [1009, 419] on span "Skip" at bounding box center [1000, 422] width 27 height 28
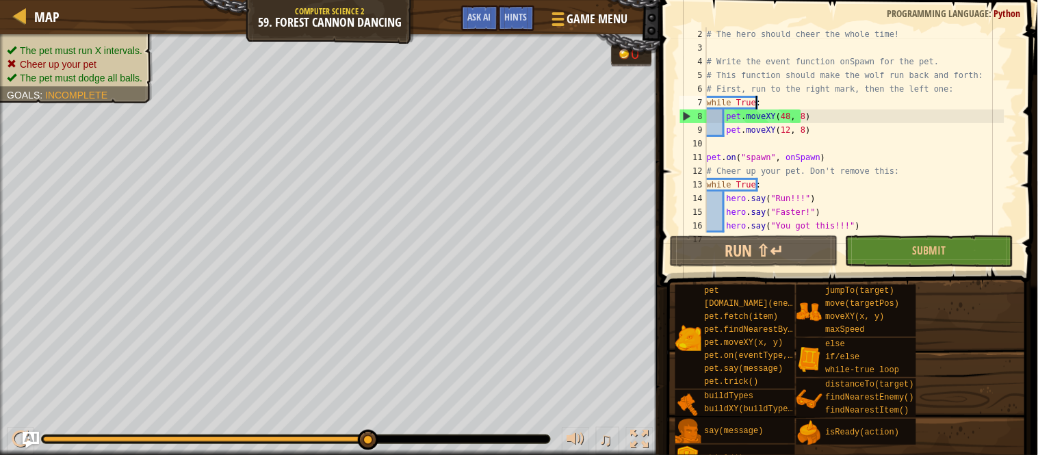
click at [757, 96] on div "# The hero should cheer the whole time! # Write the event function onSpawn for …" at bounding box center [854, 143] width 300 height 233
click at [872, 196] on div "# The hero should cheer the whole time! # Write the event function onSpawn for …" at bounding box center [854, 143] width 300 height 233
click at [763, 106] on div "# The hero should cheer the whole time! # Write the event function onSpawn for …" at bounding box center [854, 143] width 300 height 233
type textarea "while True:"
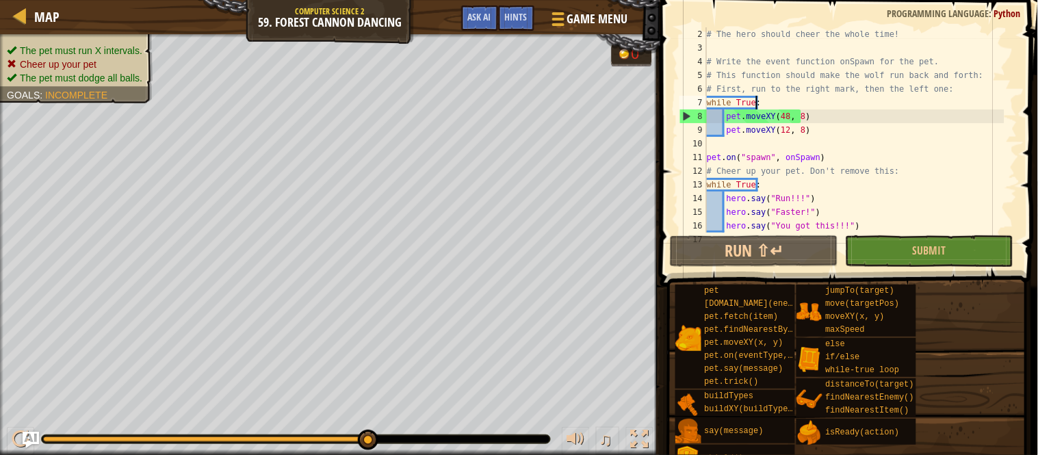
click at [760, 101] on div "# The hero should cheer the whole time! # Write the event function onSpawn for …" at bounding box center [854, 143] width 300 height 233
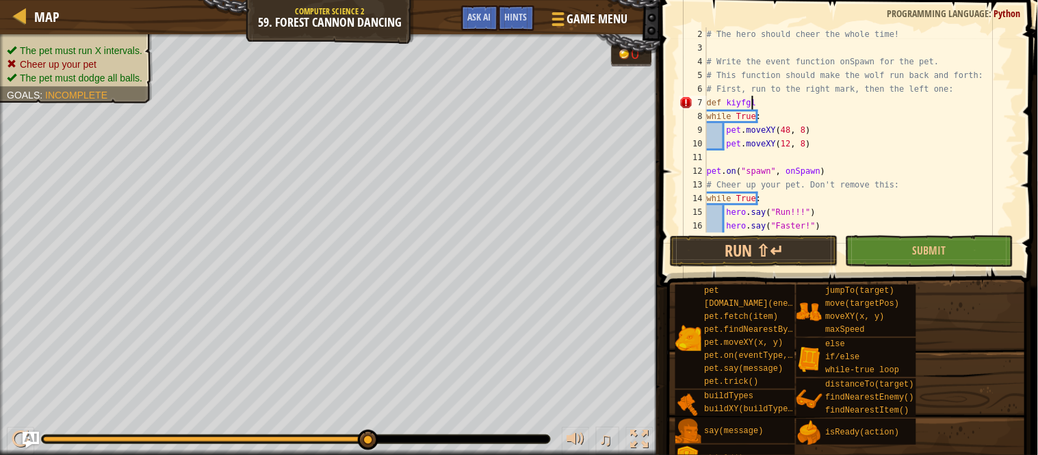
scroll to position [5, 3]
click at [884, 259] on button "Submit" at bounding box center [929, 250] width 168 height 31
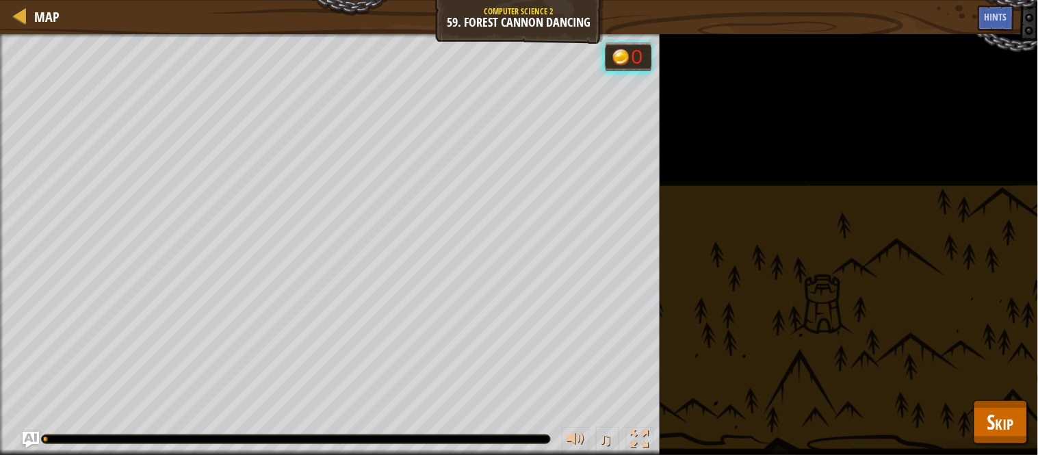
click at [1009, 445] on div "The pet must run X intervals. Cheer up your pet The pet must dodge all balls. G…" at bounding box center [519, 244] width 1038 height 421
click at [1014, 445] on div "The pet must run X intervals. Cheer up your pet The pet must dodge all balls. G…" at bounding box center [519, 244] width 1038 height 421
click at [1011, 437] on button "Skip" at bounding box center [1001, 422] width 54 height 44
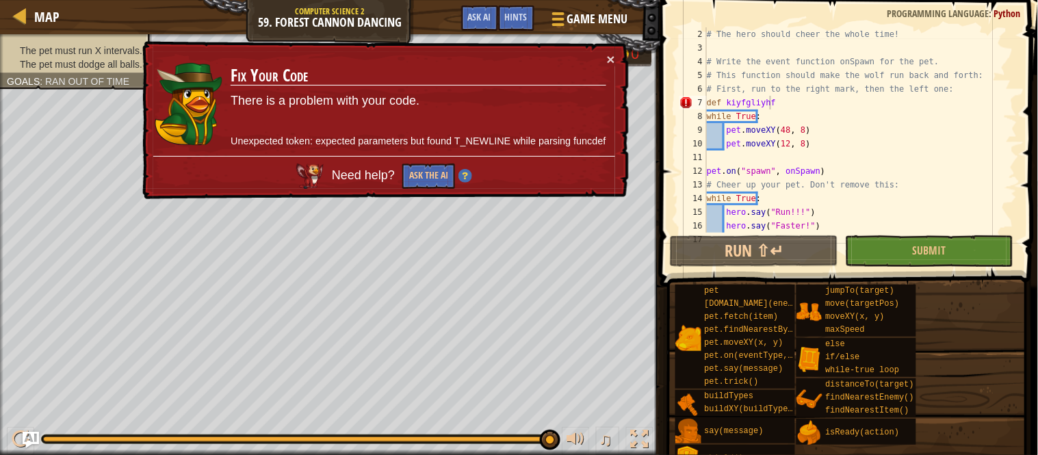
click at [789, 103] on div "# The hero should cheer the whole time! # Write the event function onSpawn for …" at bounding box center [854, 143] width 300 height 233
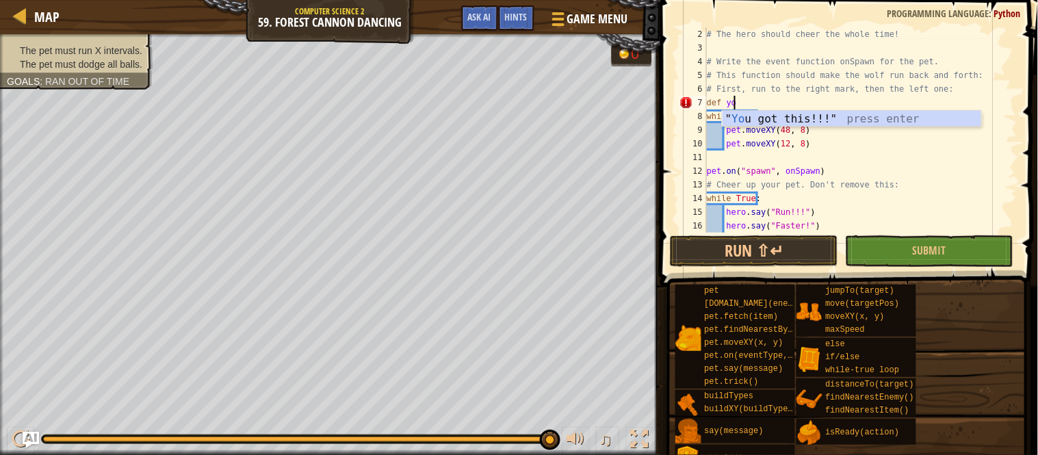
scroll to position [5, 1]
type textarea "def"
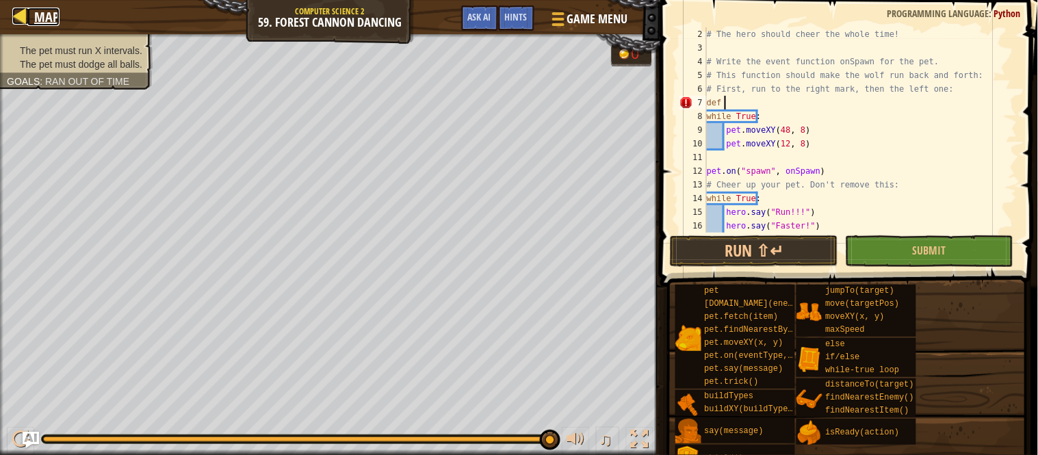
click at [41, 8] on span "Map" at bounding box center [46, 17] width 25 height 18
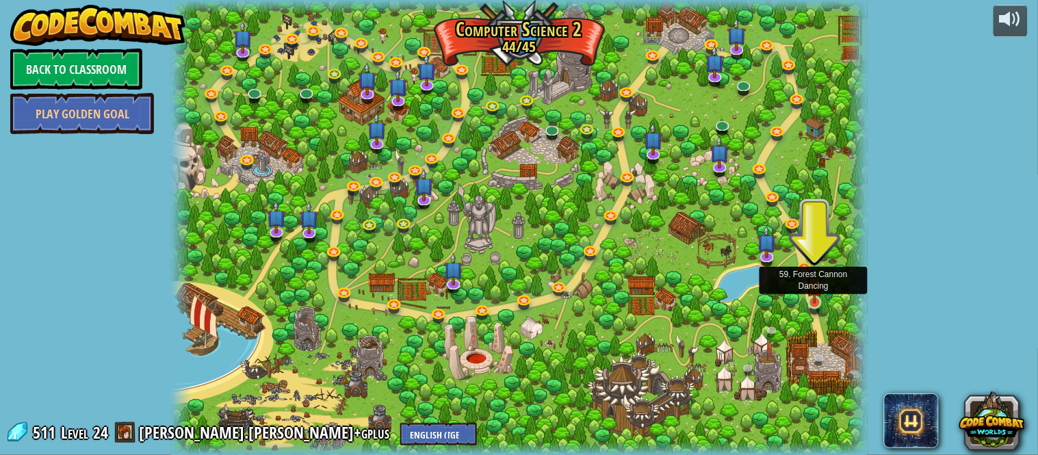
click at [811, 302] on img at bounding box center [815, 284] width 16 height 38
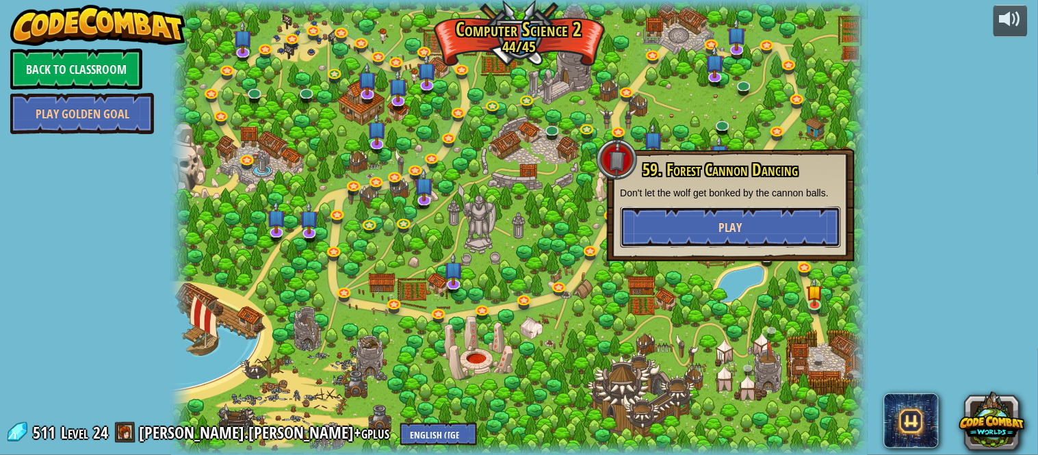
click at [742, 214] on button "Play" at bounding box center [731, 227] width 220 height 41
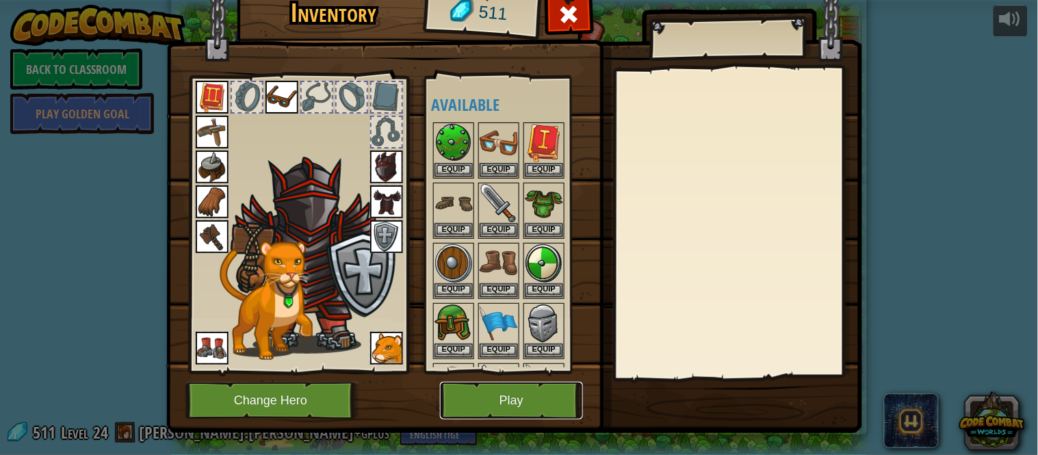
click at [494, 398] on button "Play" at bounding box center [511, 401] width 143 height 38
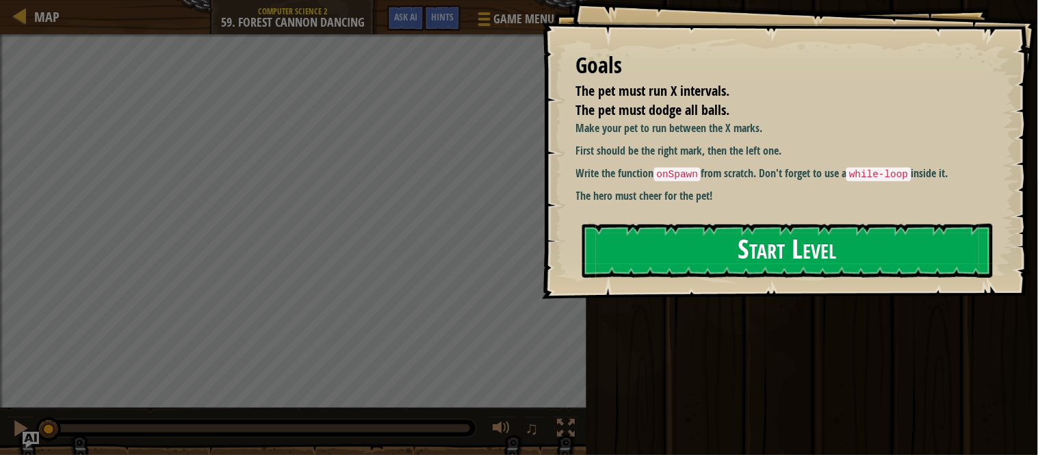
click at [632, 239] on button "Start Level" at bounding box center [787, 251] width 411 height 54
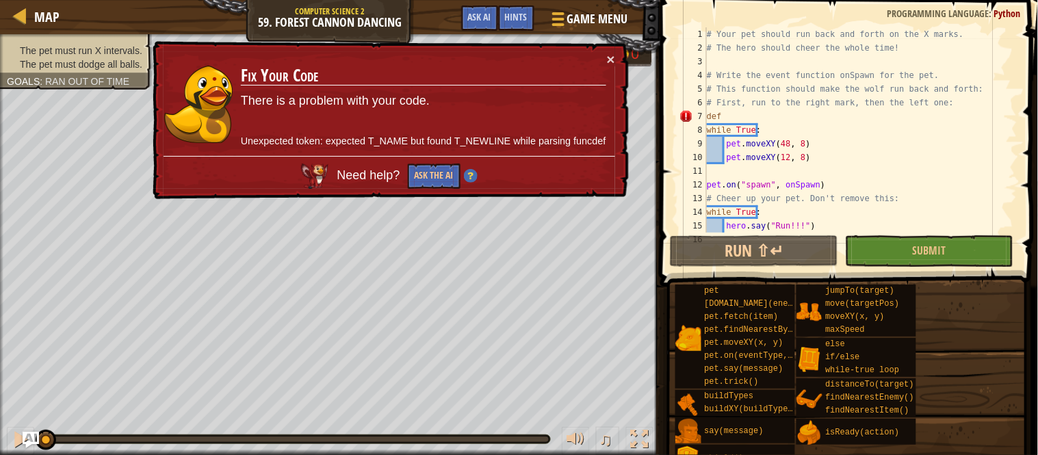
click at [666, 115] on span at bounding box center [850, 123] width 389 height 327
click at [729, 112] on div "# Your pet should run back and forth on the X marks. # The hero should cheer th…" at bounding box center [854, 143] width 300 height 233
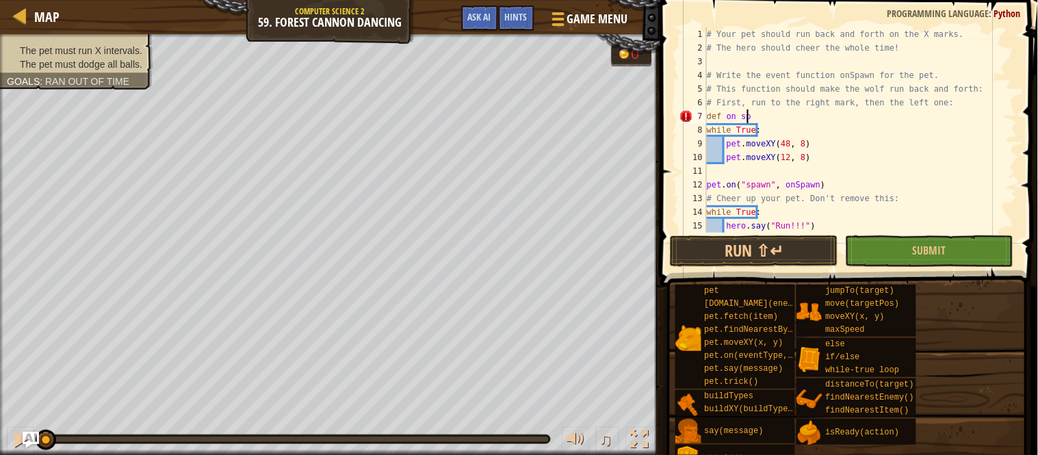
scroll to position [5, 3]
click at [976, 237] on button "Submit" at bounding box center [929, 250] width 168 height 31
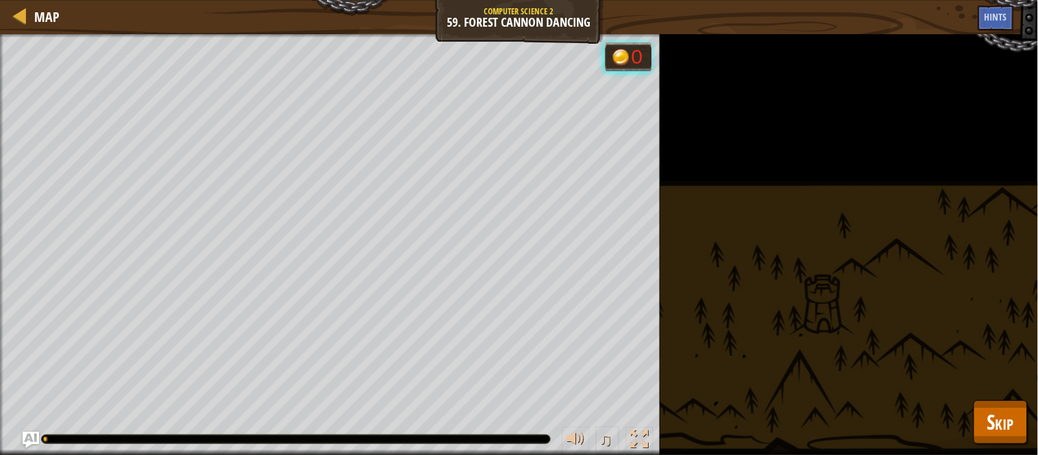
click at [990, 391] on div "The pet must run X intervals. The pet must dodge all balls. Goals : Running... …" at bounding box center [519, 244] width 1038 height 421
click at [995, 406] on button "Skip" at bounding box center [1001, 422] width 54 height 44
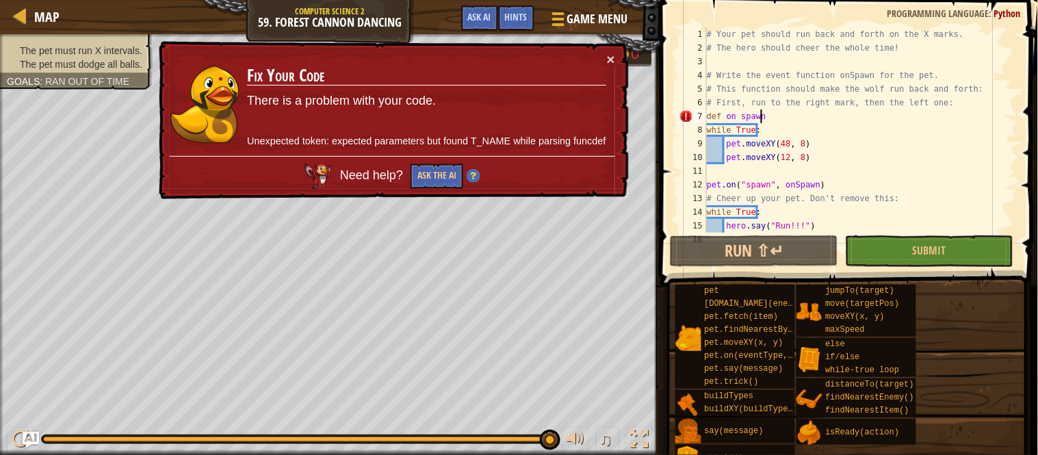
click at [768, 116] on div "# Your pet should run back and forth on the X marks. # The hero should cheer th…" at bounding box center [854, 143] width 300 height 233
click at [729, 113] on div "# Your pet should run back and forth on the X marks. # The hero should cheer th…" at bounding box center [854, 143] width 300 height 233
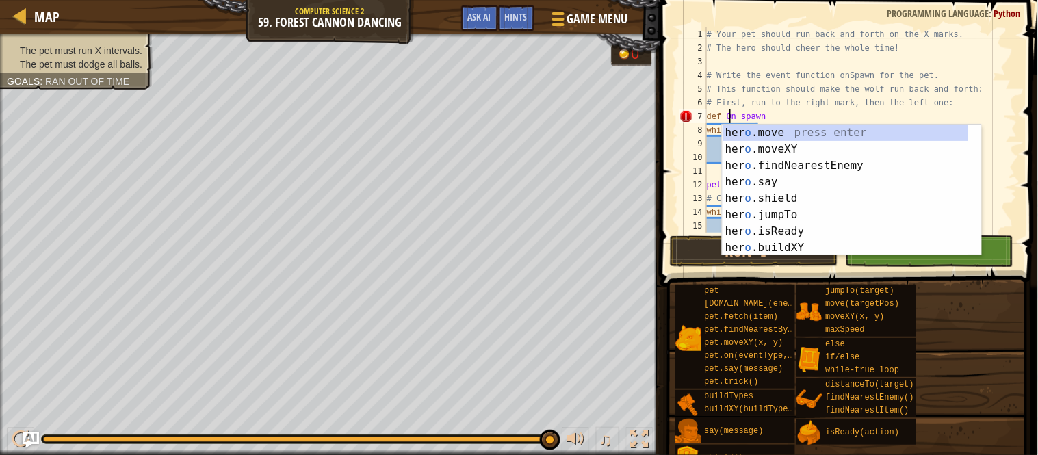
scroll to position [5, 2]
click at [806, 89] on div "# Your pet should run back and forth on the X marks. # The hero should cheer th…" at bounding box center [854, 143] width 300 height 233
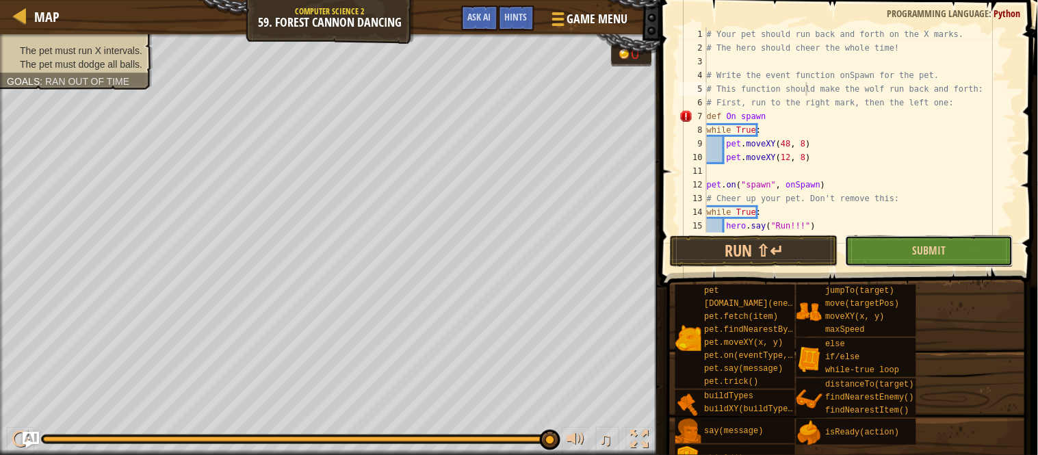
click at [931, 241] on button "Submit" at bounding box center [929, 250] width 168 height 31
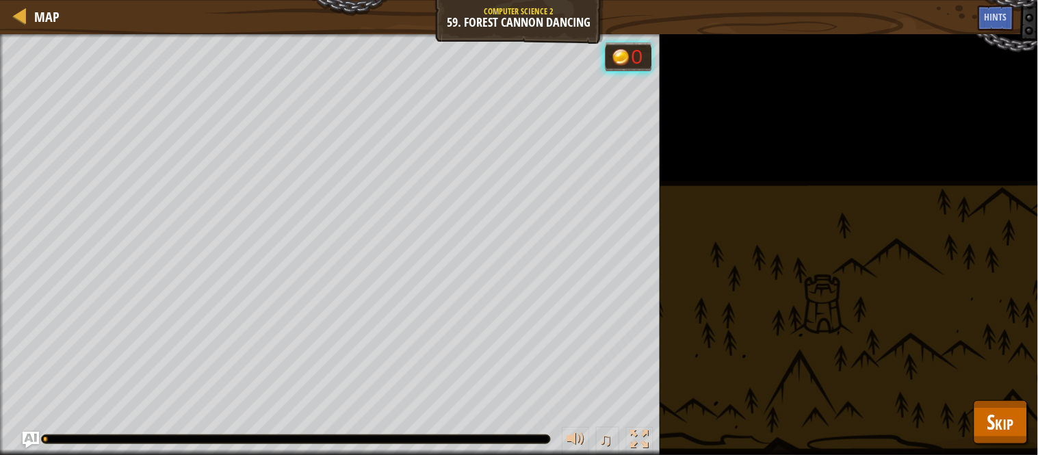
click at [1007, 398] on div "The pet must run X intervals. The pet must dodge all balls. Goals : Running... …" at bounding box center [519, 244] width 1038 height 421
click at [1009, 408] on button "Skip" at bounding box center [1001, 422] width 54 height 44
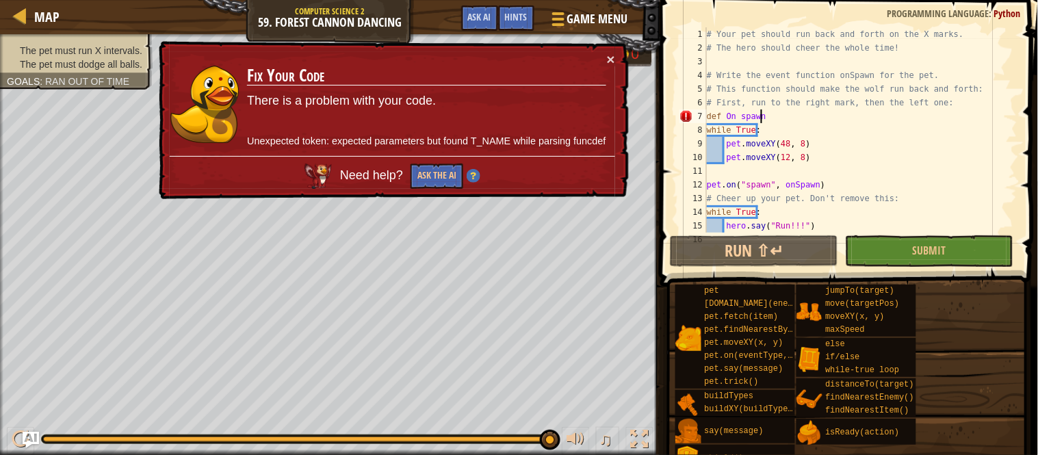
click at [764, 118] on div "# Your pet should run back and forth on the X marks. # The hero should cheer th…" at bounding box center [854, 143] width 300 height 233
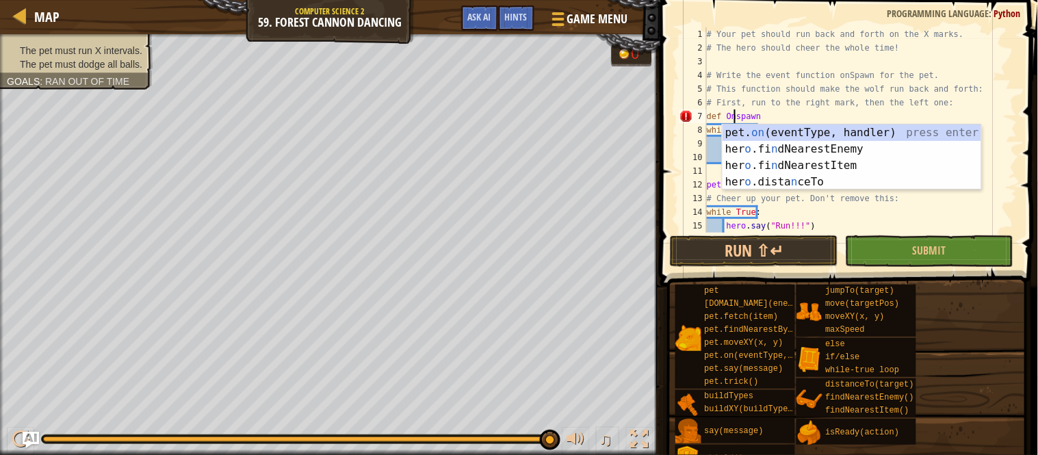
click at [767, 120] on div "# Your pet should run back and forth on the X marks. # The hero should cheer th…" at bounding box center [854, 143] width 300 height 233
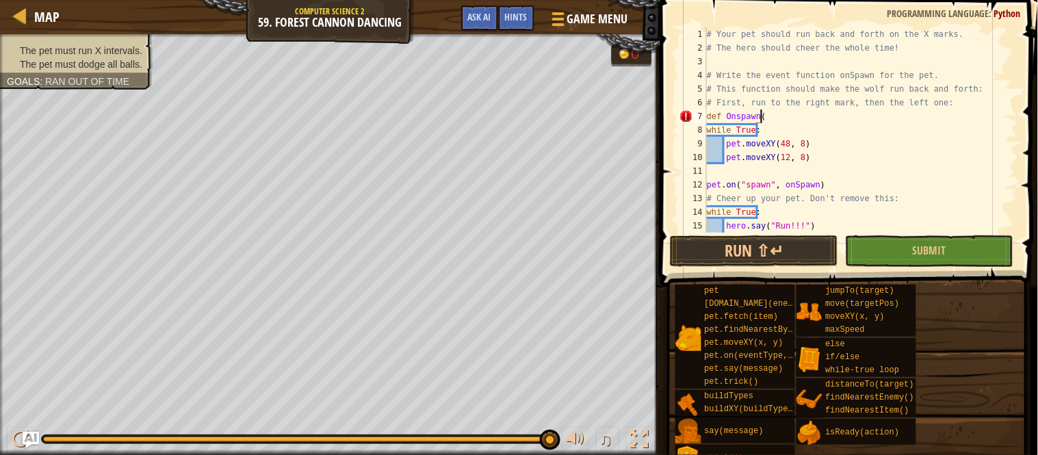
scroll to position [5, 3]
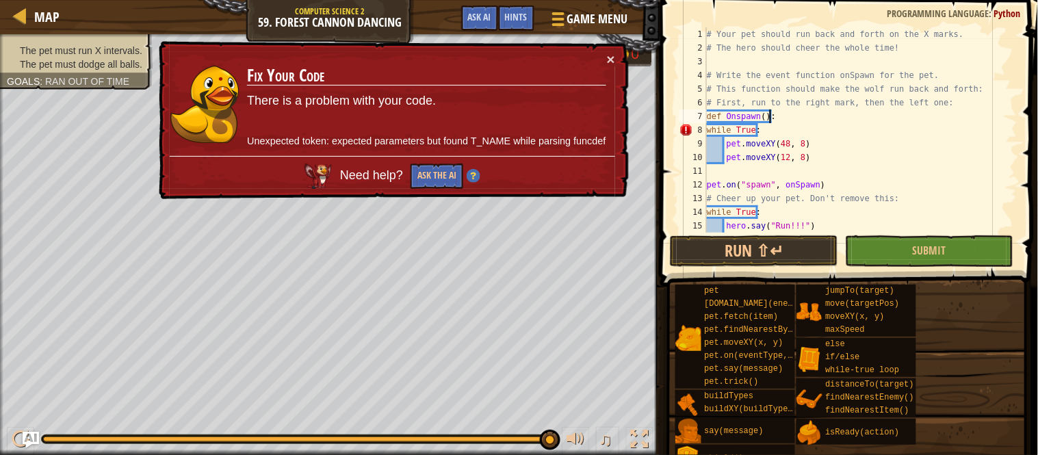
click at [710, 131] on div "# Your pet should run back and forth on the X marks. # The hero should cheer th…" at bounding box center [854, 143] width 300 height 233
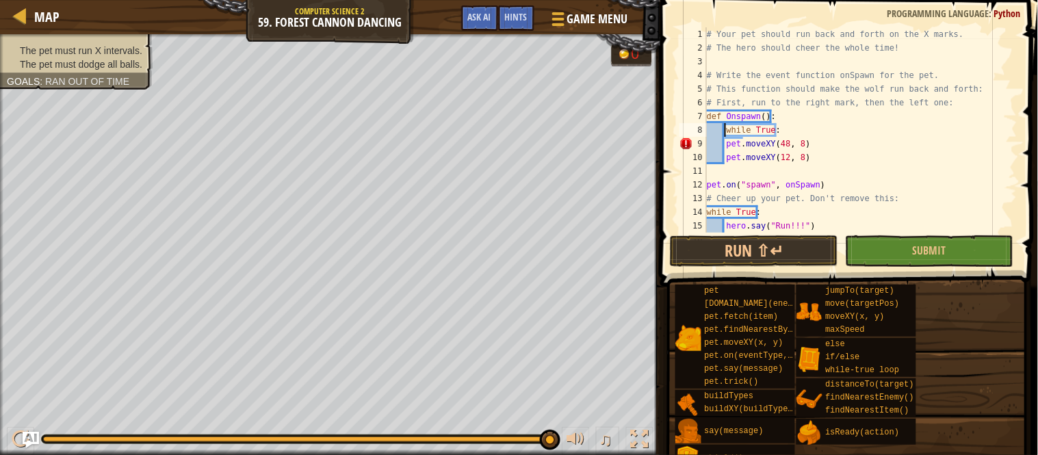
click at [725, 146] on div "# Your pet should run back and forth on the X marks. # The hero should cheer th…" at bounding box center [854, 143] width 300 height 233
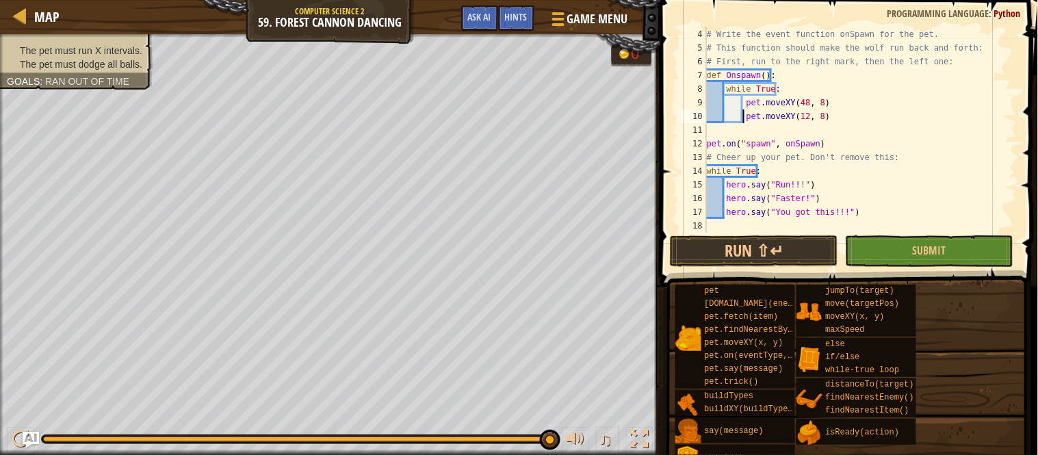
scroll to position [0, 0]
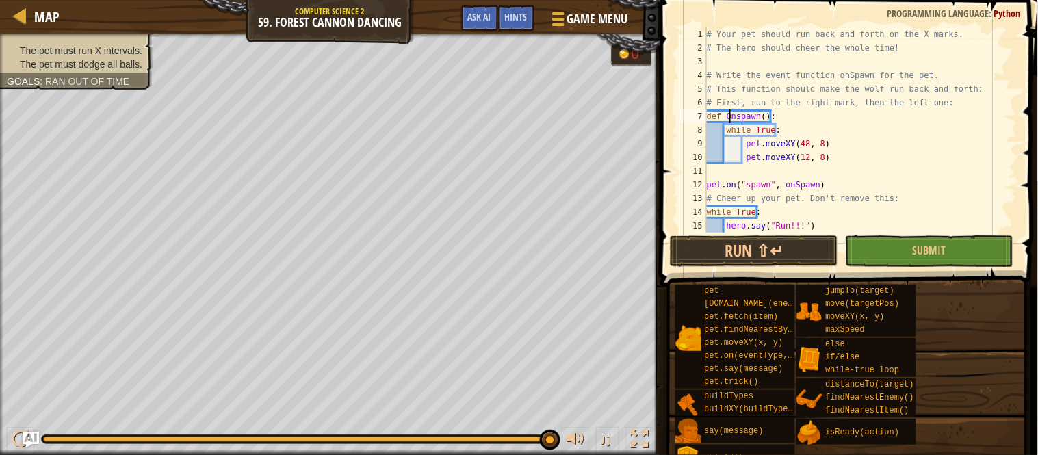
click at [729, 115] on div "# Your pet should run back and forth on the X marks. # The hero should cheer th…" at bounding box center [854, 143] width 300 height 233
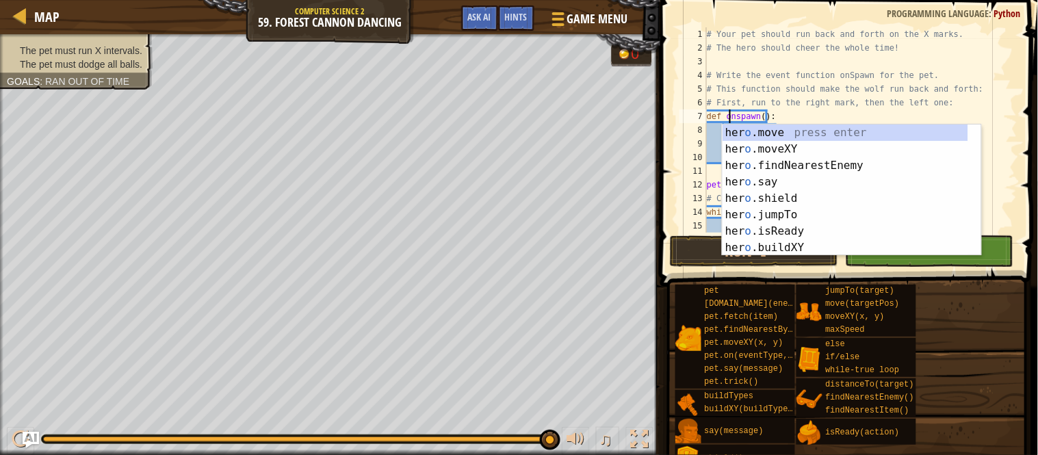
scroll to position [5, 2]
click at [739, 110] on div "# Your pet should run back and forth on the X marks. # The hero should cheer th…" at bounding box center [854, 143] width 300 height 233
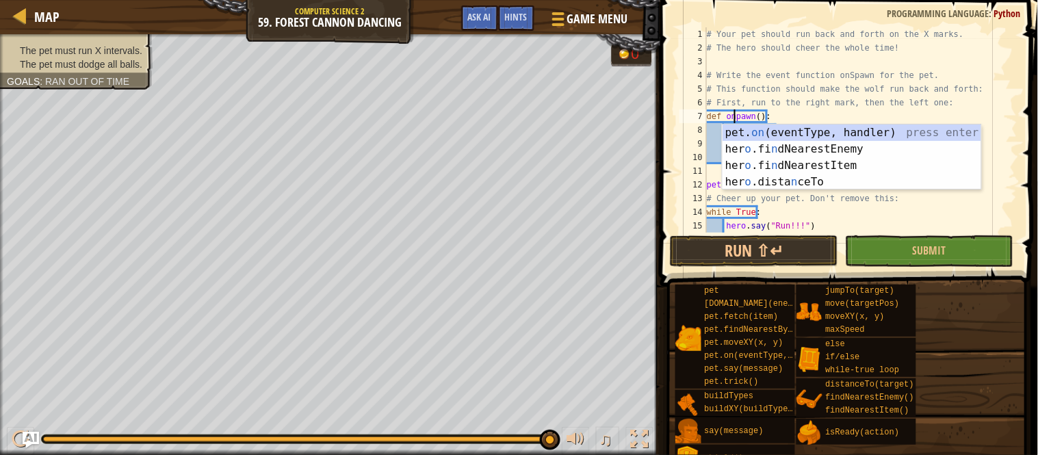
scroll to position [5, 3]
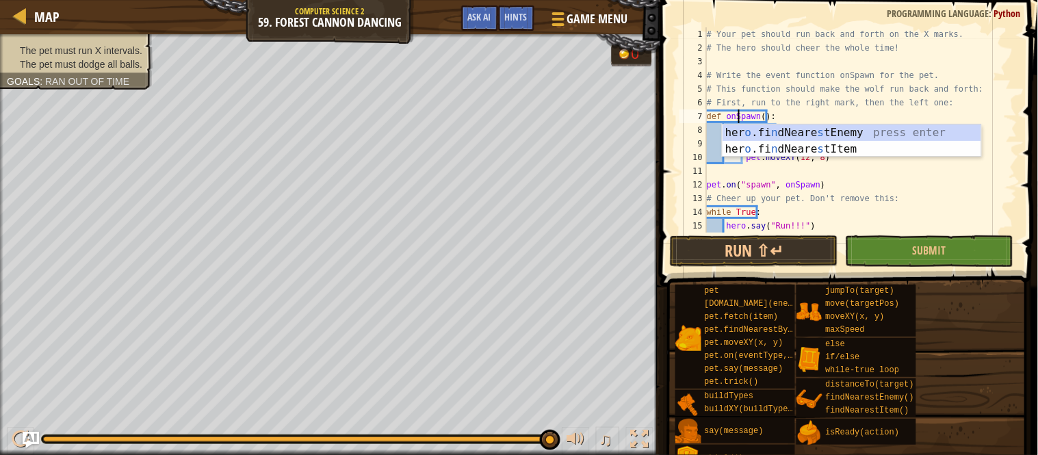
click at [864, 197] on div "# Your pet should run back and forth on the X marks. # The hero should cheer th…" at bounding box center [854, 143] width 300 height 233
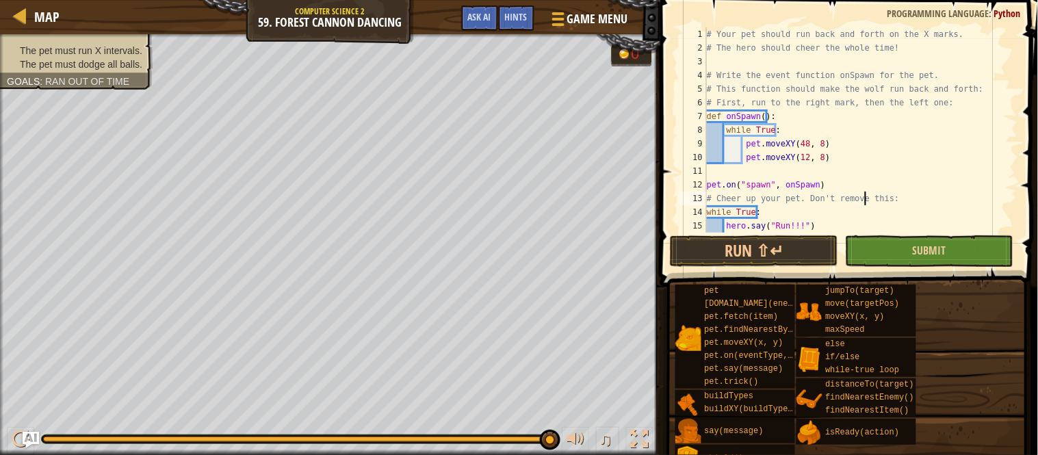
type textarea "# Cheer up your pet. Don't remove this:"
click at [905, 259] on button "Submit" at bounding box center [929, 250] width 168 height 31
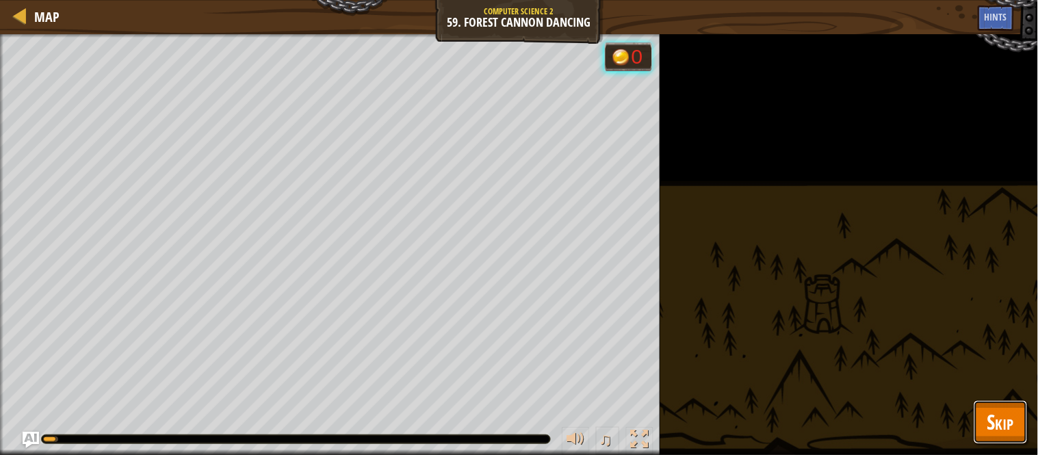
click at [996, 408] on span "Skip" at bounding box center [1000, 422] width 27 height 28
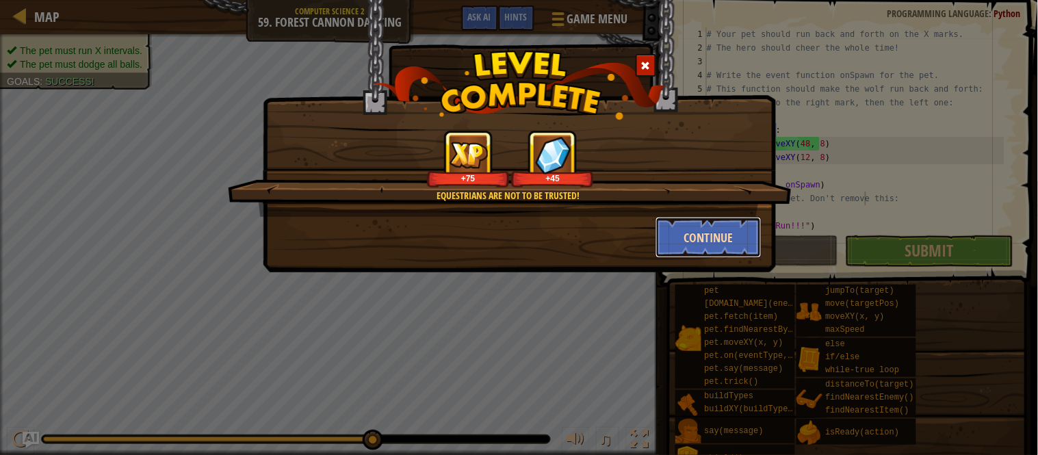
click at [709, 222] on button "Continue" at bounding box center [708, 237] width 106 height 41
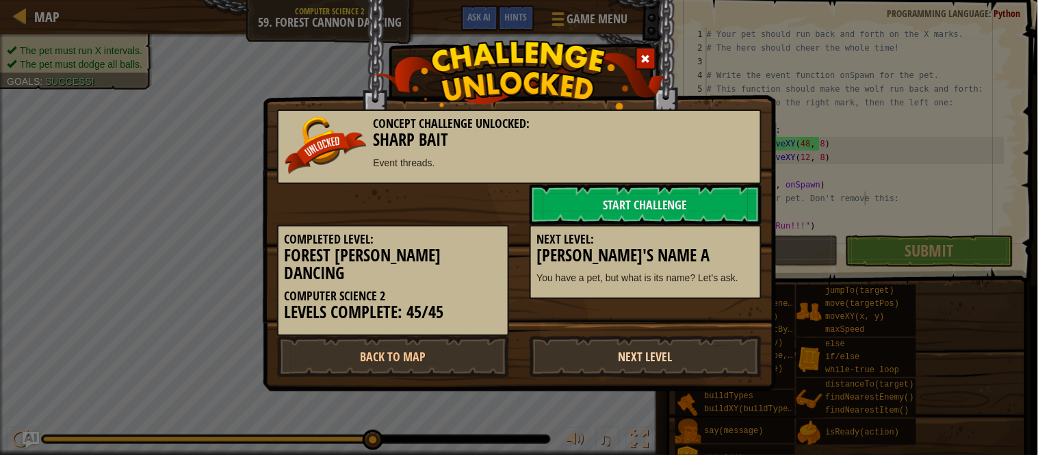
click at [721, 336] on link "Next Level" at bounding box center [646, 356] width 232 height 41
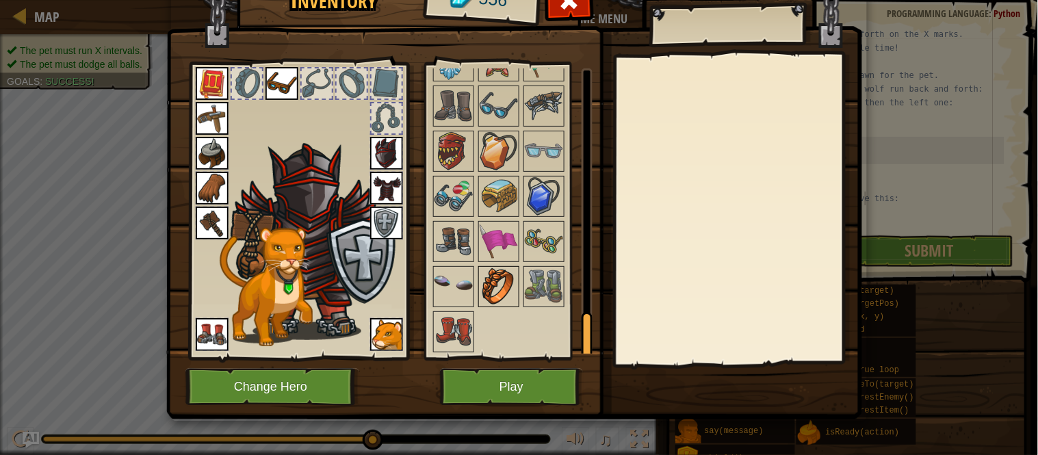
scroll to position [16, 0]
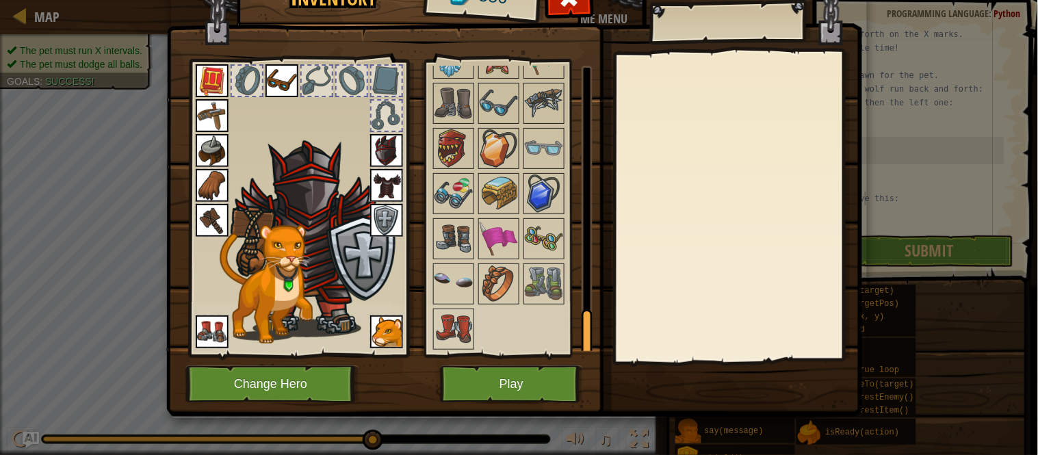
drag, startPoint x: 498, startPoint y: 361, endPoint x: 515, endPoint y: 373, distance: 20.1
click at [501, 363] on div "Inventory 556 Available Equip Equip Equip Equip Equip Equip Equip Equip Equip E…" at bounding box center [519, 192] width 696 height 452
click at [520, 377] on button "Play" at bounding box center [511, 384] width 143 height 38
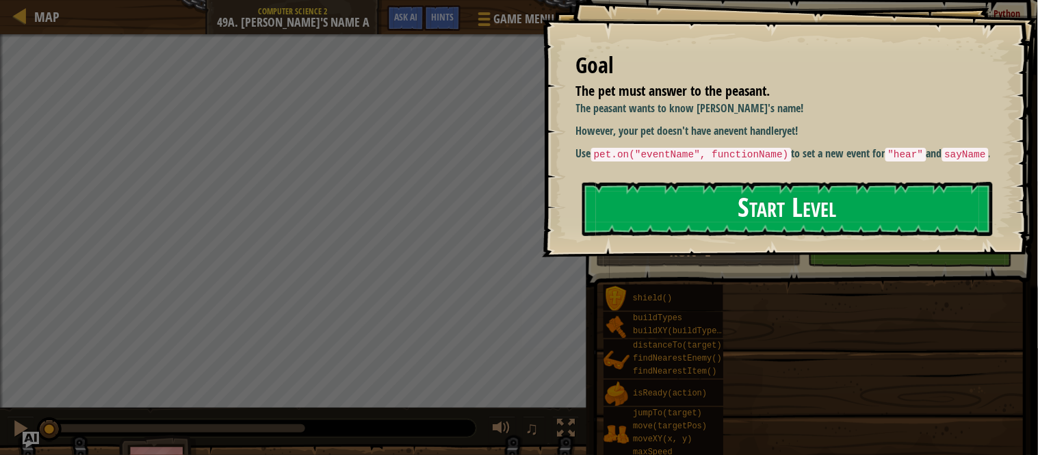
click at [664, 193] on button "Start Level" at bounding box center [787, 209] width 411 height 54
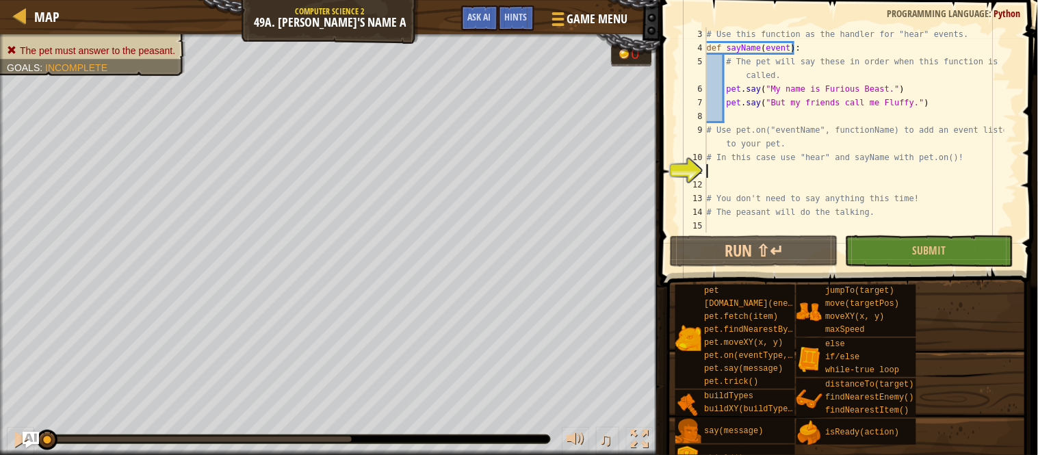
scroll to position [27, 0]
click at [766, 176] on div "# Use this function as the handler for "hear" events. def sayName ( event ) : #…" at bounding box center [854, 143] width 300 height 233
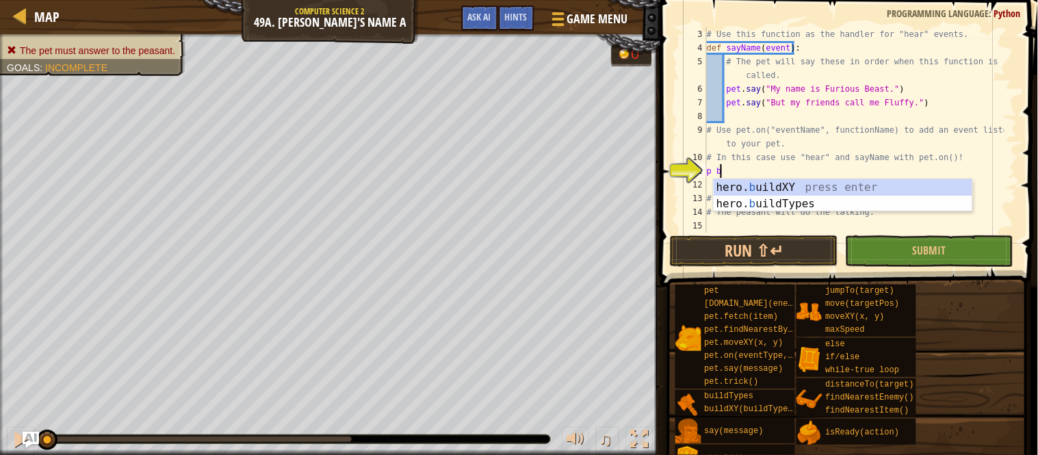
scroll to position [5, 0]
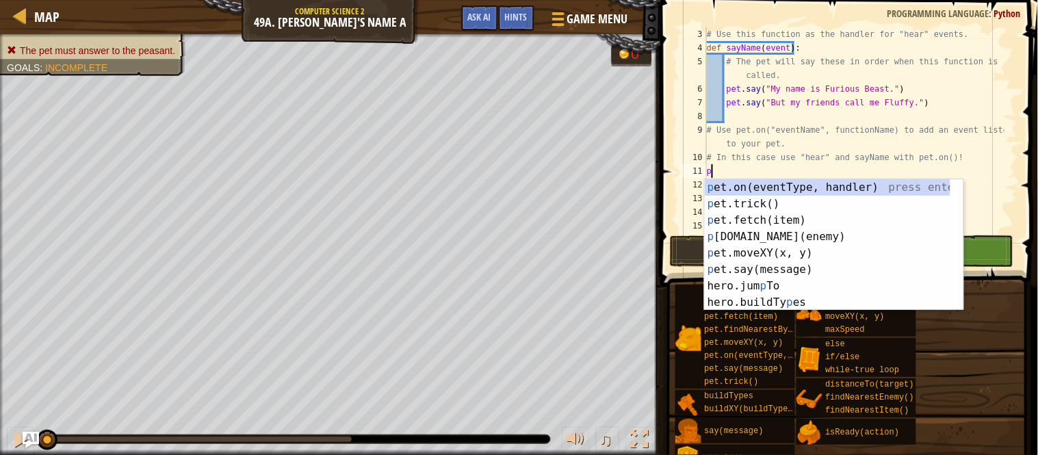
click at [777, 179] on div "p et.on(eventType, handler) press enter p et.trick() press enter p et.fetch(ite…" at bounding box center [828, 261] width 246 height 164
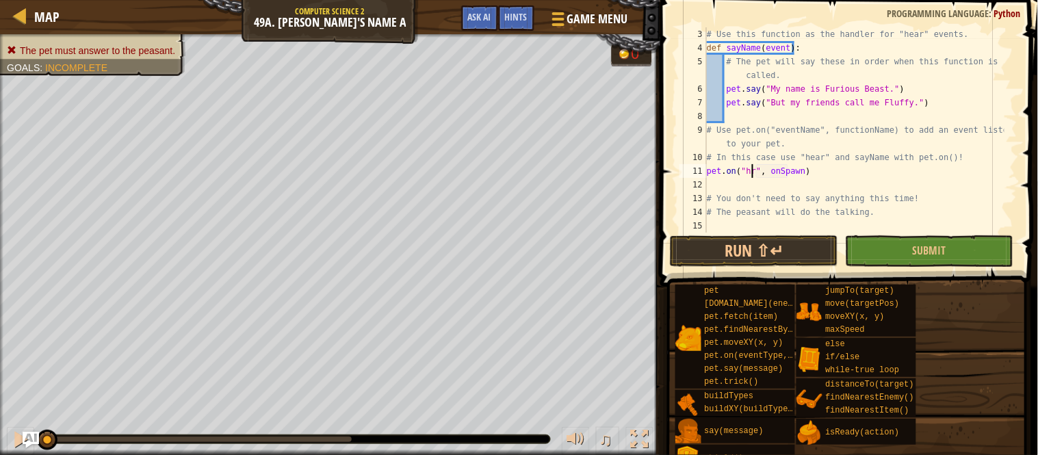
scroll to position [5, 3]
click at [790, 170] on div "# Use this function as the handler for "hear" events. def sayName ( event ) : #…" at bounding box center [854, 143] width 300 height 233
type textarea "pet.on("hear", [PERSON_NAME])"
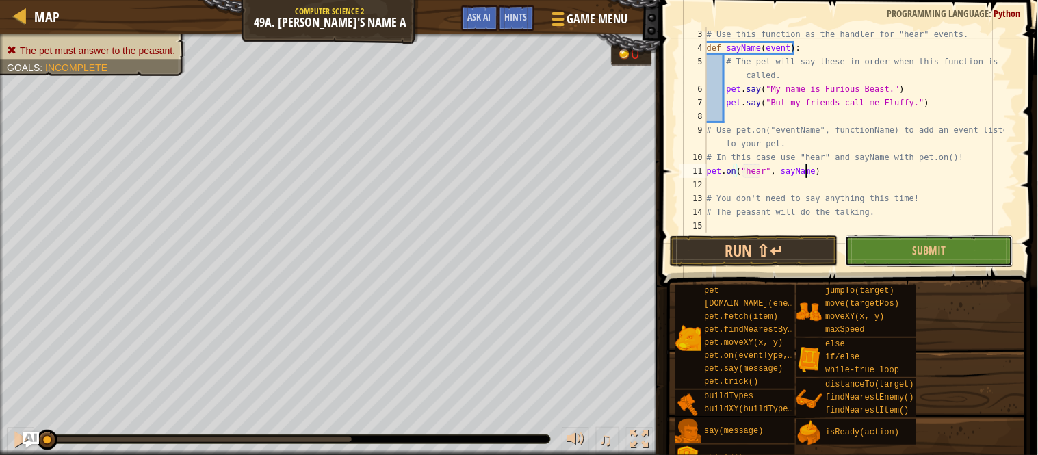
click at [887, 240] on button "Submit" at bounding box center [929, 250] width 168 height 31
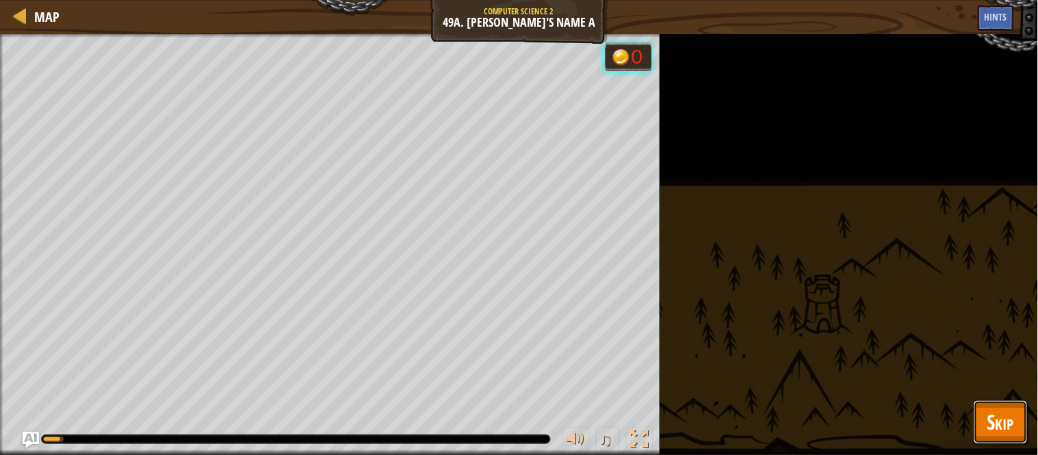
click at [990, 427] on span "Skip" at bounding box center [1000, 422] width 27 height 28
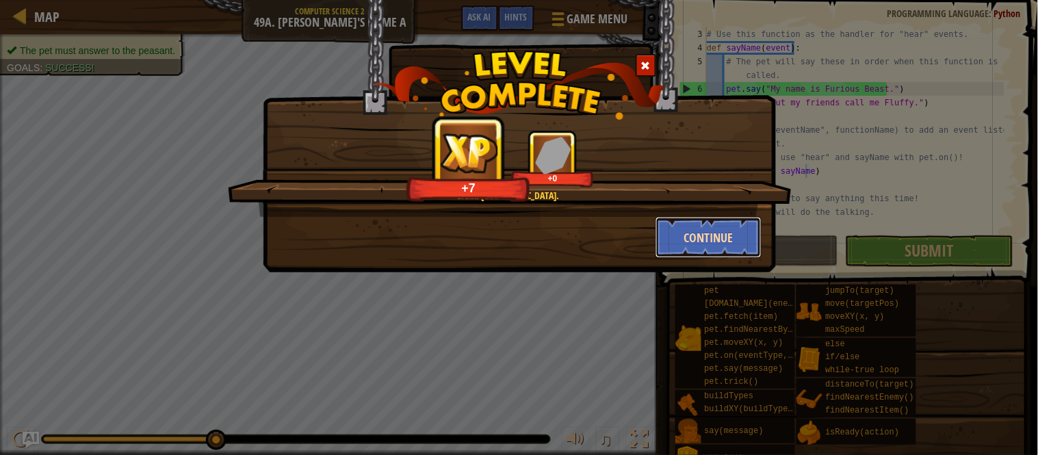
click at [689, 234] on button "Continue" at bounding box center [708, 237] width 106 height 41
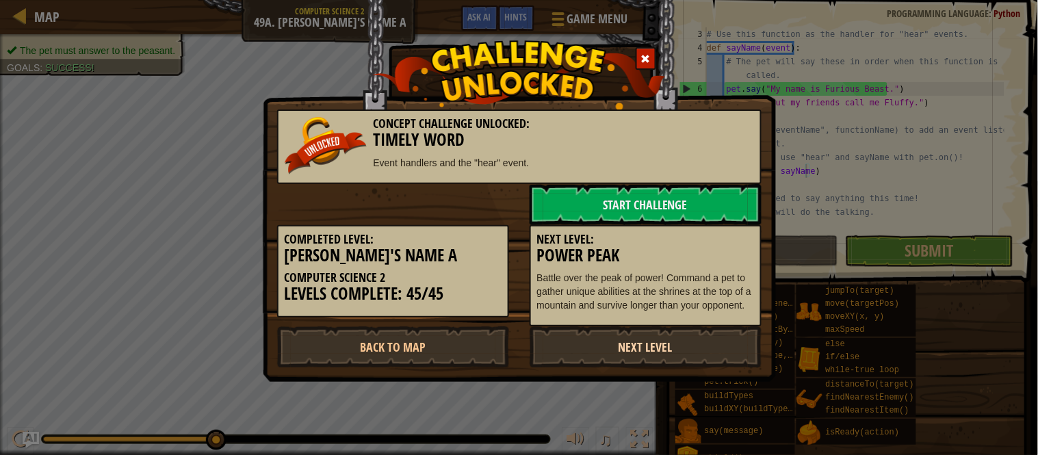
click at [719, 351] on link "Next Level" at bounding box center [646, 346] width 232 height 41
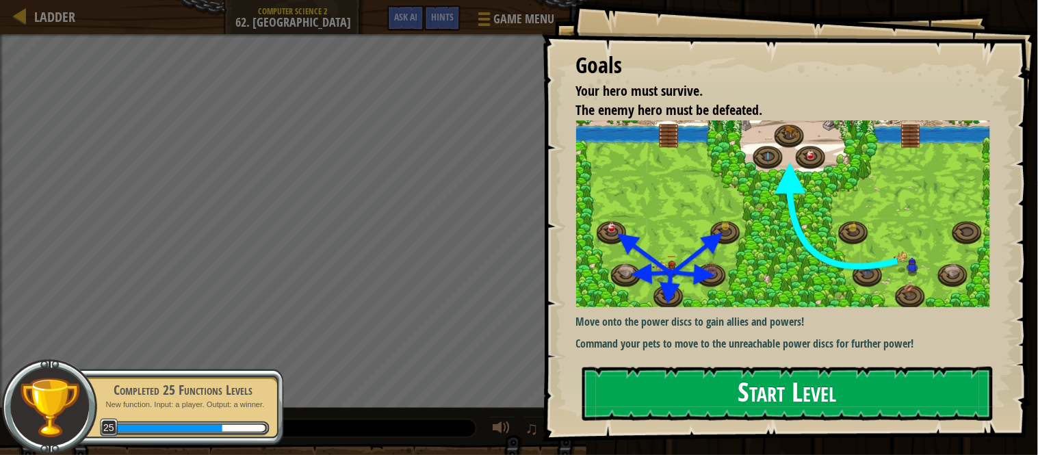
click at [718, 386] on button "Start Level" at bounding box center [787, 394] width 411 height 54
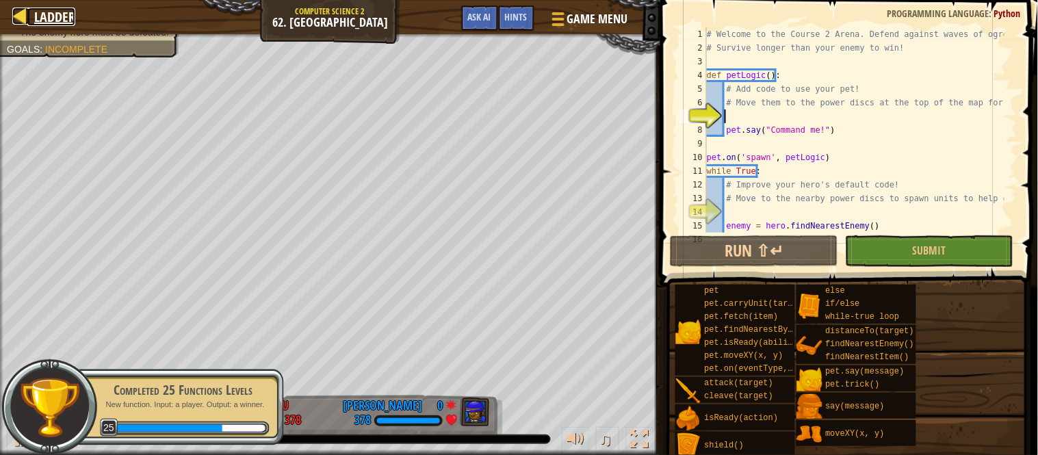
click at [21, 18] on div at bounding box center [20, 16] width 17 height 17
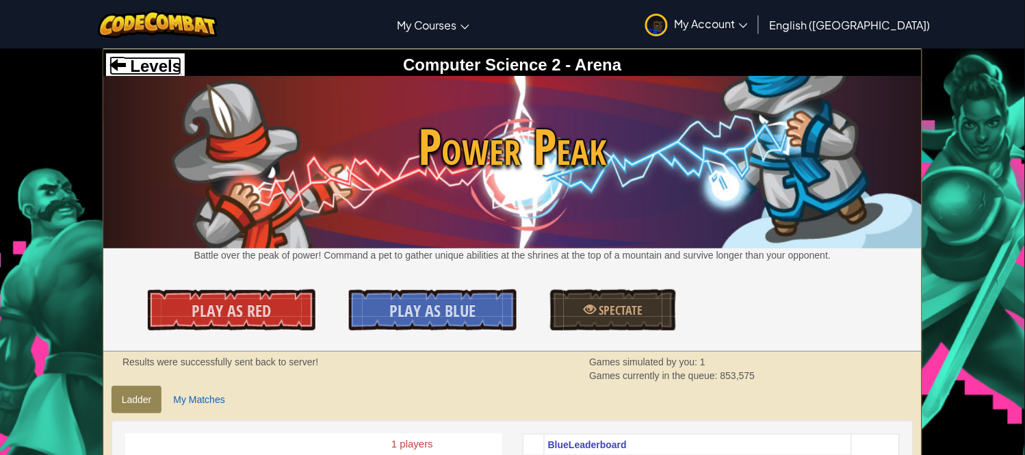
click at [134, 64] on span "Levels" at bounding box center [153, 66] width 55 height 18
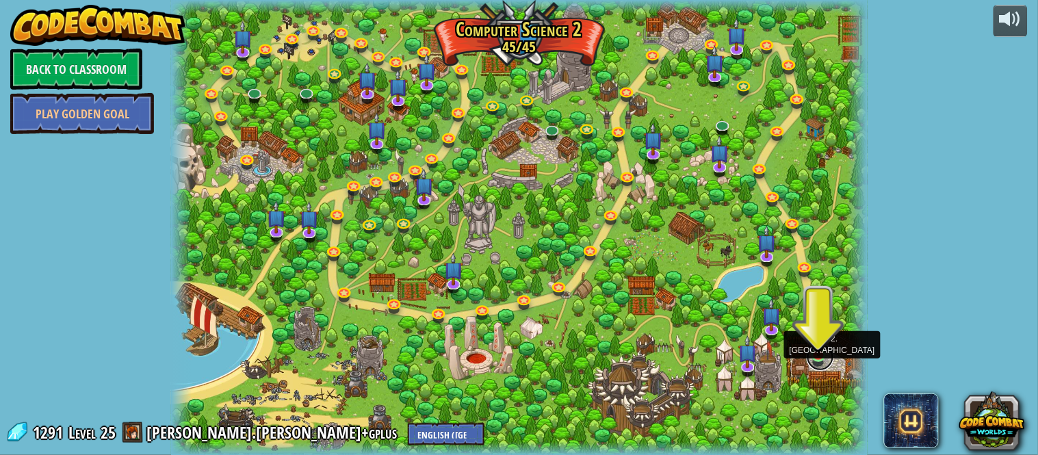
click at [811, 357] on link at bounding box center [820, 356] width 27 height 27
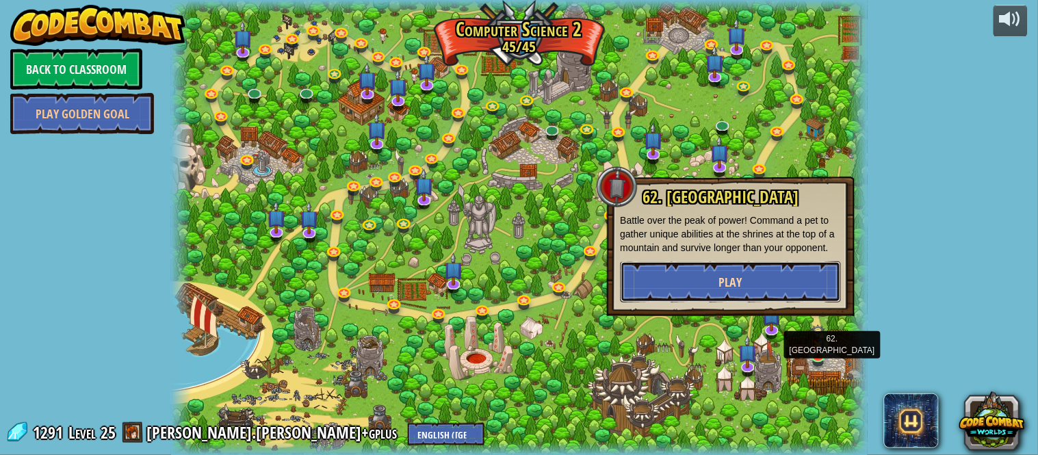
click at [699, 263] on button "Play" at bounding box center [731, 281] width 220 height 41
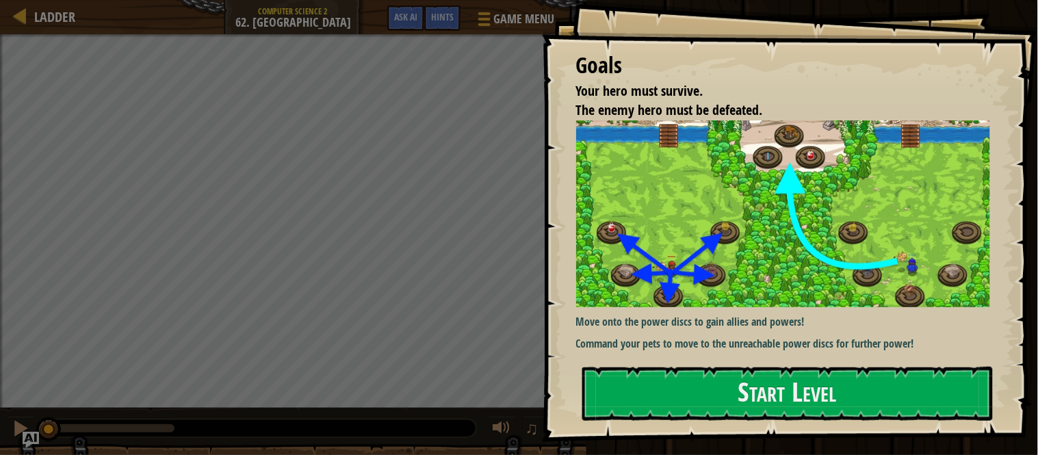
click at [906, 421] on div "Start Level" at bounding box center [787, 394] width 411 height 55
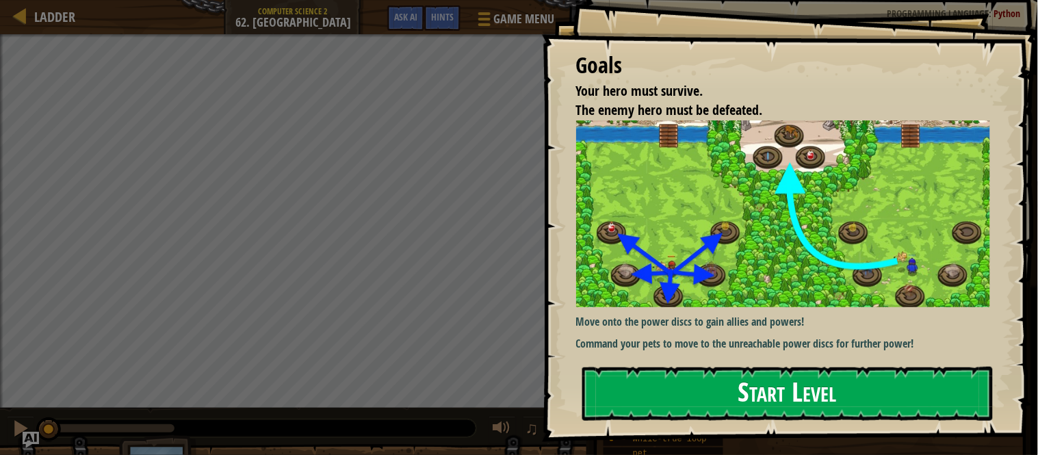
click at [898, 402] on button "Start Level" at bounding box center [787, 394] width 411 height 54
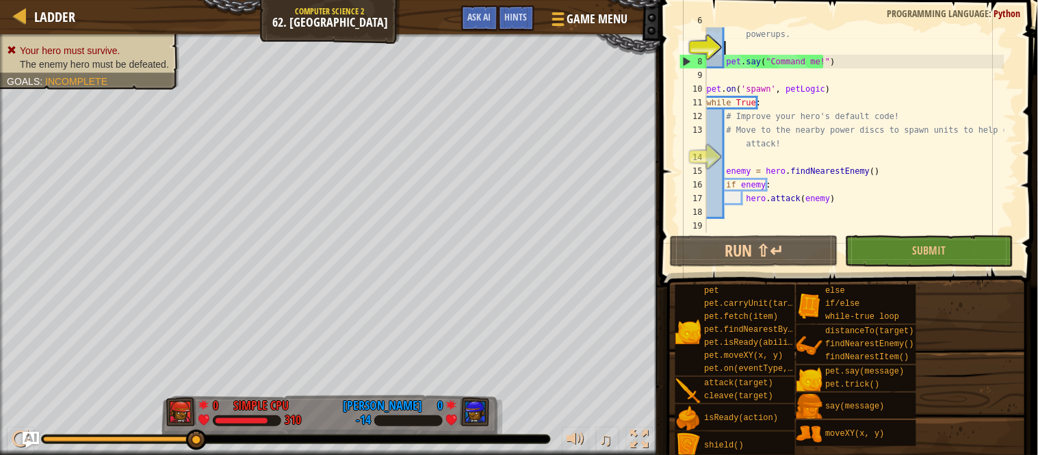
scroll to position [82, 0]
click at [478, 8] on button "Ask AI" at bounding box center [479, 17] width 37 height 25
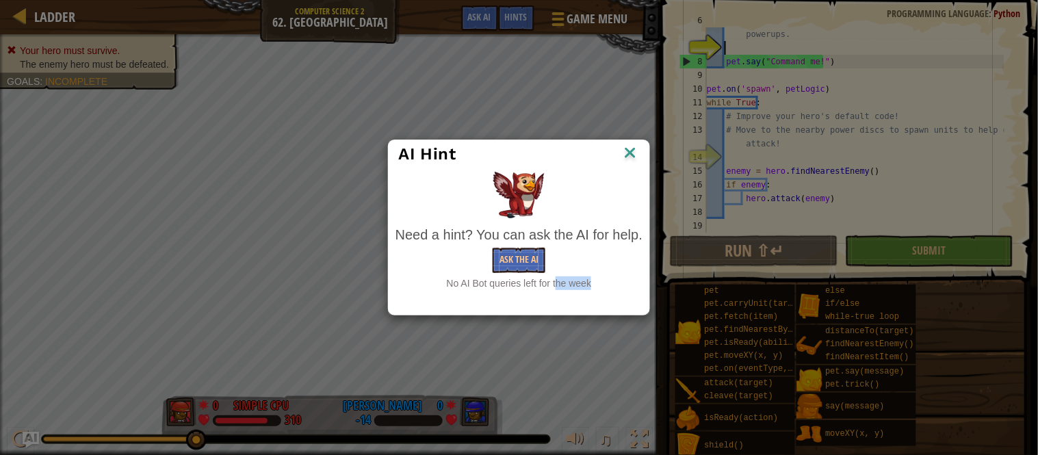
drag, startPoint x: 530, startPoint y: 299, endPoint x: 551, endPoint y: 288, distance: 24.5
click at [543, 300] on div "AI Hint Need a hint? You can ask the AI for help. Ask the AI No AI Bot queries …" at bounding box center [519, 228] width 262 height 177
click at [523, 258] on button "Ask the AI" at bounding box center [519, 260] width 53 height 25
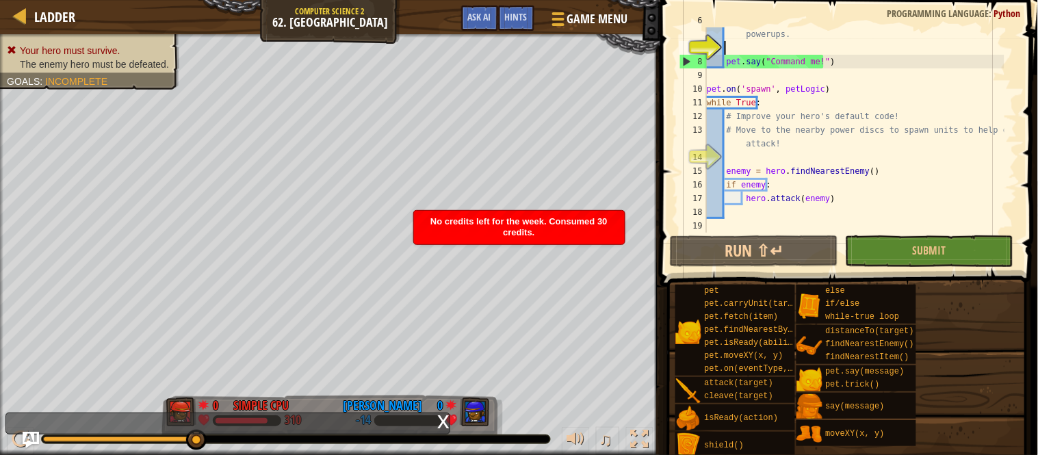
click at [467, 228] on div "No credits left for the week. Consumed 30 credits." at bounding box center [519, 228] width 211 height 34
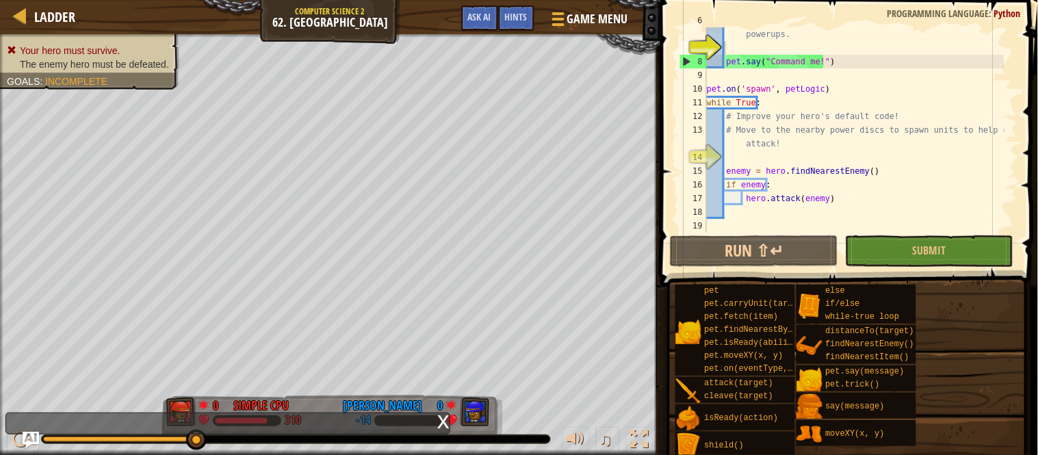
drag, startPoint x: 521, startPoint y: 15, endPoint x: 521, endPoint y: 27, distance: 12.3
click at [516, 17] on span "Hints" at bounding box center [516, 16] width 23 height 13
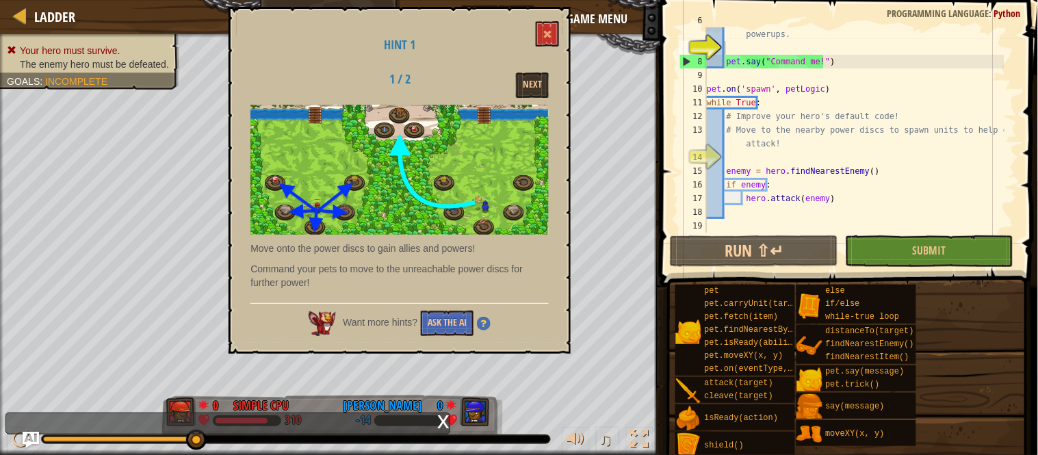
click at [551, 91] on div "Next" at bounding box center [506, 85] width 106 height 25
click at [525, 91] on button "Next" at bounding box center [532, 85] width 33 height 25
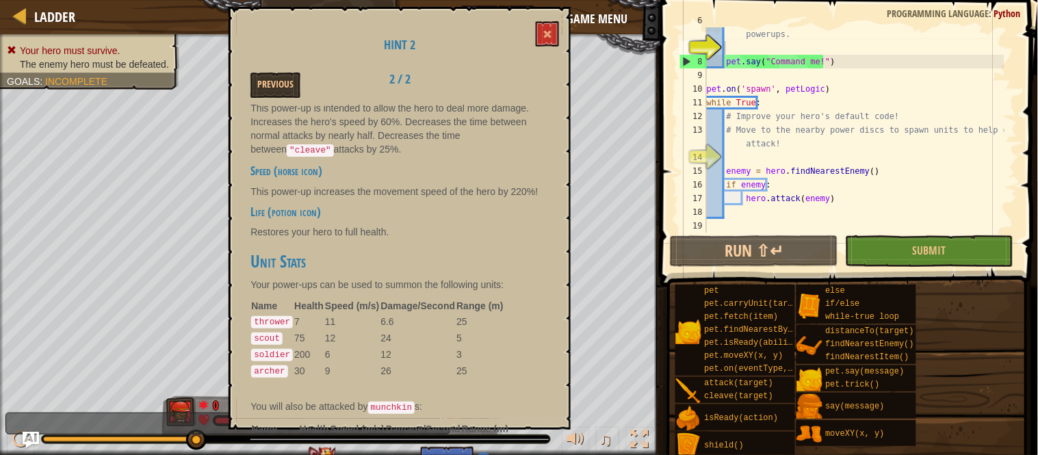
scroll to position [585, 0]
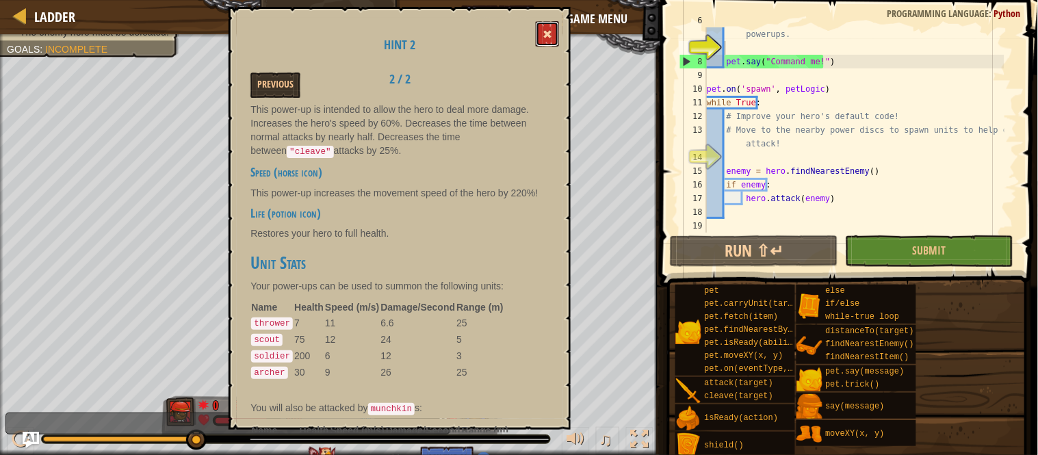
click at [549, 36] on span at bounding box center [548, 34] width 10 height 10
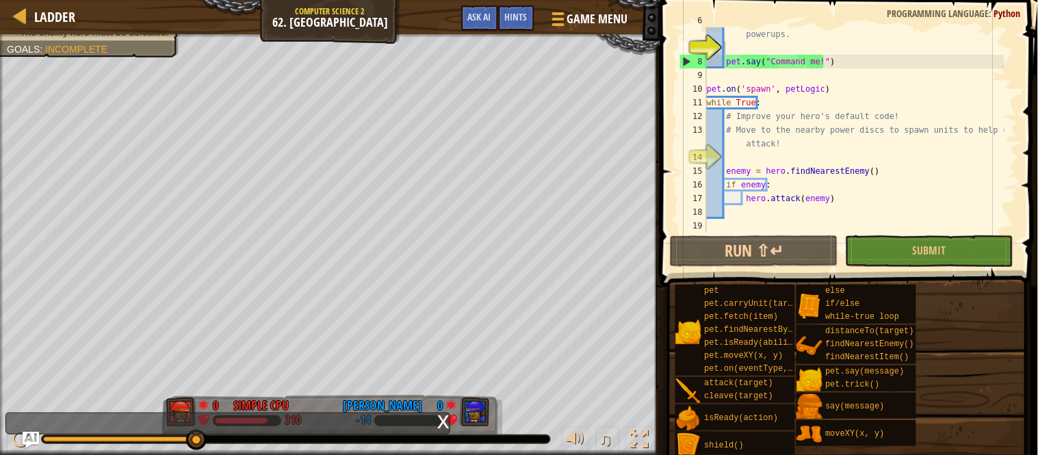
scroll to position [0, 0]
type textarea "if enemy:"
click at [736, 161] on div "# Move them to the power discs at the top of the map for powerups. pet . say ( …" at bounding box center [854, 137] width 300 height 246
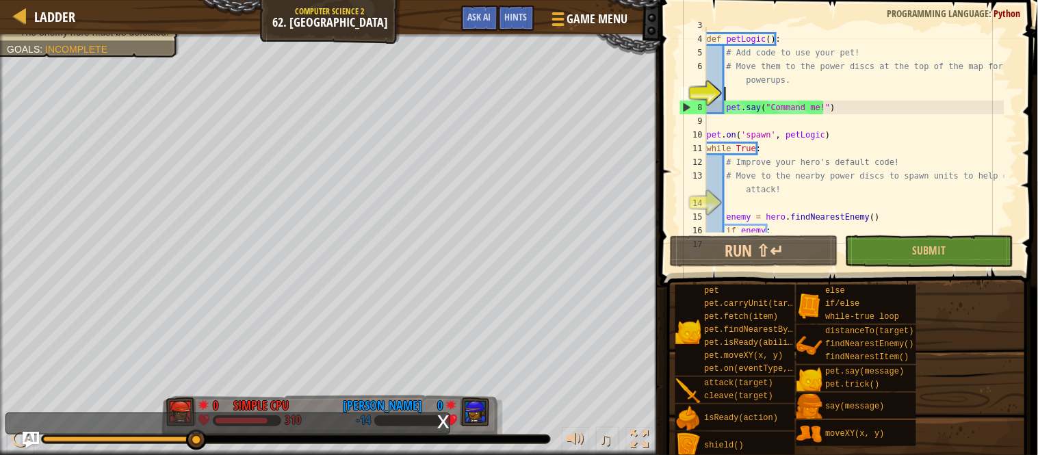
click at [735, 92] on div "def petLogic ( ) : # Add code to use your pet! # Move them to the power discs a…" at bounding box center [854, 134] width 300 height 233
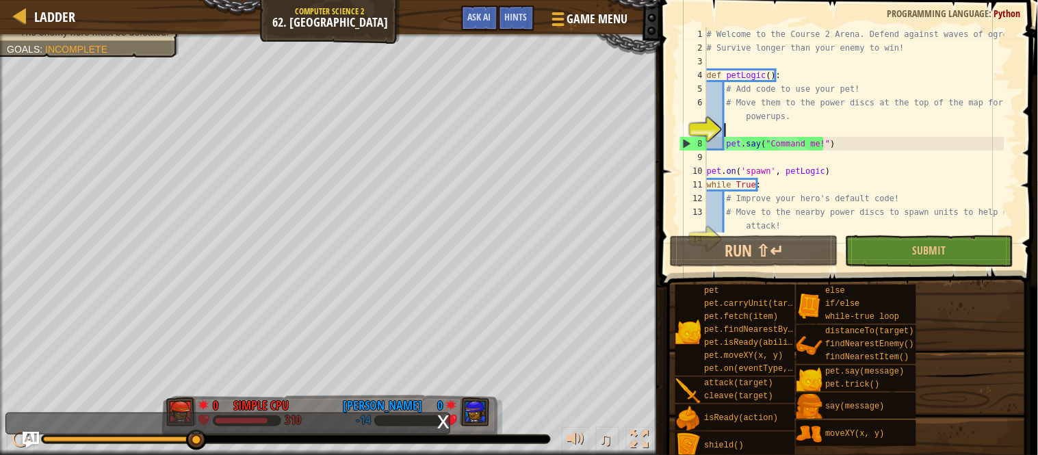
click at [746, 127] on div "# Welcome to the Course 2 Arena. Defend against waves of ogres! # Survive longe…" at bounding box center [854, 143] width 300 height 233
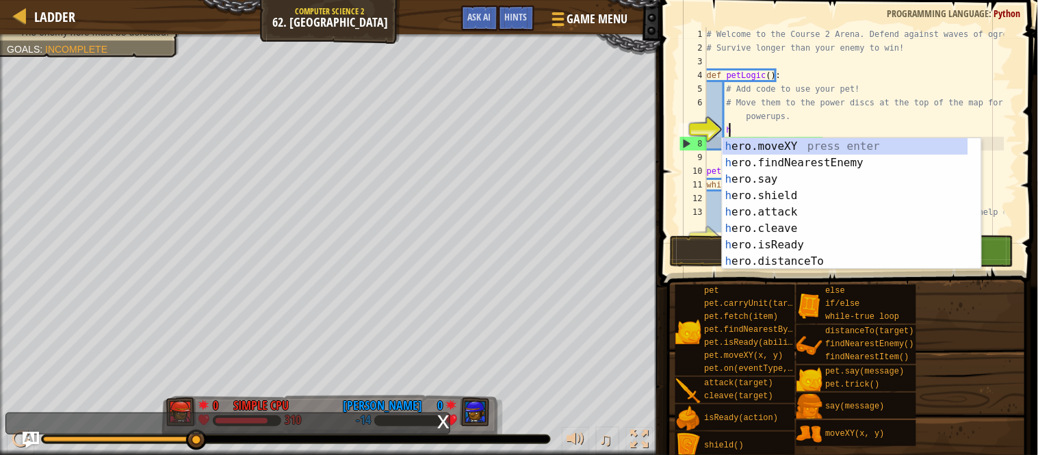
scroll to position [5, 1]
click at [751, 149] on div "h ero.moveXY press enter h ero.findNearestEnemy press enter h ero.say press ent…" at bounding box center [846, 220] width 246 height 164
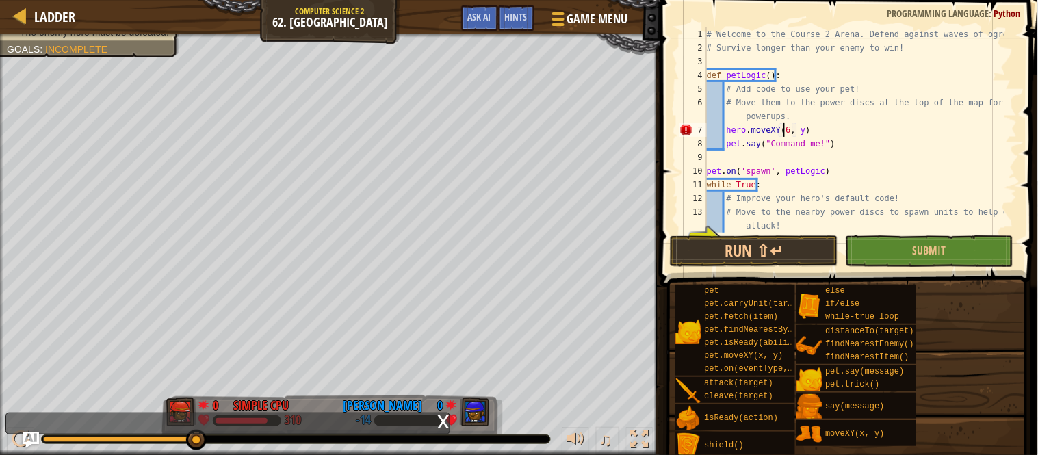
scroll to position [5, 5]
click at [802, 133] on div "# Welcome to the Course 2 Arena. Defend against waves of ogres! # Survive longe…" at bounding box center [854, 143] width 300 height 233
click at [933, 249] on span "Submit" at bounding box center [930, 250] width 34 height 15
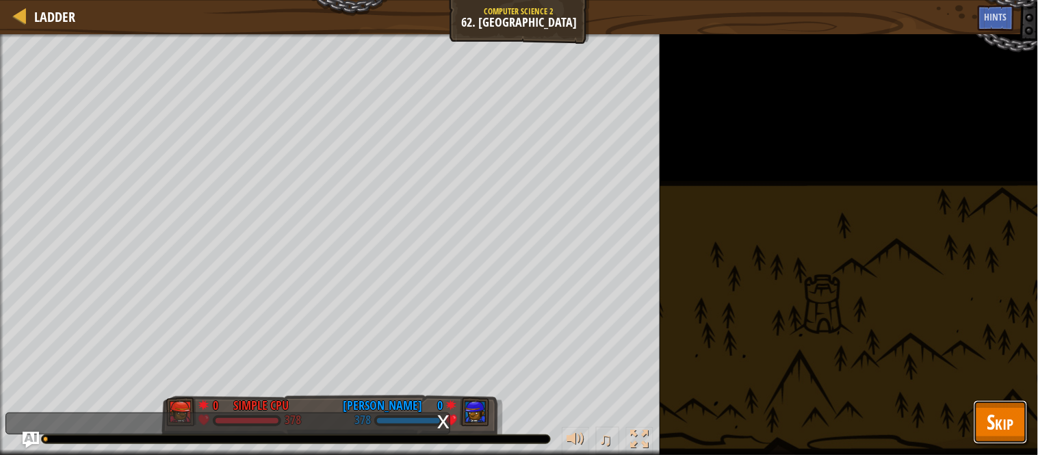
click at [980, 415] on button "Skip" at bounding box center [1001, 422] width 54 height 44
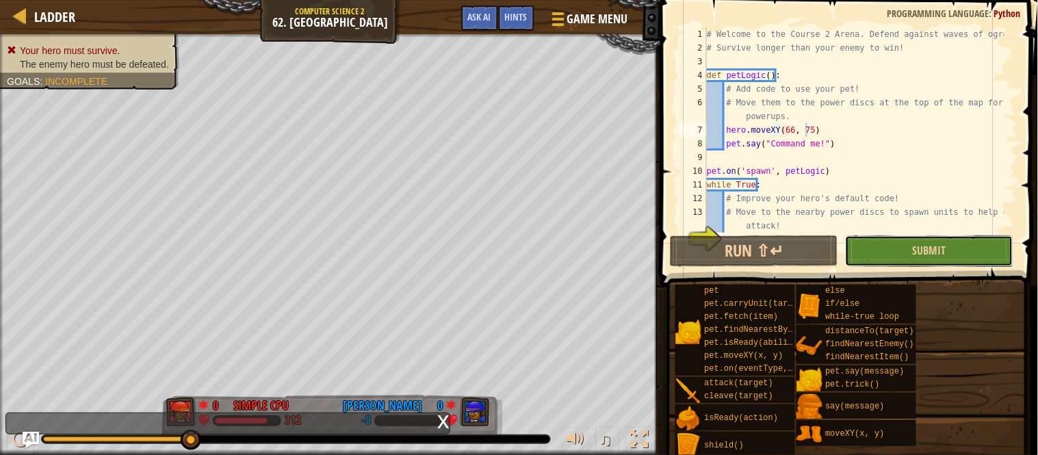
click at [888, 254] on button "Submit" at bounding box center [929, 250] width 168 height 31
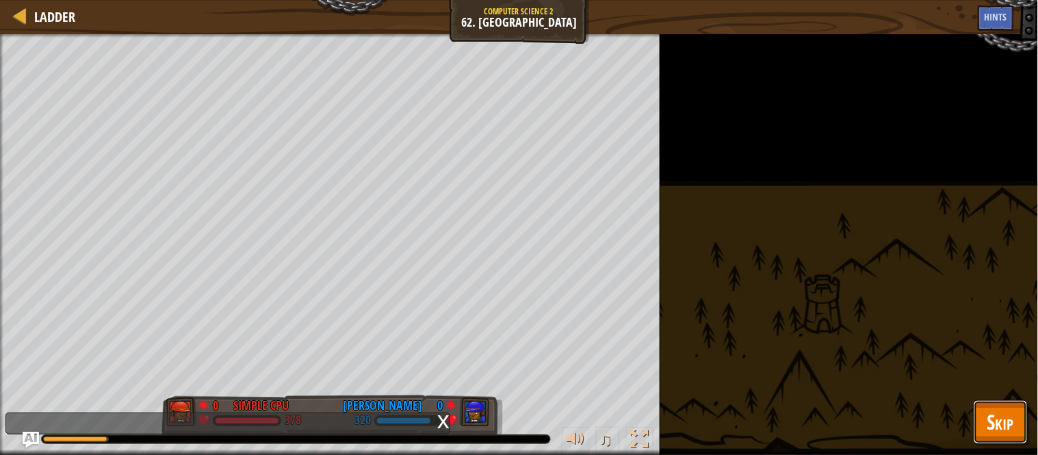
click at [983, 416] on button "Skip" at bounding box center [1001, 422] width 54 height 44
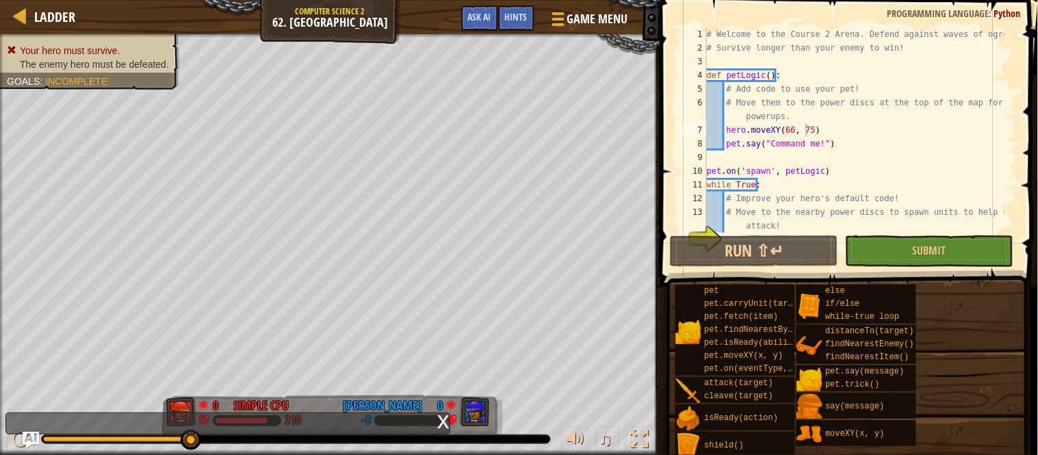
click at [783, 132] on div "# Welcome to the Course 2 Arena. Defend against waves of ogres! # Survive longe…" at bounding box center [854, 143] width 300 height 233
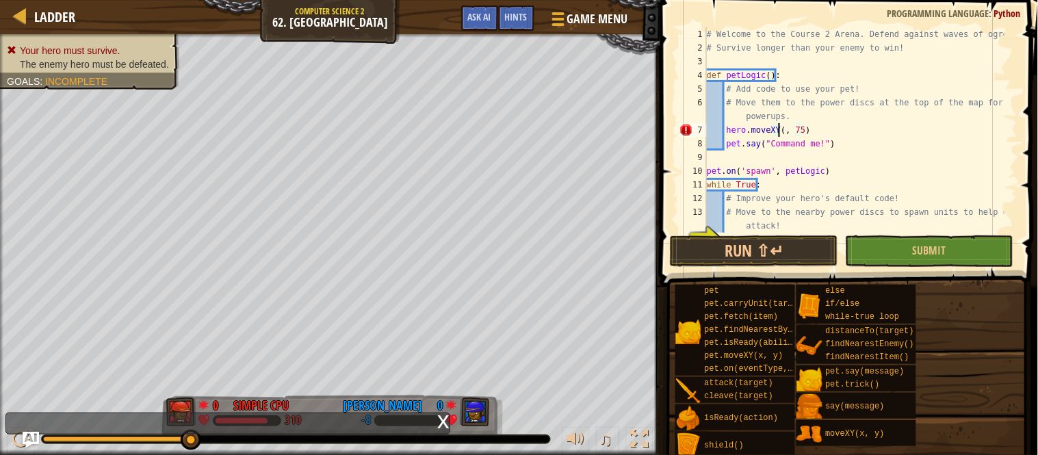
scroll to position [5, 5]
click at [803, 129] on div "# Welcome to the Course 2 Arena. Defend against waves of ogres! # Survive longe…" at bounding box center [854, 143] width 300 height 233
type textarea "hero.moveXY(78, 48)"
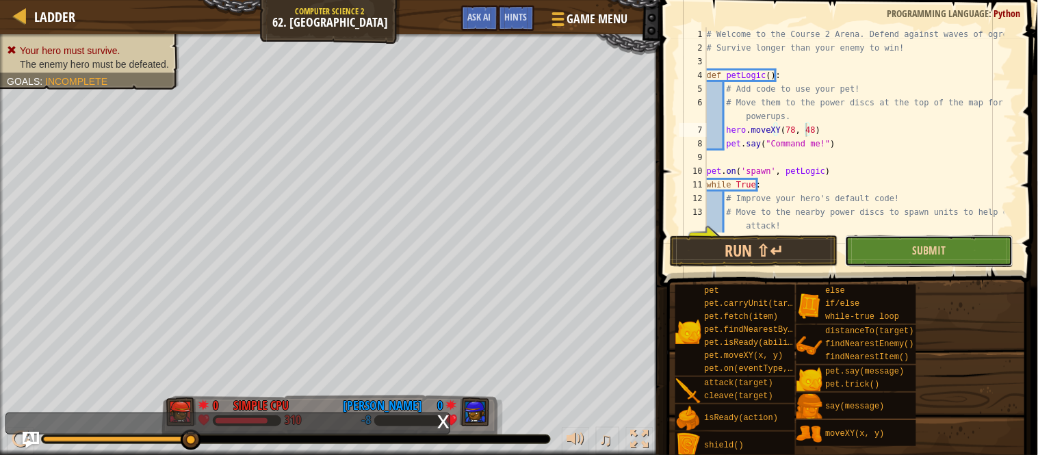
click at [886, 259] on button "Submit" at bounding box center [929, 250] width 168 height 31
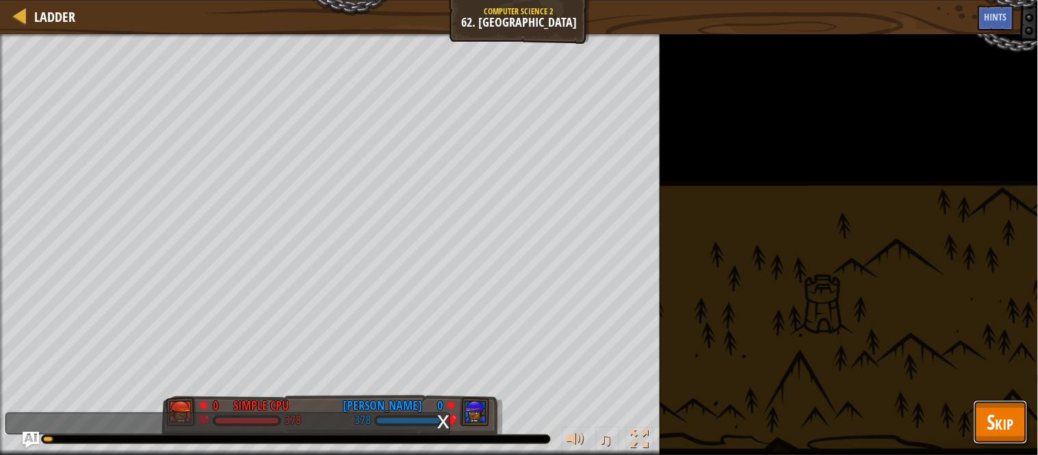
click at [1020, 415] on button "Skip" at bounding box center [1001, 422] width 54 height 44
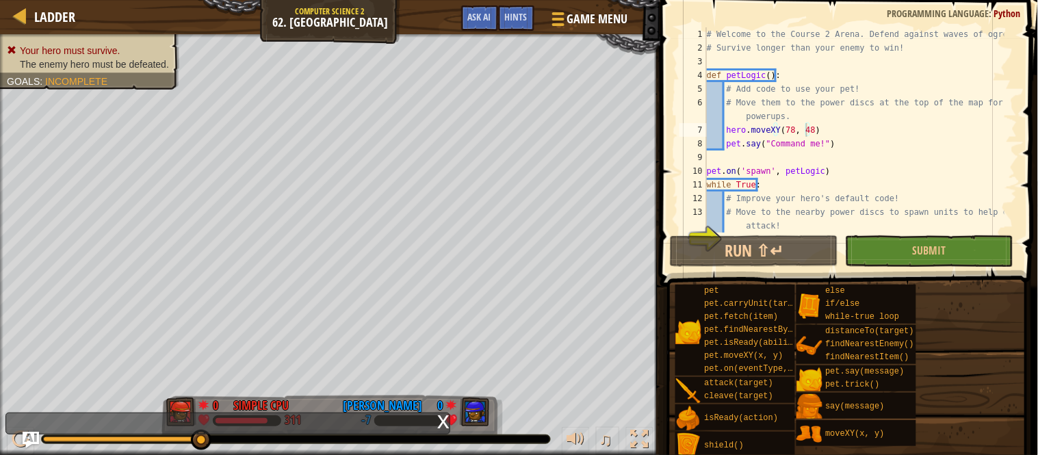
drag, startPoint x: 1031, startPoint y: 331, endPoint x: 1015, endPoint y: 326, distance: 17.3
drag, startPoint x: 1013, startPoint y: 326, endPoint x: 1007, endPoint y: 323, distance: 7.4
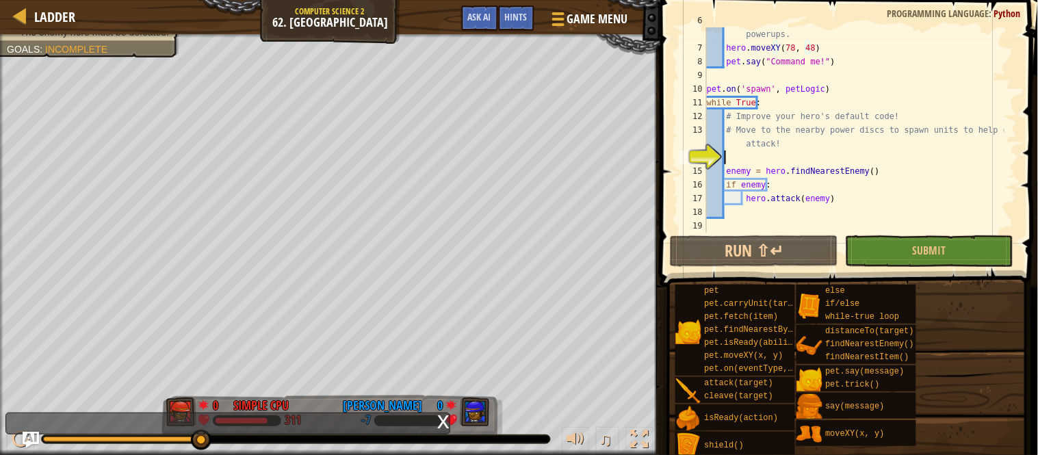
scroll to position [5, 1]
click at [742, 163] on div "# Move them to the power discs at the top of the map for powerups. hero . moveX…" at bounding box center [854, 137] width 300 height 246
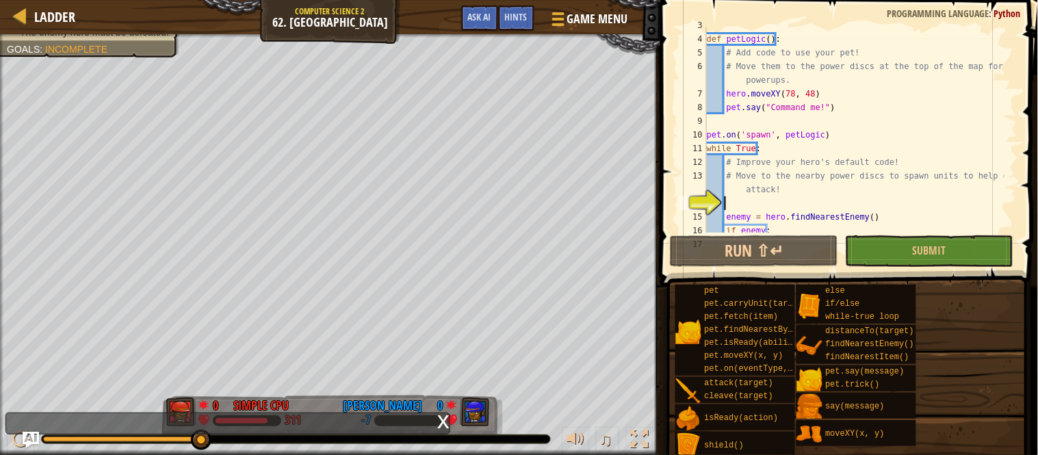
scroll to position [36, 0]
click at [808, 86] on div "def petLogic ( ) : # Add code to use your pet! # Move them to the power discs a…" at bounding box center [854, 134] width 300 height 233
click at [825, 96] on div "def petLogic ( ) : # Add code to use your pet! # Move them to the power discs a…" at bounding box center [854, 134] width 300 height 233
type textarea "hero.moveXY(78, 48)"
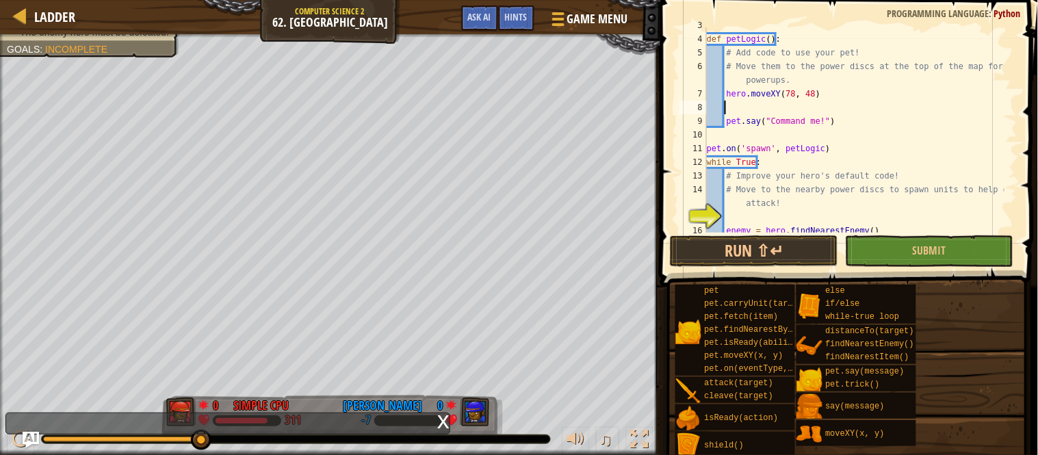
scroll to position [0, 0]
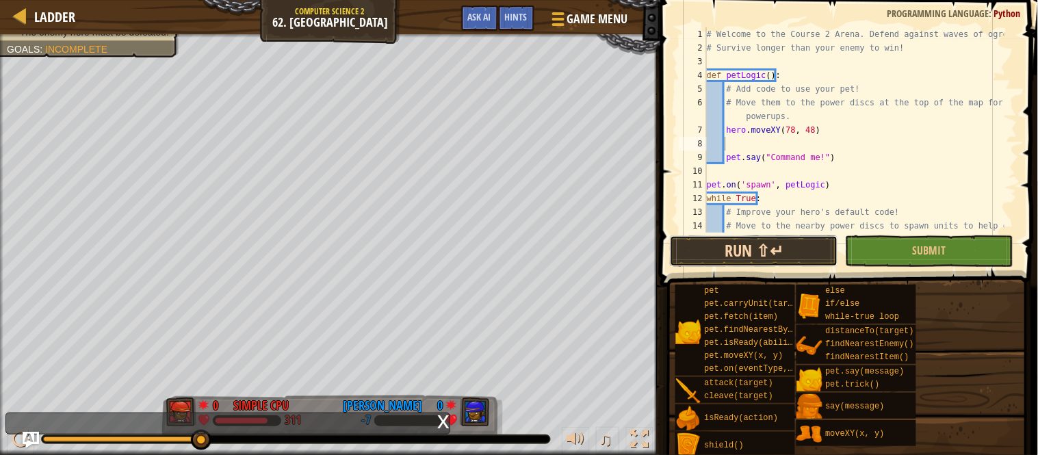
click at [806, 252] on button "Run ⇧↵" at bounding box center [754, 250] width 168 height 31
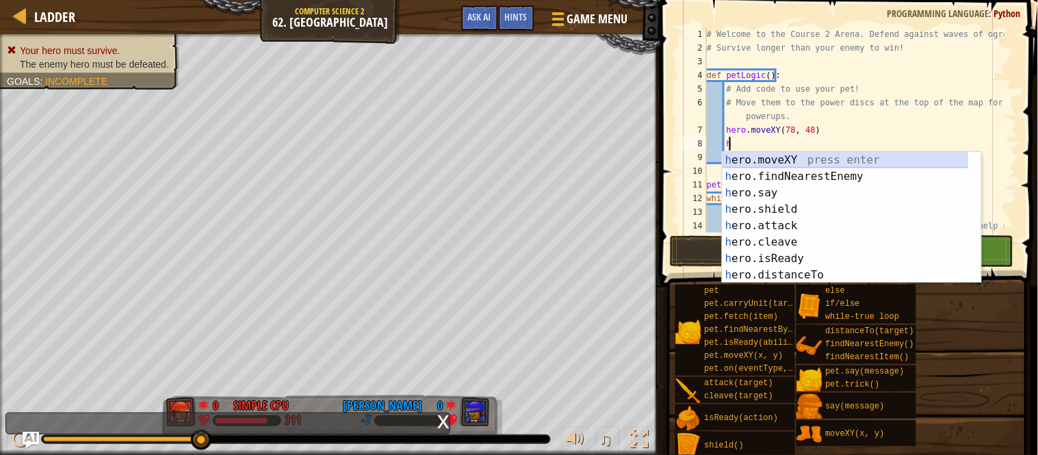
click at [883, 155] on div "h ero.moveXY press enter h ero.findNearestEnemy press enter h ero.say press ent…" at bounding box center [846, 234] width 246 height 164
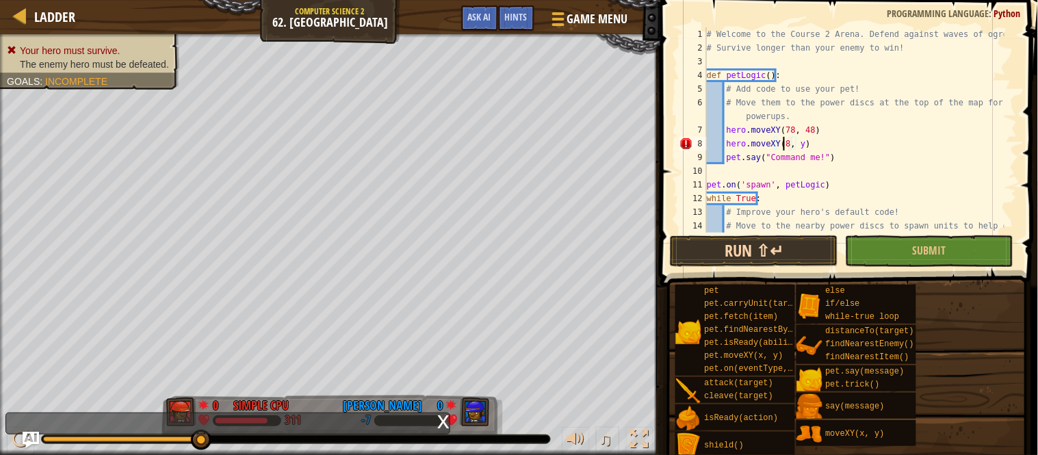
scroll to position [5, 5]
click at [801, 148] on div "# Welcome to the Course 2 Arena. Defend against waves of ogres! # Survive longe…" at bounding box center [854, 150] width 300 height 246
type textarea "hero.moveXY(81, 31)"
click at [815, 148] on div "# Welcome to the Course 2 Arena. Defend against waves of ogres! # Survive longe…" at bounding box center [854, 150] width 300 height 246
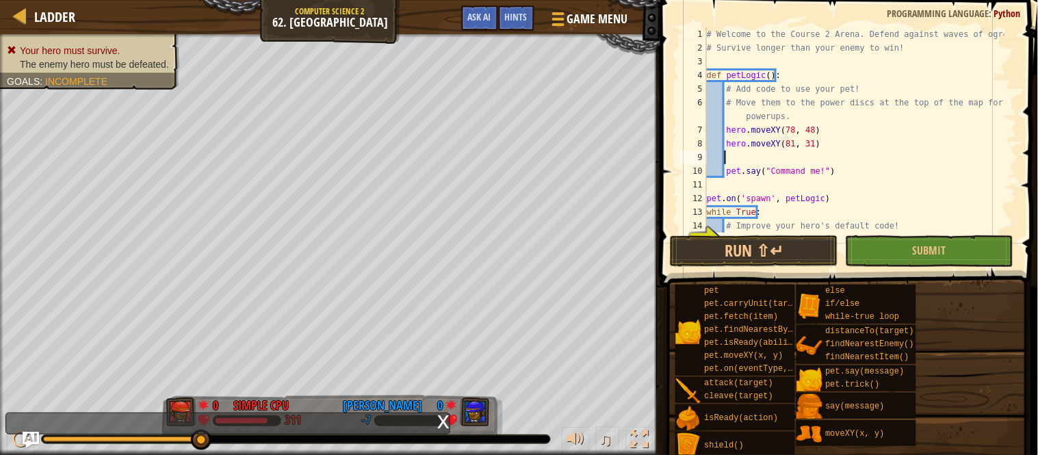
scroll to position [5, 1]
click at [734, 161] on div "# Welcome to the Course 2 Arena. Defend against waves of ogres! # Survive longe…" at bounding box center [854, 143] width 300 height 233
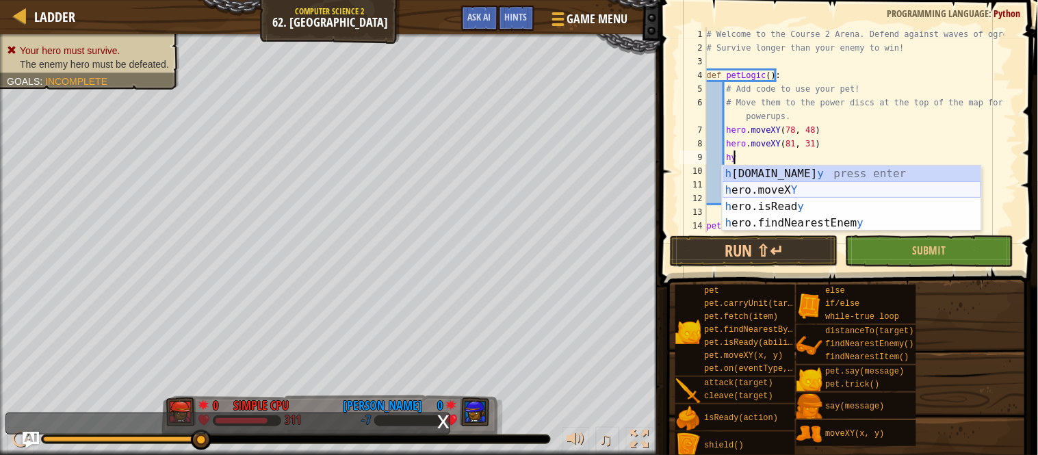
click at [792, 190] on div "h [DOMAIN_NAME] y press enter h ero.moveX Y press enter h ero.isRead y press en…" at bounding box center [852, 215] width 259 height 99
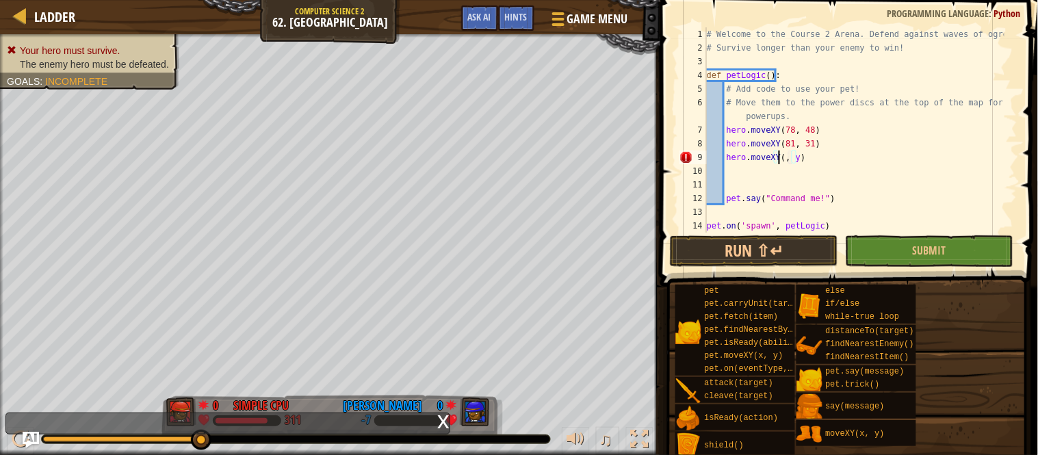
scroll to position [5, 5]
click at [801, 158] on div "# Welcome to the Course 2 Arena. Defend against waves of ogres! # Survive longe…" at bounding box center [854, 143] width 300 height 233
click at [801, 158] on div "# Welcome to the Course 2 Arena. Defend against waves of ogres! # Survive longe…" at bounding box center [854, 129] width 300 height 205
click at [801, 160] on div "# Welcome to the Course 2 Arena. Defend against waves of ogres! # Survive longe…" at bounding box center [854, 143] width 300 height 233
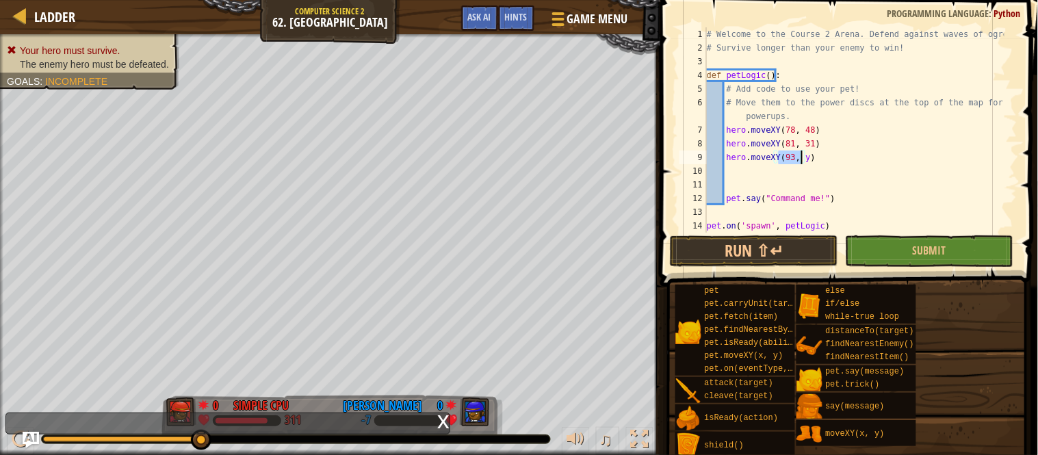
click at [799, 161] on div "# Welcome to the Course 2 Arena. Defend against waves of ogres! # Survive longe…" at bounding box center [854, 129] width 300 height 205
click at [799, 161] on div "# Welcome to the Course 2 Arena. Defend against waves of ogres! # Survive longe…" at bounding box center [854, 143] width 300 height 233
type textarea "hero.moveXY(93, 23)"
click at [768, 166] on div "# Welcome to the Course 2 Arena. Defend against waves of ogres! # Survive longe…" at bounding box center [854, 143] width 300 height 233
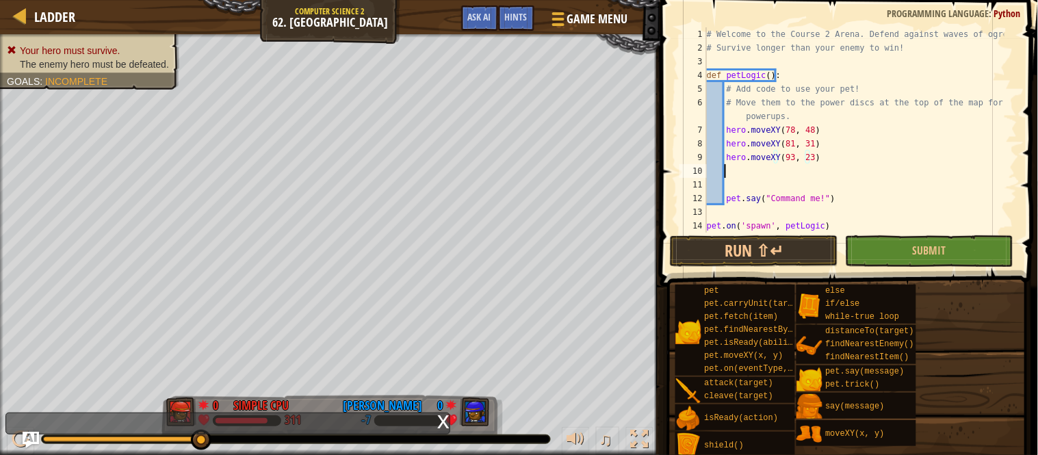
scroll to position [5, 1]
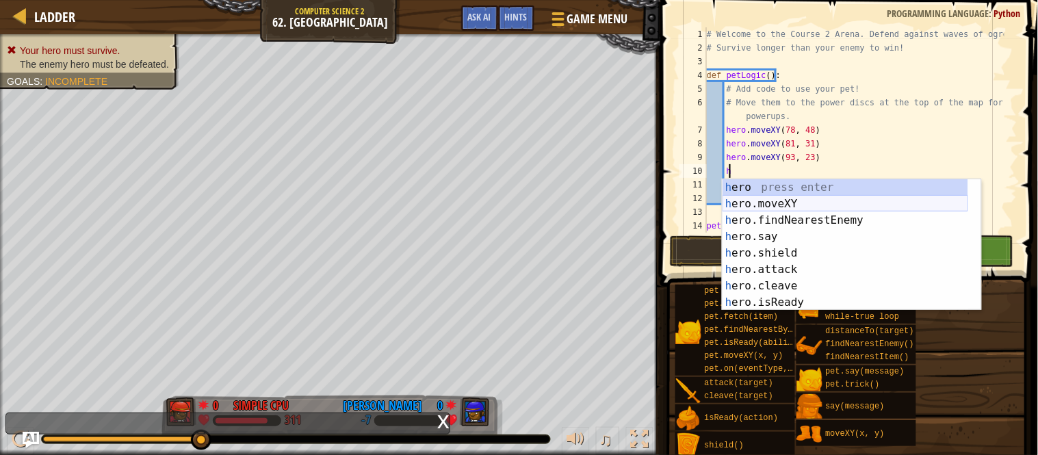
click at [780, 199] on div "h ero press enter h ero.moveXY press enter h ero.findNearestEnemy press enter h…" at bounding box center [846, 261] width 246 height 164
type textarea "hero.moveXY(x, y)"
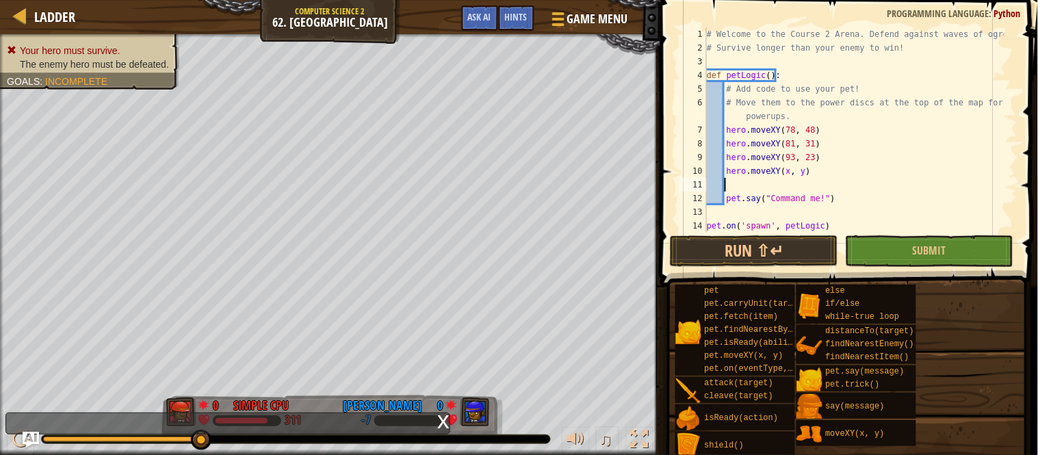
click at [736, 181] on div "# Welcome to the Course 2 Arena. Defend against waves of ogres! # Survive longe…" at bounding box center [854, 143] width 300 height 233
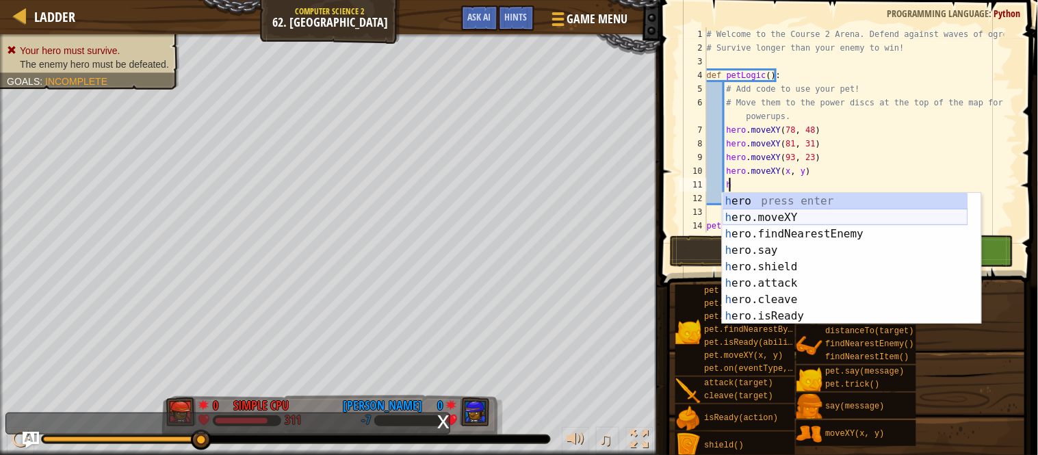
click at [790, 215] on div "h ero press enter h ero.moveXY press enter h ero.findNearestEnemy press enter h…" at bounding box center [846, 275] width 246 height 164
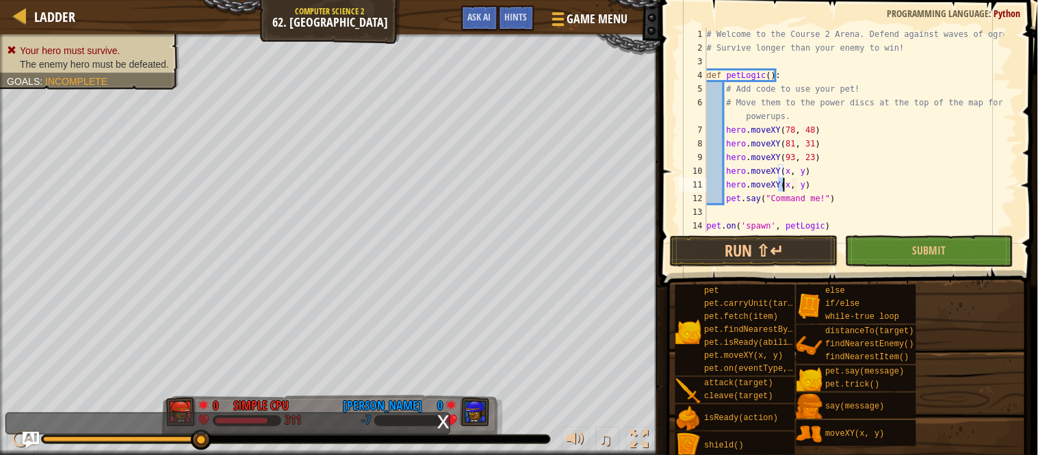
click at [783, 172] on div "# Welcome to the Course 2 Arena. Defend against waves of ogres! # Survive longe…" at bounding box center [854, 143] width 300 height 233
click at [782, 172] on div "# Welcome to the Course 2 Arena. Defend against waves of ogres! # Survive longe…" at bounding box center [854, 143] width 300 height 233
click at [780, 183] on div "# Welcome to the Course 2 Arena. Defend against waves of ogres! # Survive longe…" at bounding box center [854, 143] width 300 height 233
click at [784, 194] on div "# Welcome to the Course 2 Arena. Defend against waves of ogres! # Survive longe…" at bounding box center [854, 143] width 300 height 233
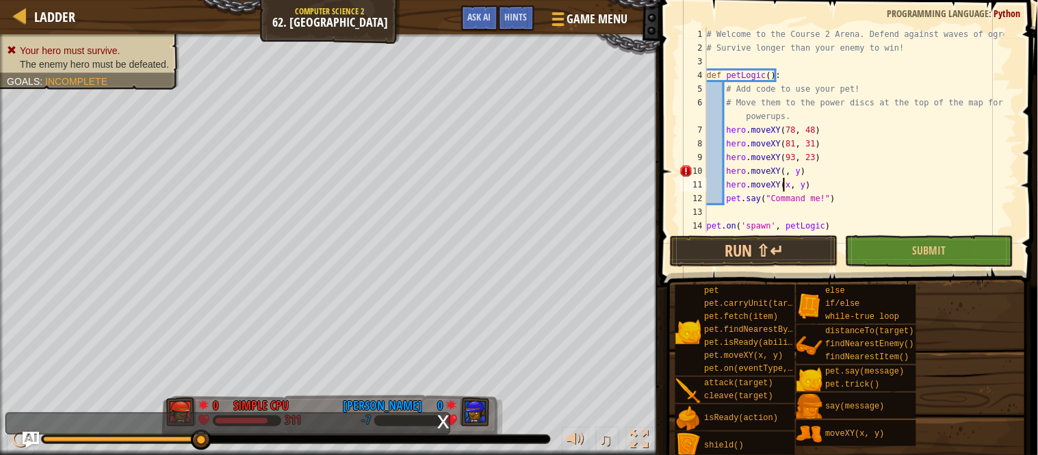
click at [783, 186] on div "# Welcome to the Course 2 Arena. Defend against waves of ogres! # Survive longe…" at bounding box center [854, 143] width 300 height 233
click at [788, 170] on div "# Welcome to the Course 2 Arena. Defend against waves of ogres! # Survive longe…" at bounding box center [854, 143] width 300 height 233
click at [788, 185] on div "# Welcome to the Course 2 Arena. Defend against waves of ogres! # Survive longe…" at bounding box center [854, 143] width 300 height 233
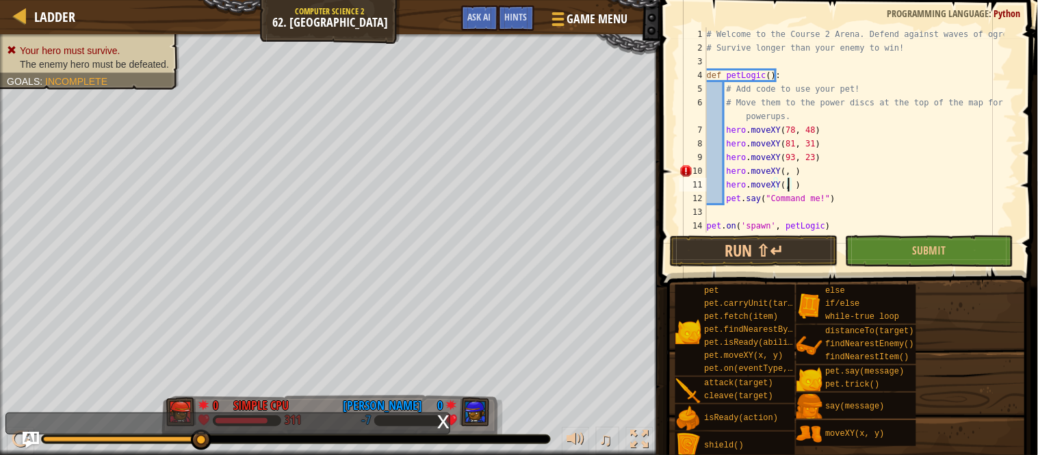
click at [777, 172] on div "# Welcome to the Course 2 Arena. Defend against waves of ogres! # Survive longe…" at bounding box center [854, 143] width 300 height 233
click at [779, 174] on div "# Welcome to the Course 2 Arena. Defend against waves of ogres! # Survive longe…" at bounding box center [854, 143] width 300 height 233
click at [798, 172] on div "# Welcome to the Course 2 Arena. Defend against waves of ogres! # Survive longe…" at bounding box center [854, 143] width 300 height 233
click at [799, 172] on div "# Welcome to the Course 2 Arena. Defend against waves of ogres! # Survive longe…" at bounding box center [854, 143] width 300 height 233
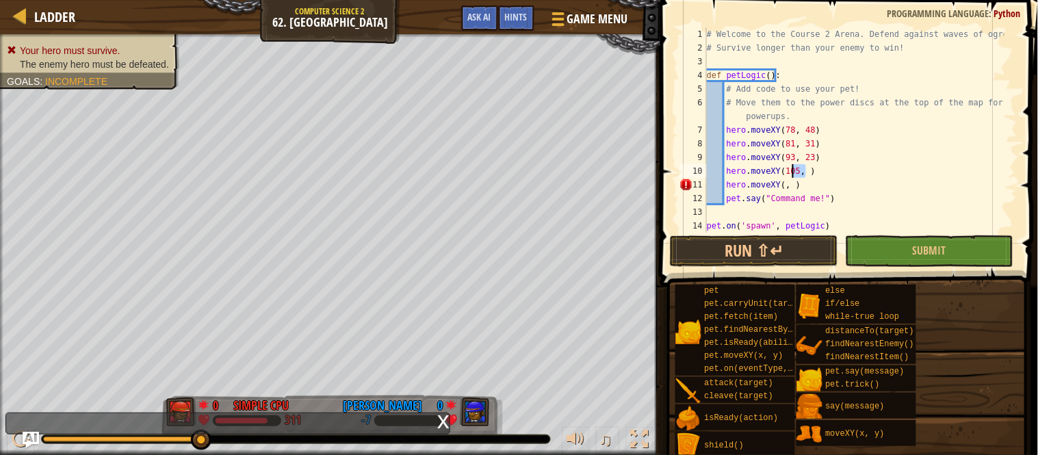
click at [804, 172] on div "# Welcome to the Course 2 Arena. Defend against waves of ogres! # Survive longe…" at bounding box center [854, 129] width 300 height 205
click at [803, 174] on div "# Welcome to the Course 2 Arena. Defend against waves of ogres! # Survive longe…" at bounding box center [854, 143] width 300 height 233
click at [780, 183] on div "# Welcome to the Course 2 Arena. Defend against waves of ogres! # Survive longe…" at bounding box center [854, 143] width 300 height 233
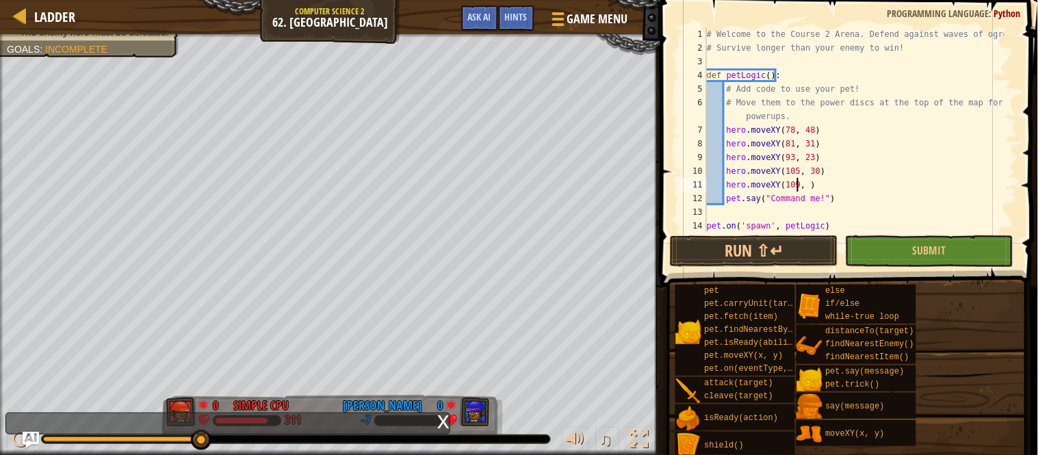
click at [797, 187] on div "# Welcome to the Course 2 Arena. Defend against waves of ogres! # Survive longe…" at bounding box center [854, 143] width 300 height 233
click at [801, 187] on div "# Welcome to the Course 2 Arena. Defend against waves of ogres! # Survive longe…" at bounding box center [854, 143] width 300 height 233
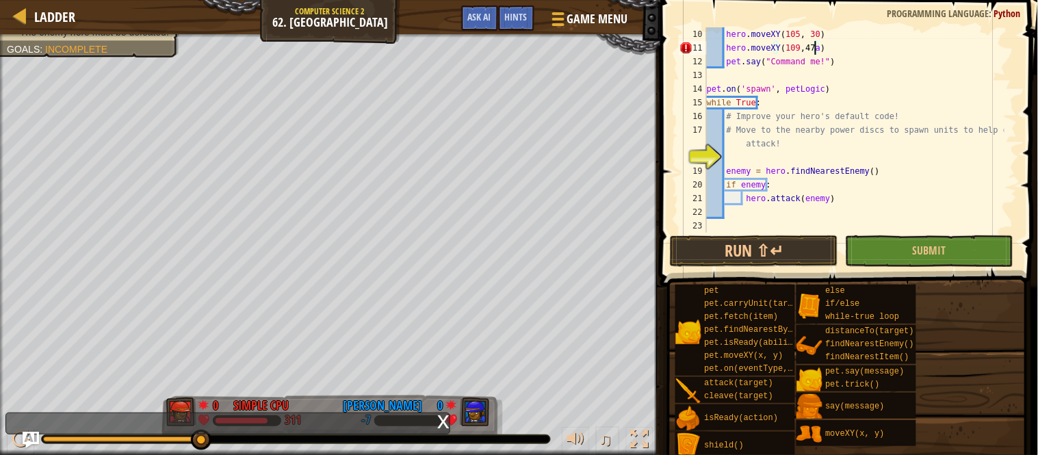
scroll to position [137, 0]
click at [928, 257] on button "Submit" at bounding box center [929, 250] width 168 height 31
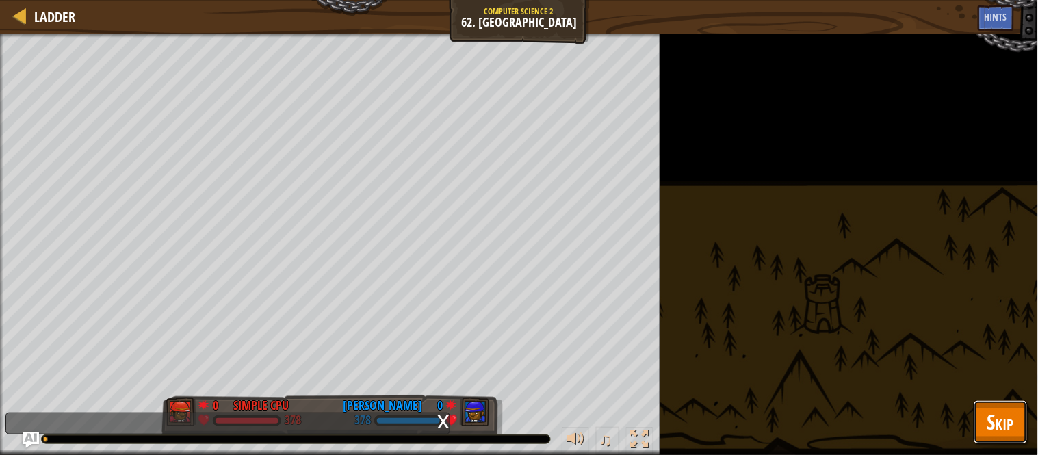
click at [1014, 428] on span "Skip" at bounding box center [1000, 422] width 27 height 28
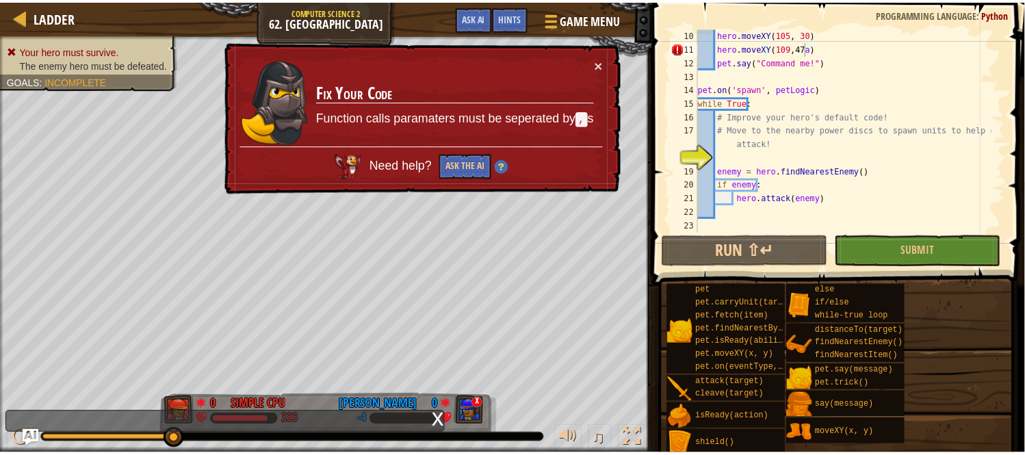
scroll to position [91, 0]
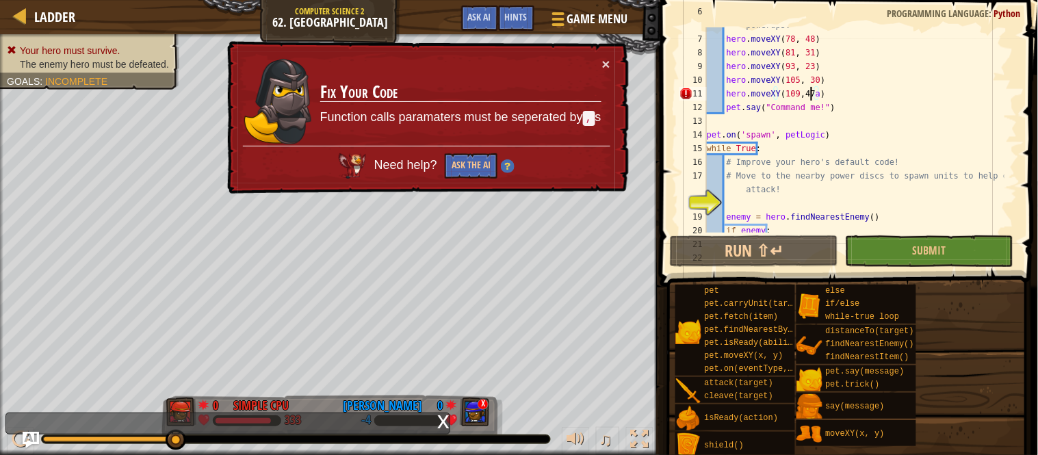
click at [813, 92] on div "# Move them to the power discs at the top of the map for powerups. hero . moveX…" at bounding box center [854, 128] width 300 height 246
click at [813, 96] on div "# Move them to the power discs at the top of the map for powerups. hero . moveX…" at bounding box center [854, 128] width 300 height 246
click at [813, 94] on div "# Move them to the power discs at the top of the map for powerups. hero . moveX…" at bounding box center [854, 128] width 300 height 246
click at [814, 94] on div "# Move them to the power discs at the top of the map for powerups. hero . moveX…" at bounding box center [854, 129] width 300 height 205
click at [814, 94] on div "# Move them to the power discs at the top of the map for powerups. hero . moveX…" at bounding box center [854, 128] width 300 height 246
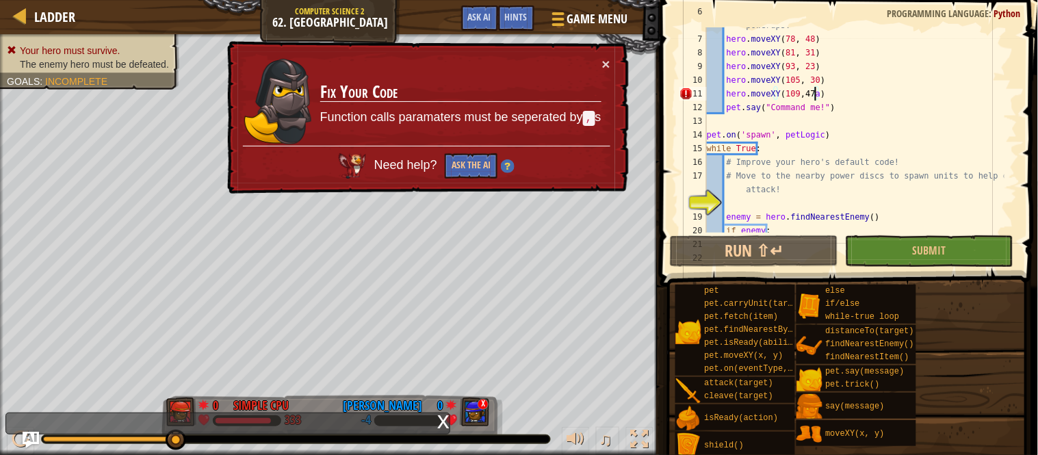
type textarea "hero.moveXY(109, 47)"
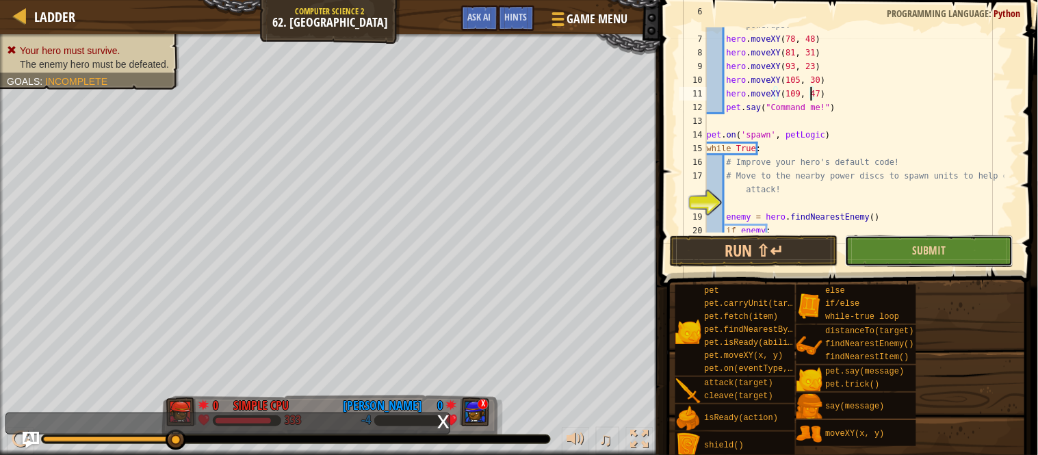
click at [890, 244] on button "Submit" at bounding box center [929, 250] width 168 height 31
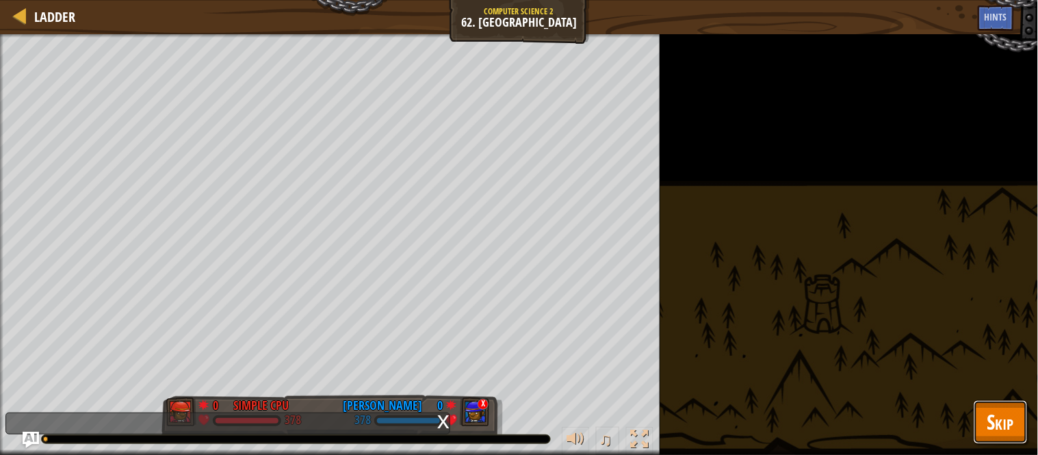
click at [1009, 412] on span "Skip" at bounding box center [1000, 422] width 27 height 28
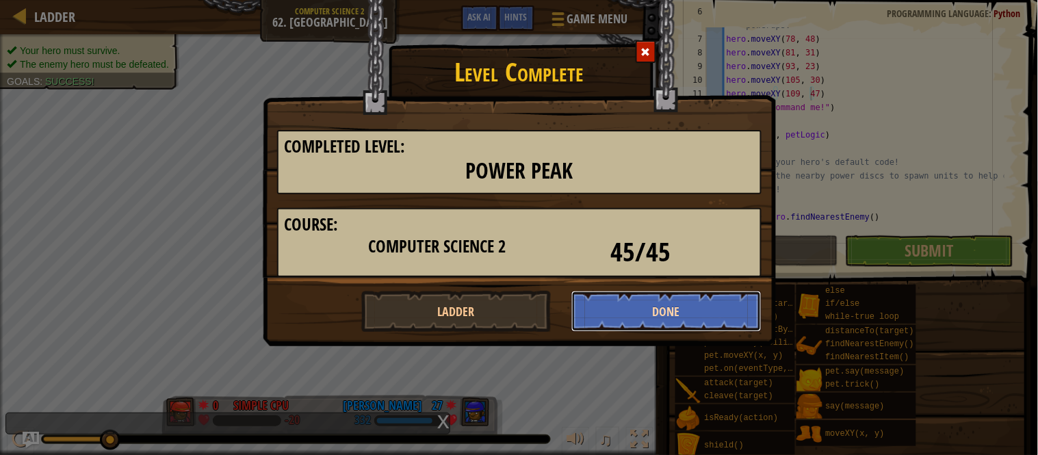
click at [681, 302] on button "Done" at bounding box center [666, 311] width 190 height 41
